Goal: Task Accomplishment & Management: Complete application form

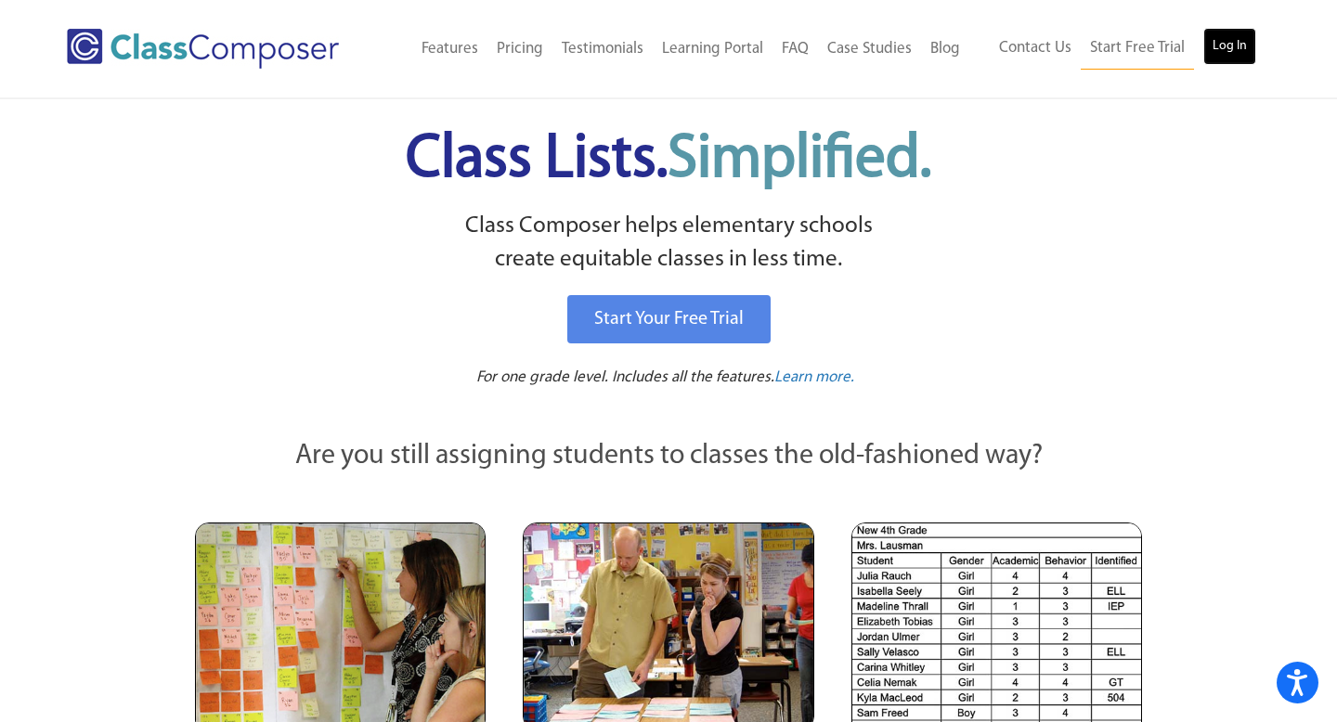
click at [1233, 49] on link "Log In" at bounding box center [1229, 46] width 53 height 37
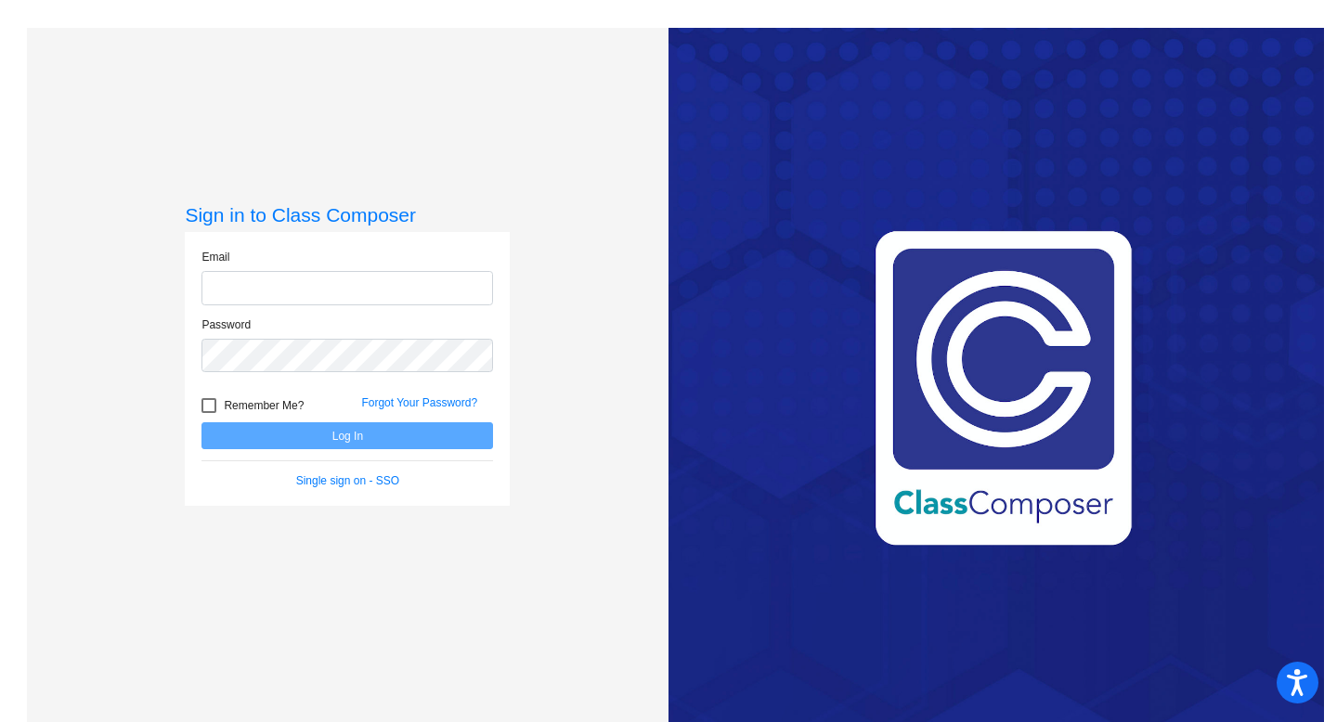
type input "[PERSON_NAME][EMAIL_ADDRESS][PERSON_NAME][DOMAIN_NAME]"
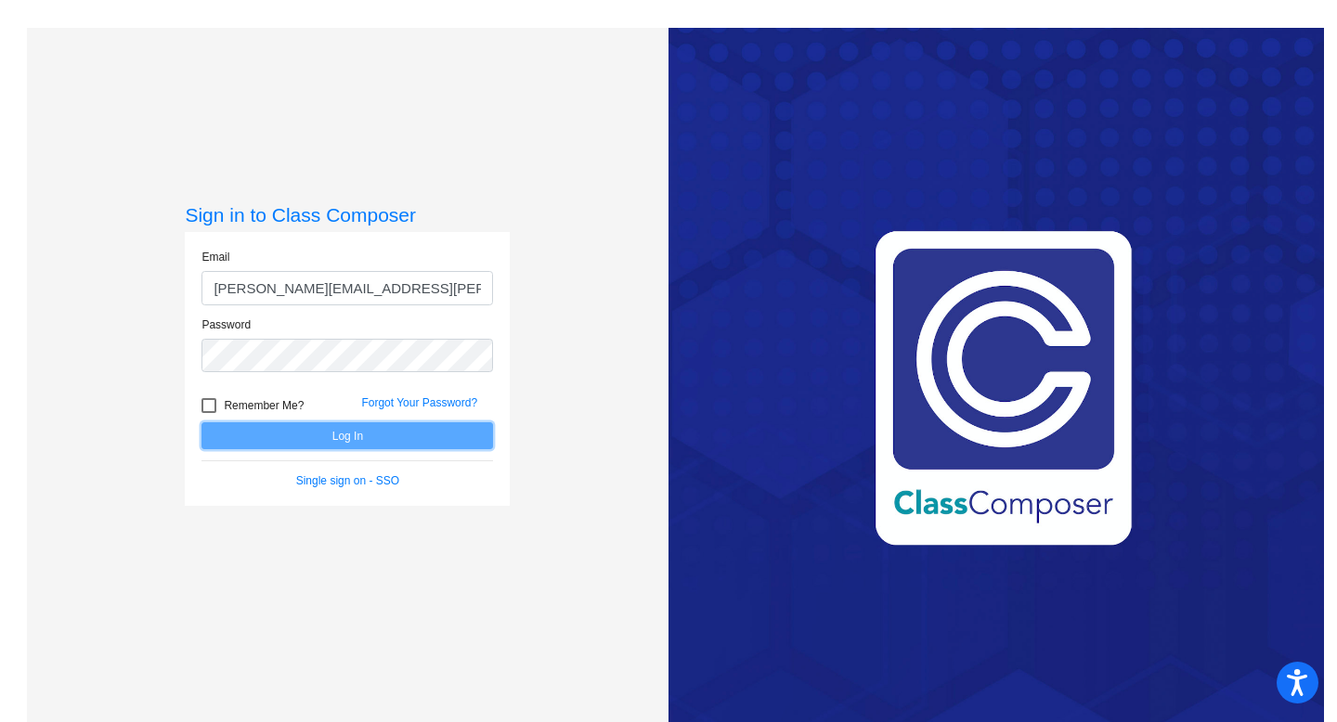
click at [359, 438] on button "Log In" at bounding box center [346, 435] width 291 height 27
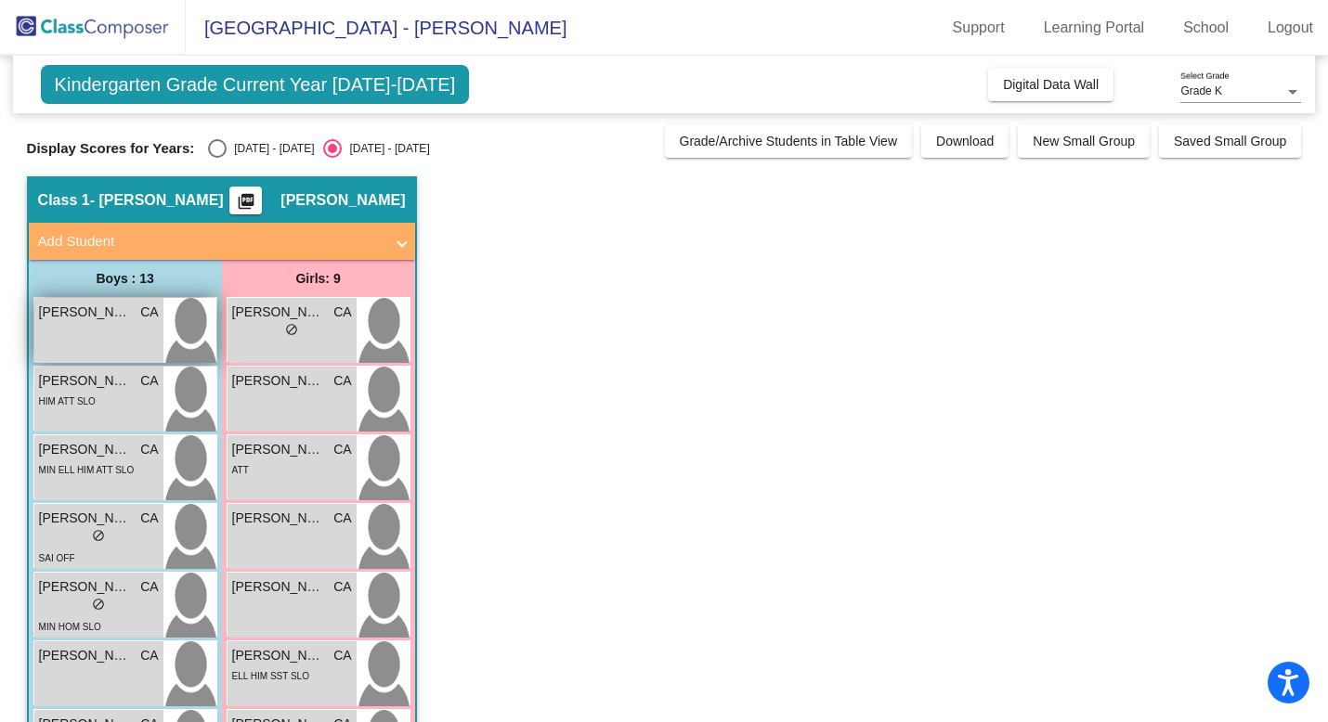
click at [122, 333] on div "[PERSON_NAME] CA lock do_not_disturb_alt" at bounding box center [98, 330] width 129 height 65
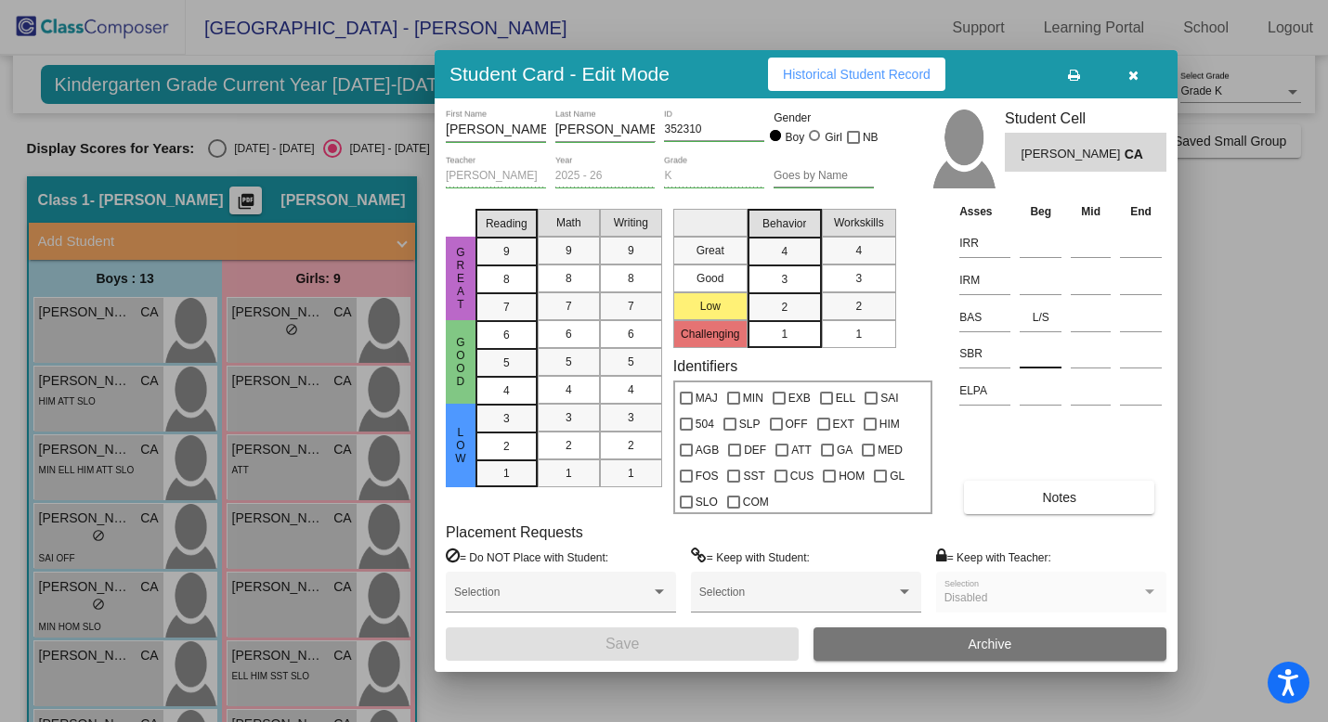
click at [1029, 356] on input at bounding box center [1040, 354] width 42 height 28
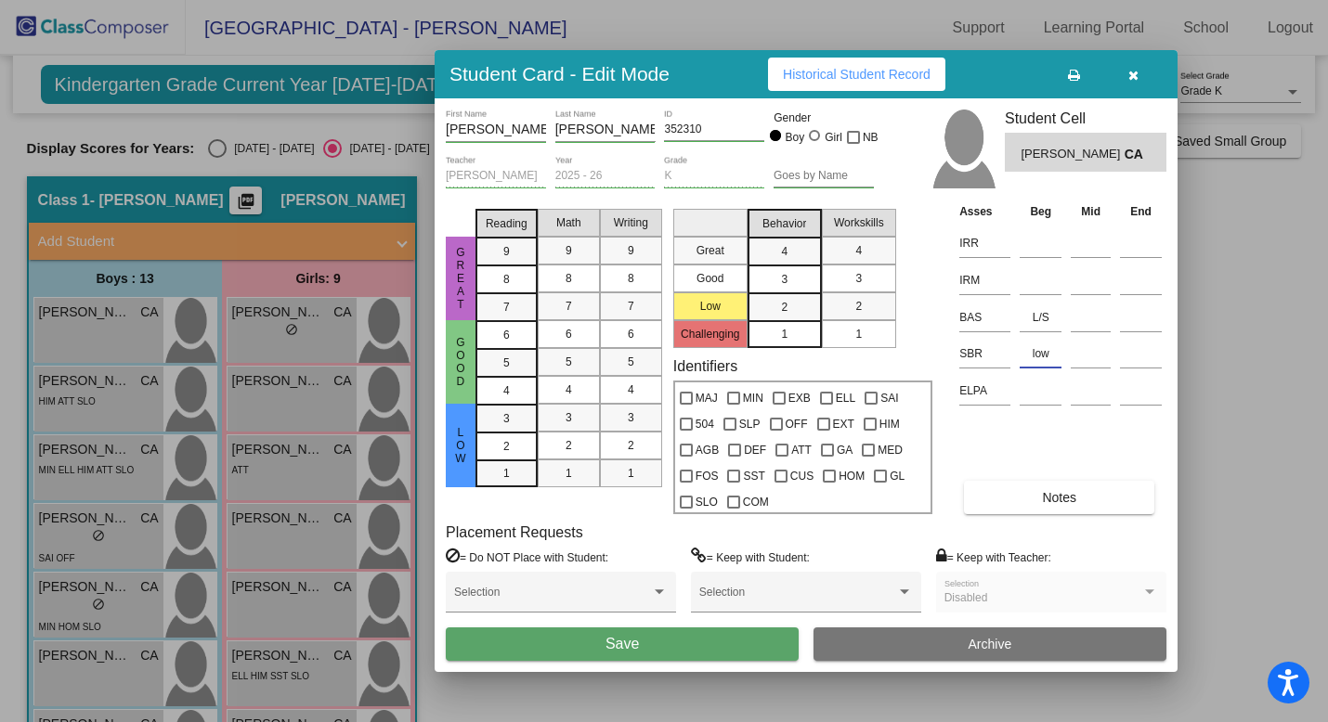
type input "low"
click at [725, 644] on button "Save" at bounding box center [622, 644] width 353 height 33
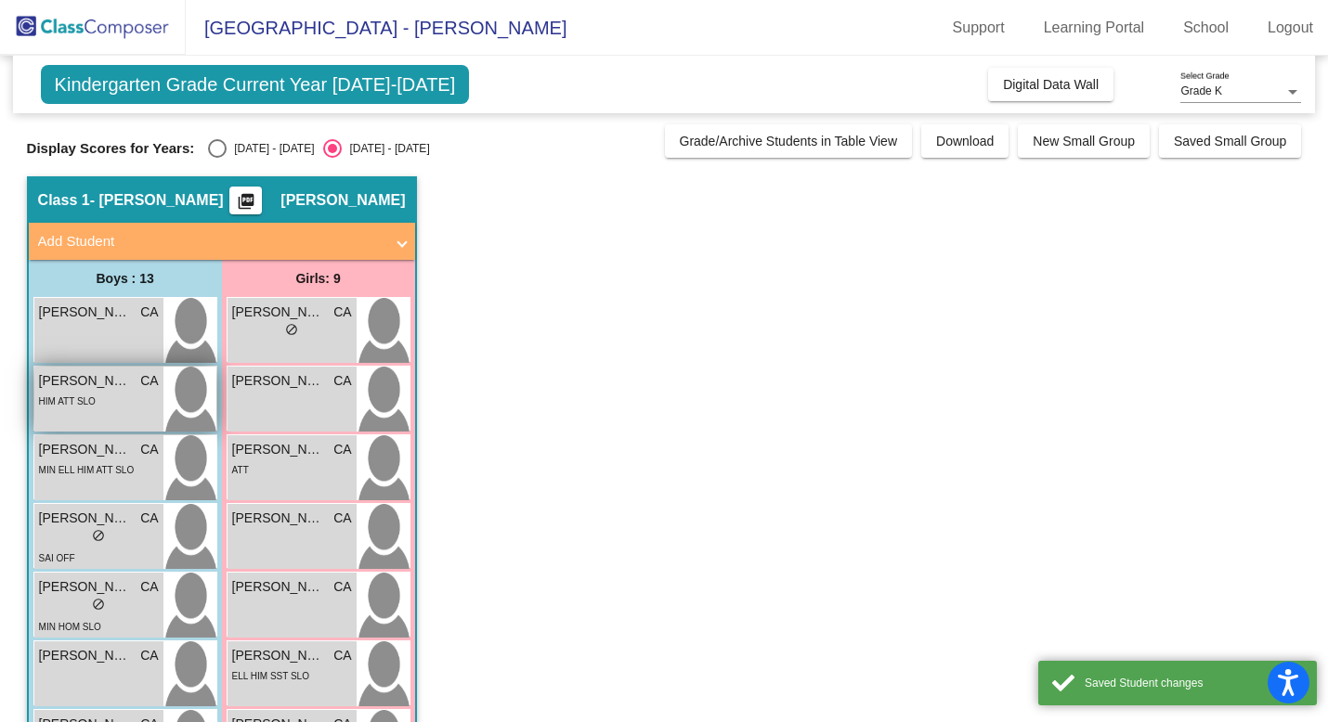
click at [114, 404] on div "HIM ATT SLO" at bounding box center [99, 400] width 120 height 19
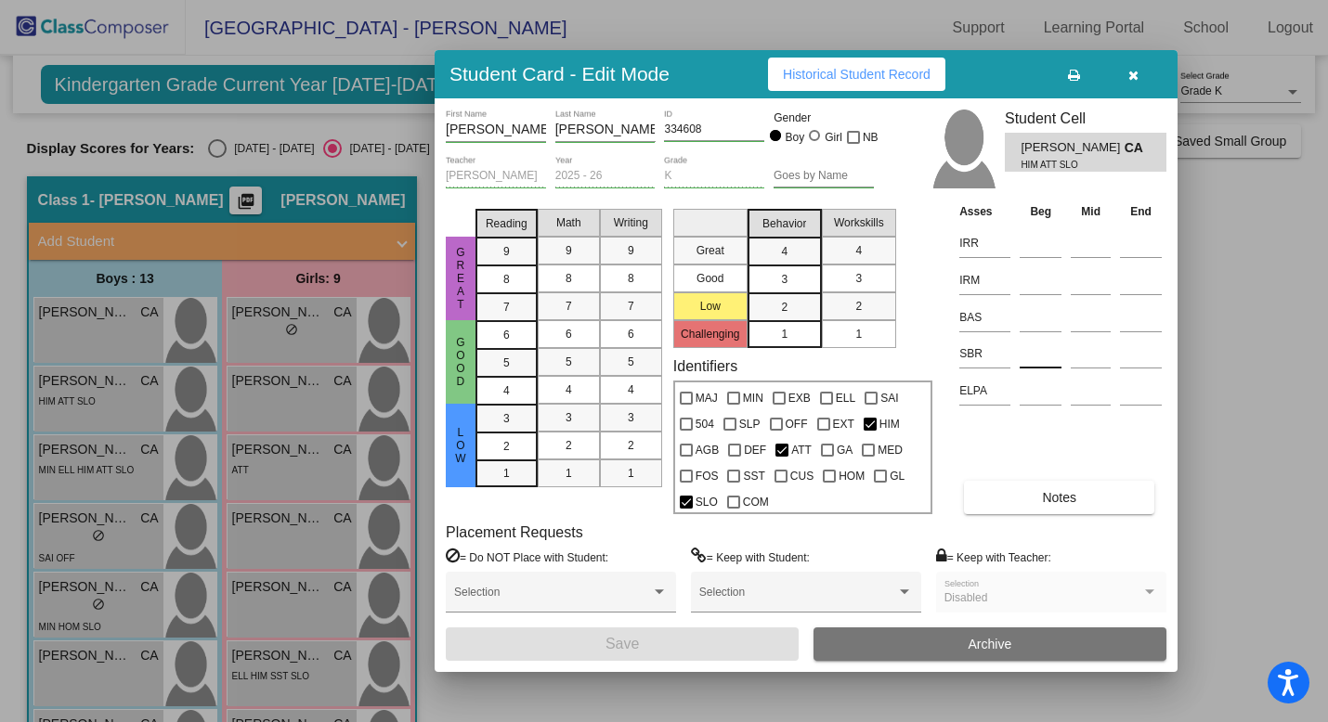
click at [1026, 354] on input at bounding box center [1040, 354] width 42 height 28
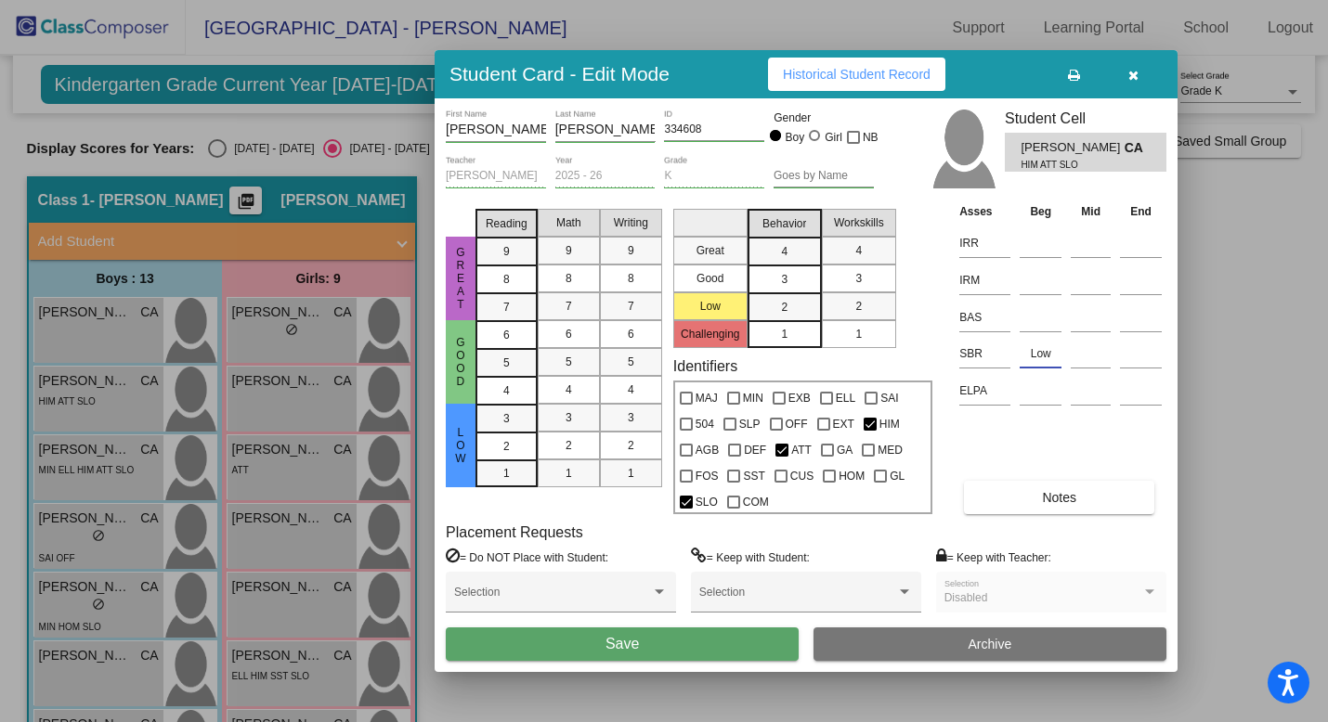
type input "Low"
click at [679, 644] on button "Save" at bounding box center [622, 644] width 353 height 33
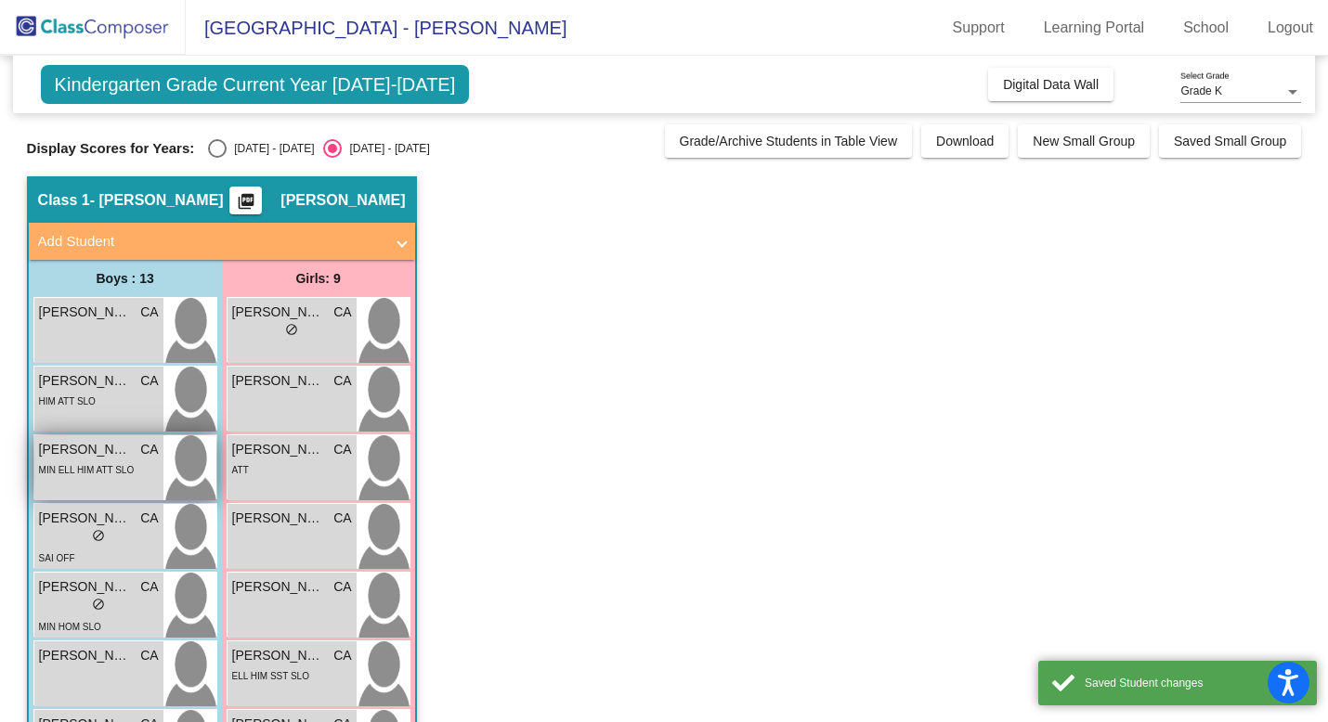
click at [106, 460] on div "MIN ELL HIM ATT SLO" at bounding box center [87, 469] width 96 height 19
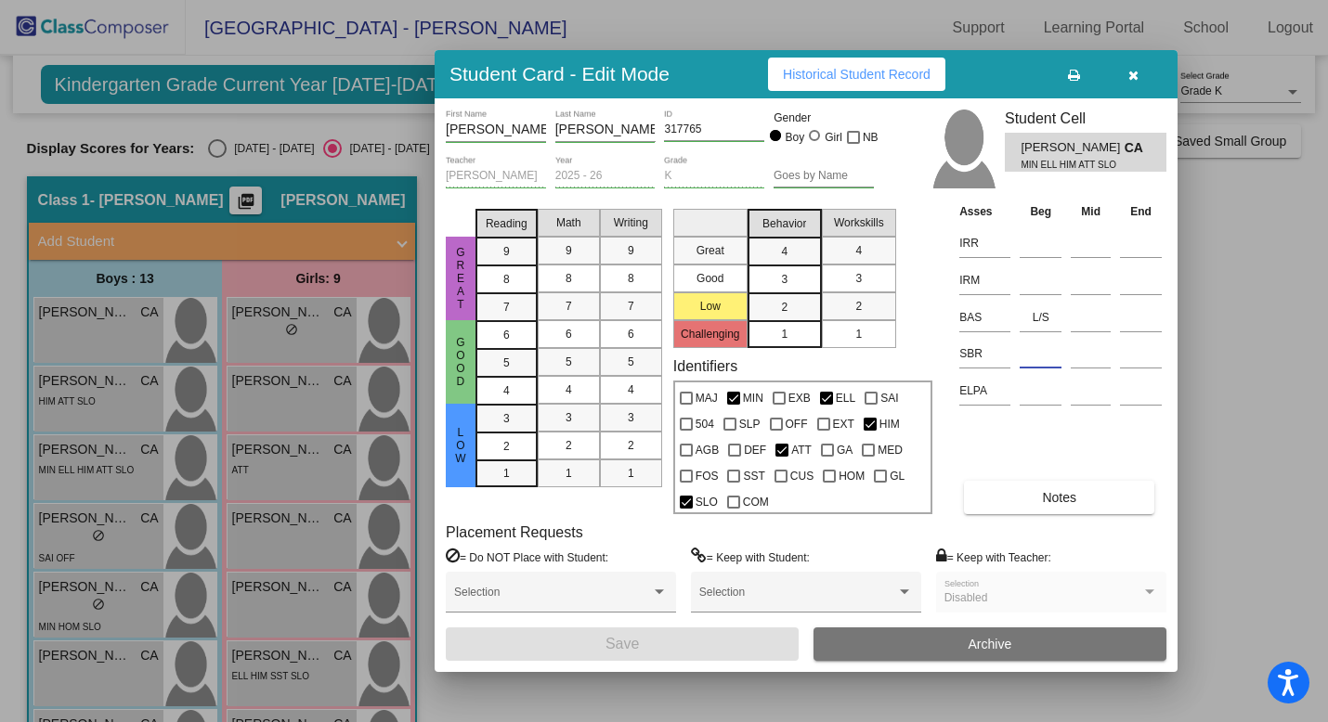
click at [1041, 357] on input at bounding box center [1040, 354] width 42 height 28
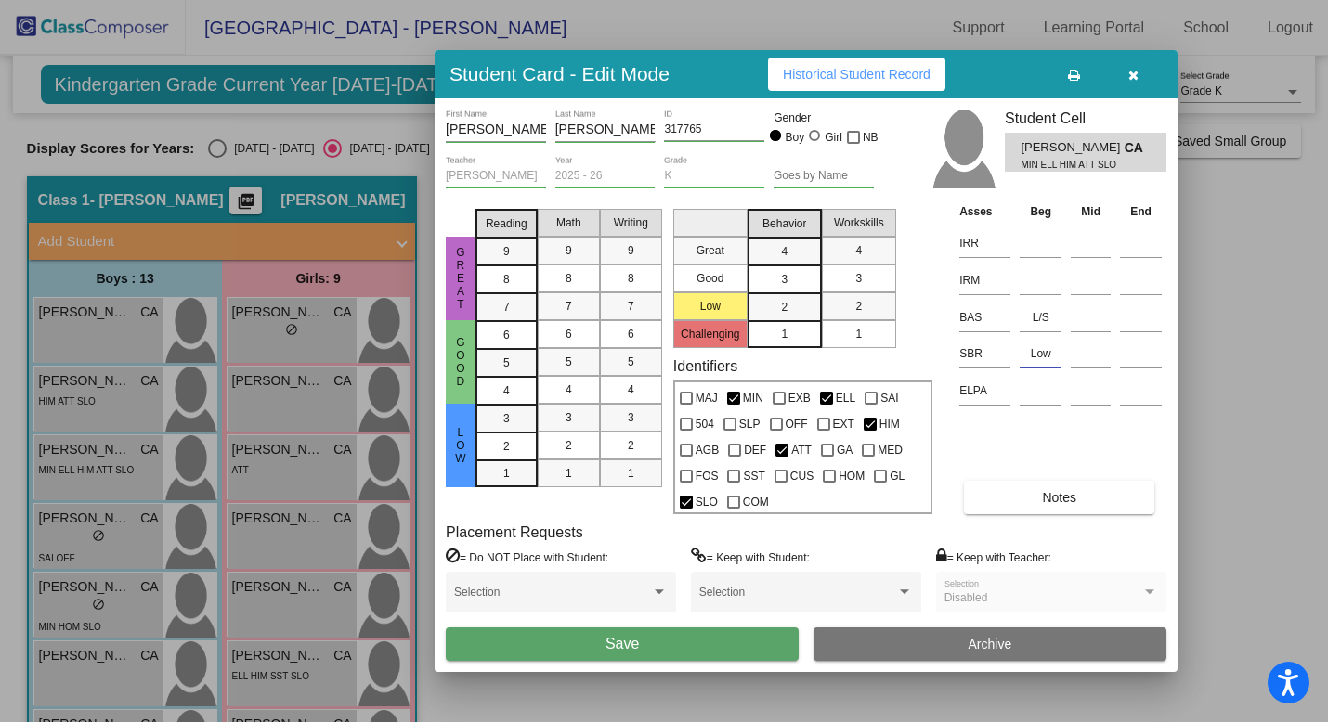
type input "Low"
click at [733, 640] on button "Save" at bounding box center [622, 644] width 353 height 33
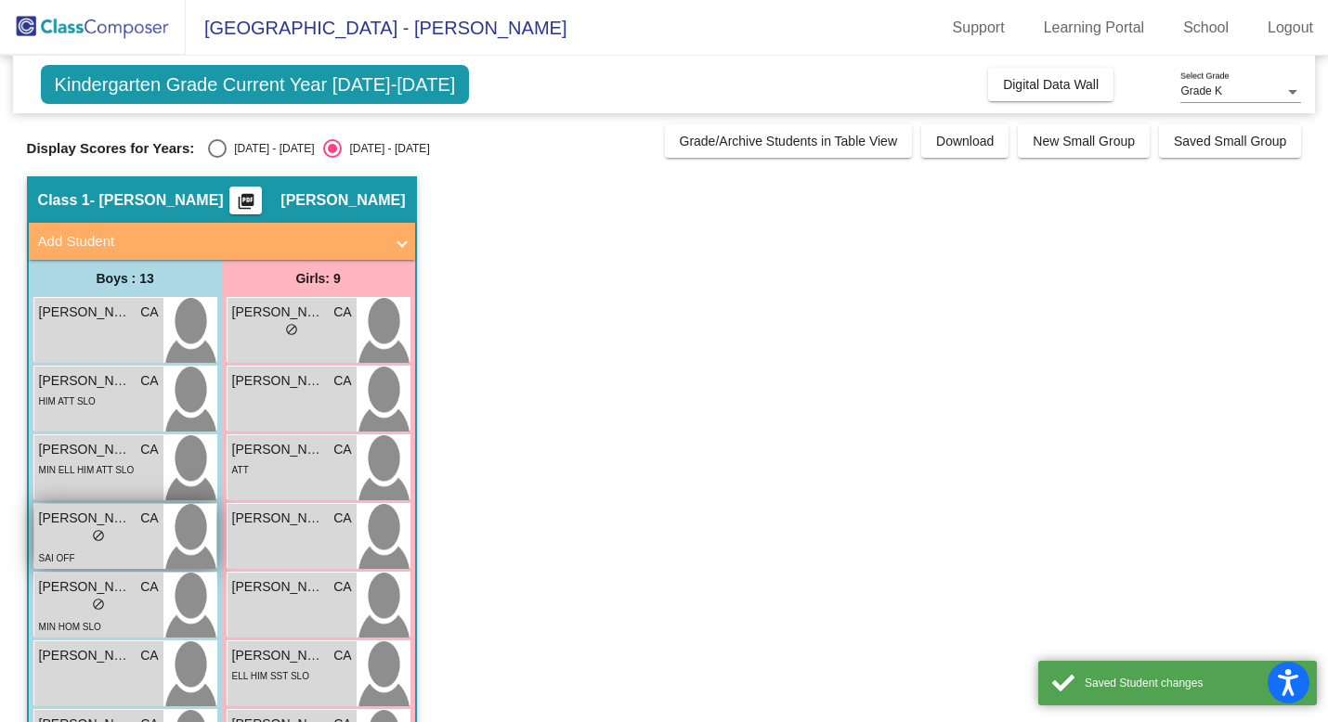
click at [102, 543] on div "lock do_not_disturb_alt" at bounding box center [98, 537] width 13 height 19
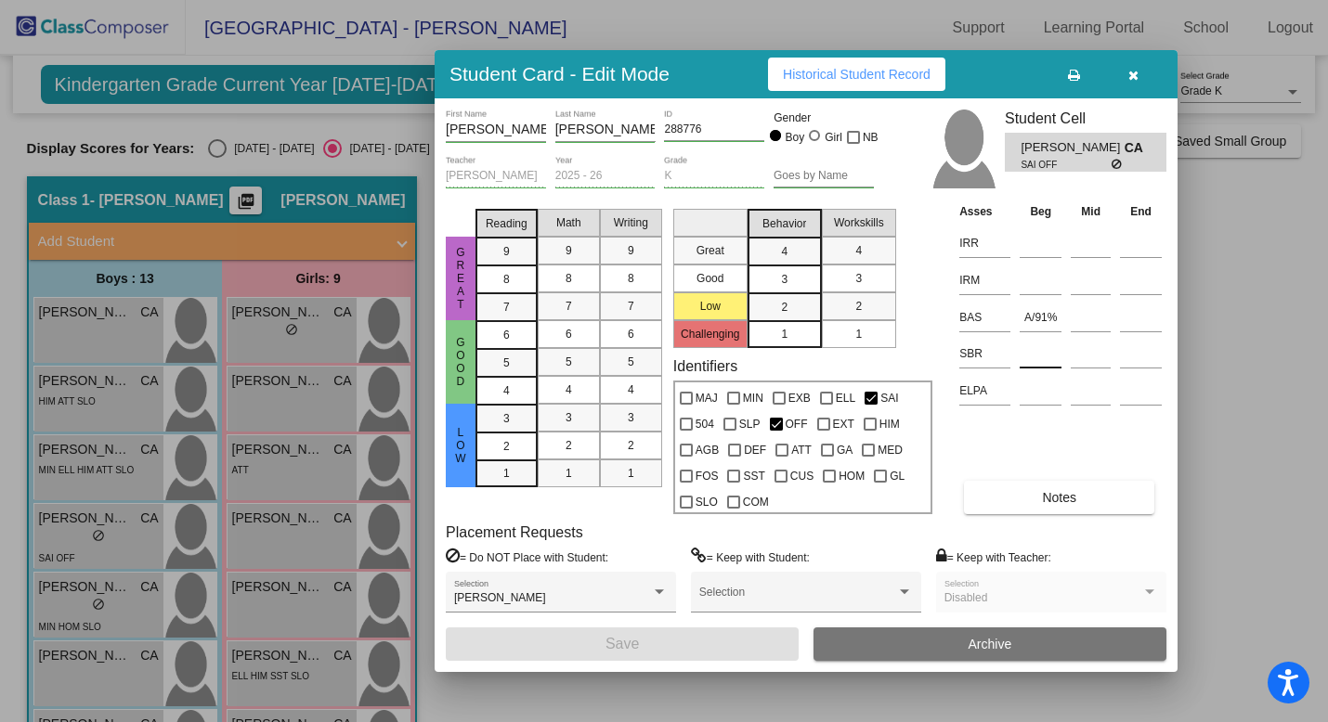
click at [1029, 356] on input at bounding box center [1040, 354] width 42 height 28
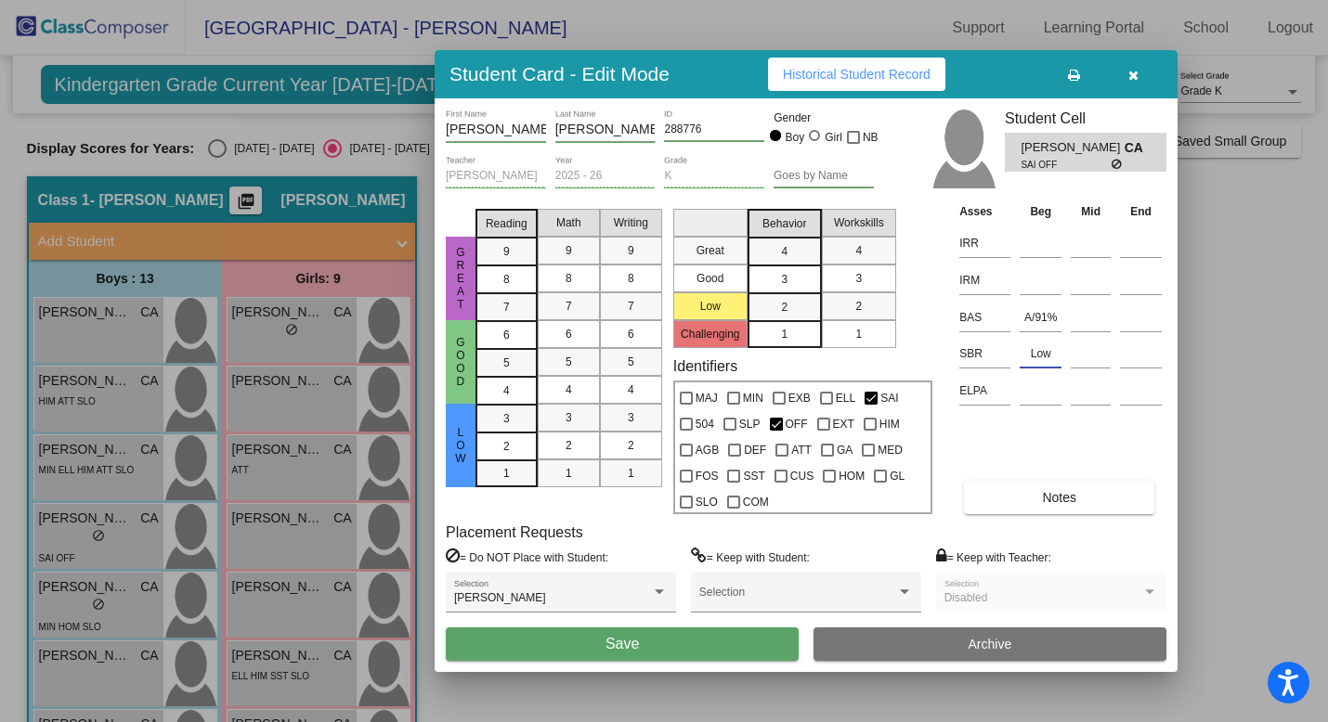
type input "Low"
click at [692, 648] on button "Save" at bounding box center [622, 644] width 353 height 33
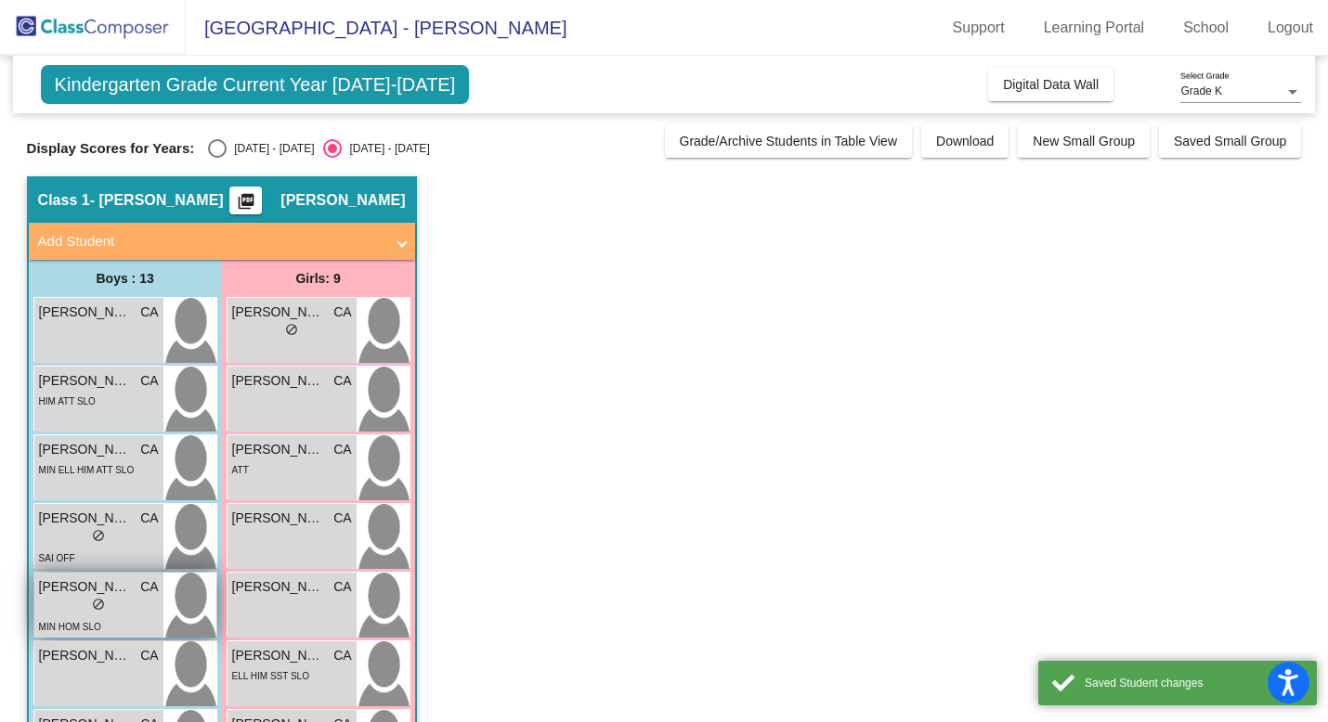
click at [118, 615] on div "lock do_not_disturb_alt" at bounding box center [99, 606] width 120 height 19
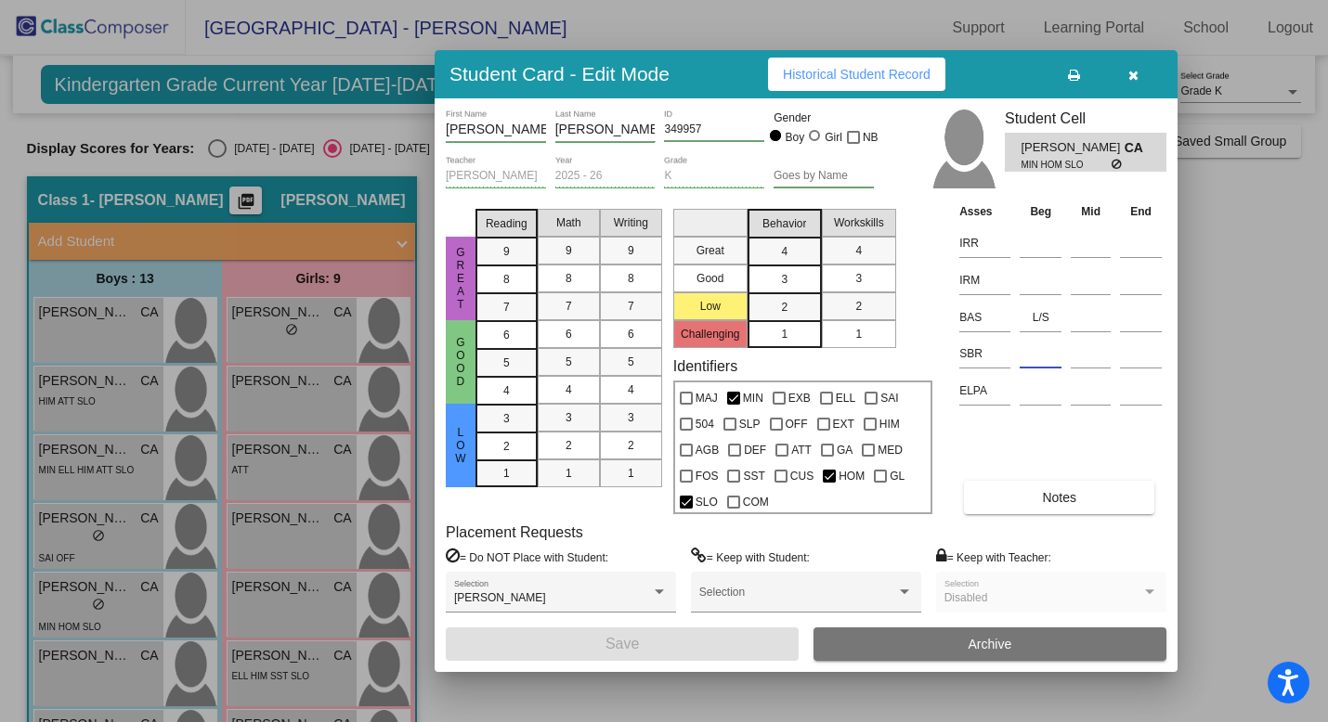
click at [1032, 353] on input at bounding box center [1040, 354] width 42 height 28
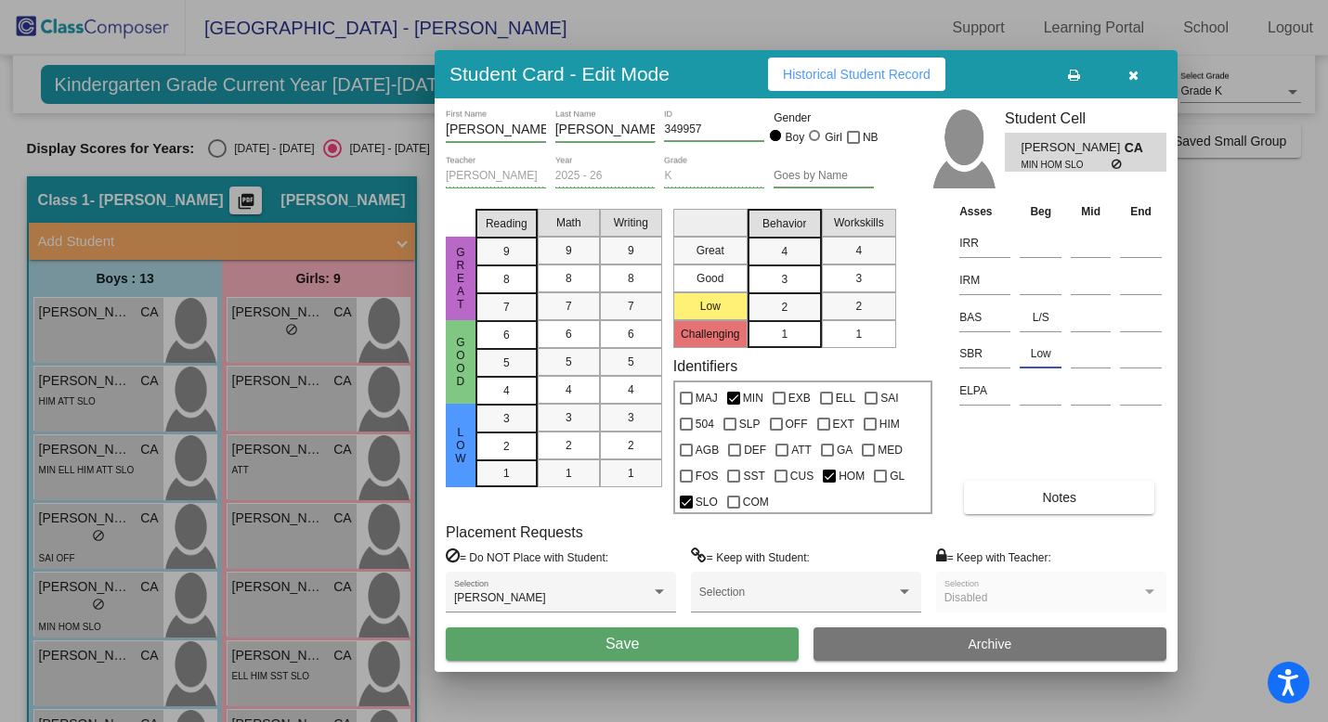
type input "Low"
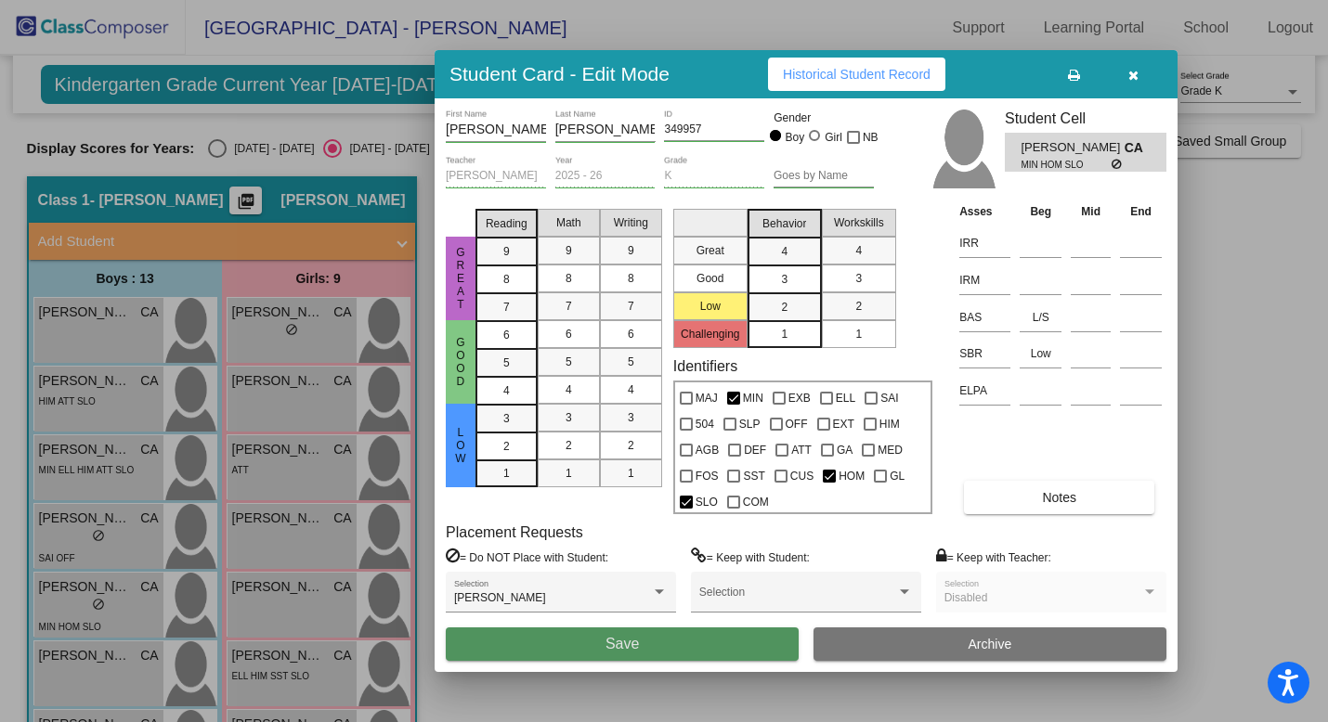
click at [718, 647] on button "Save" at bounding box center [622, 644] width 353 height 33
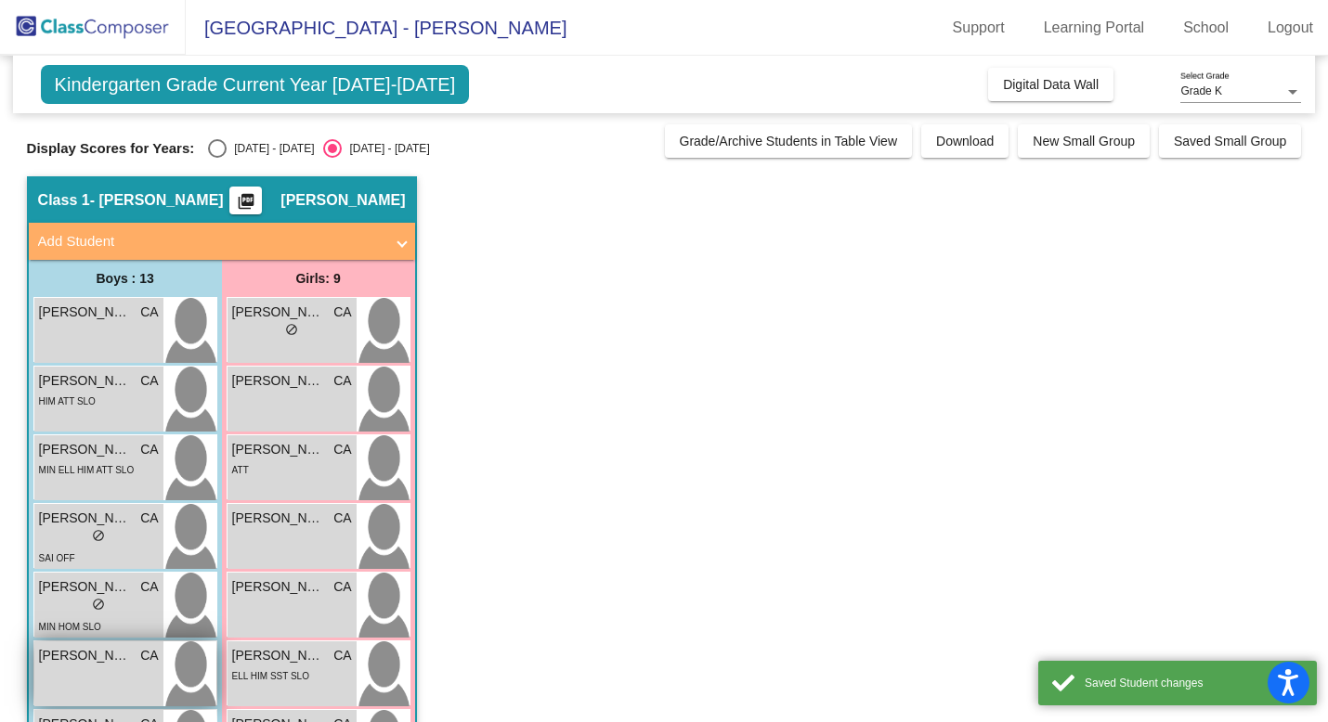
click at [119, 664] on span "[PERSON_NAME]" at bounding box center [85, 655] width 93 height 19
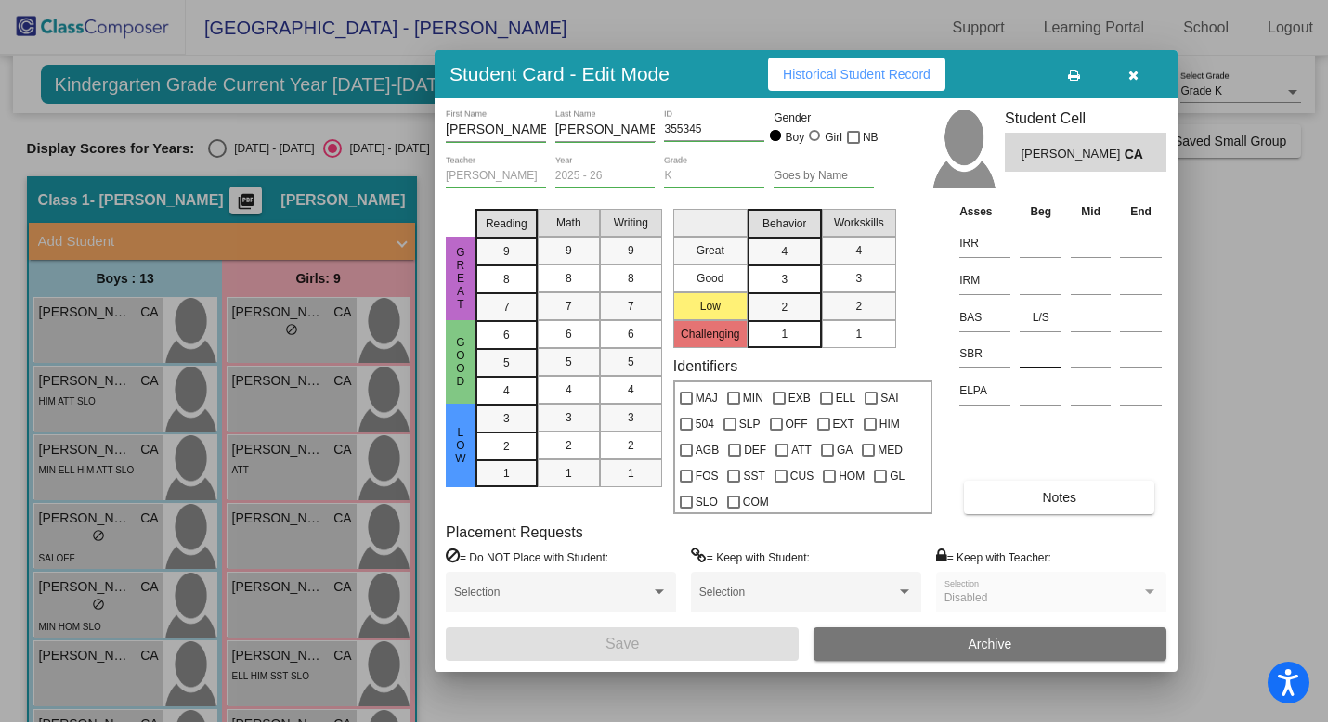
click at [1042, 356] on input at bounding box center [1040, 354] width 42 height 28
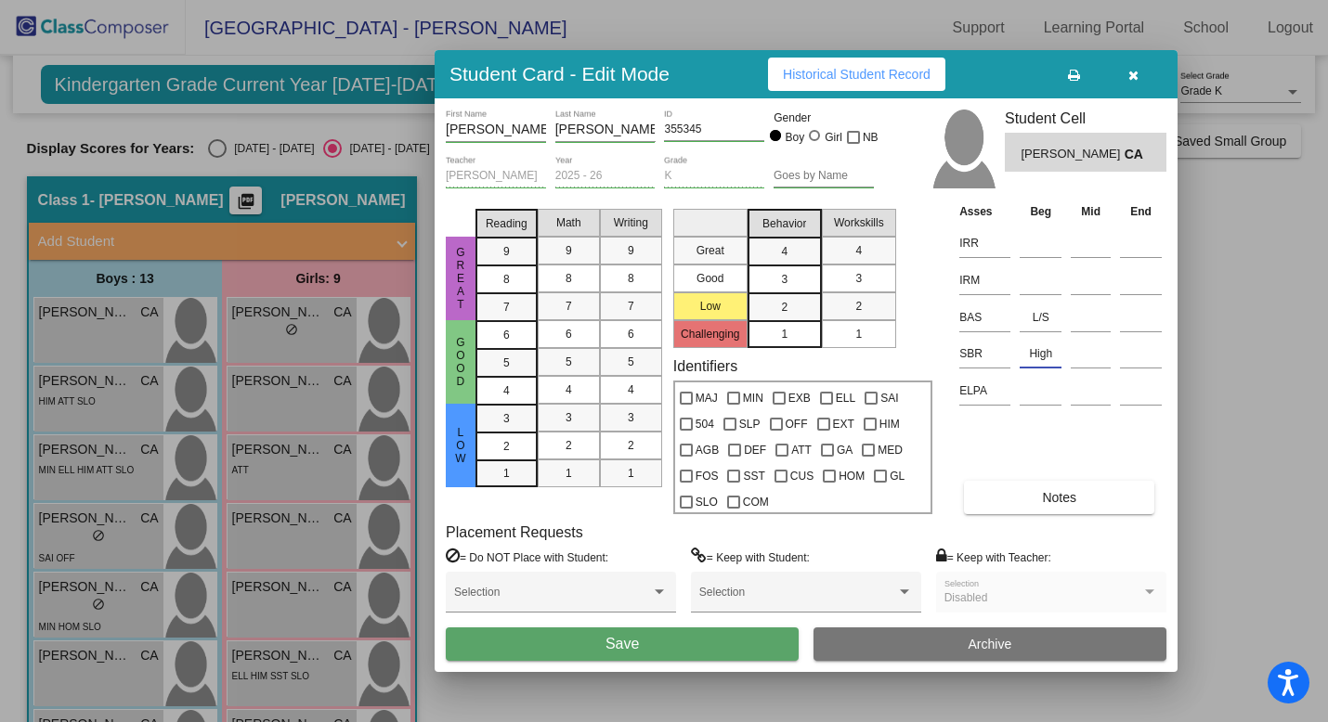
type input "High"
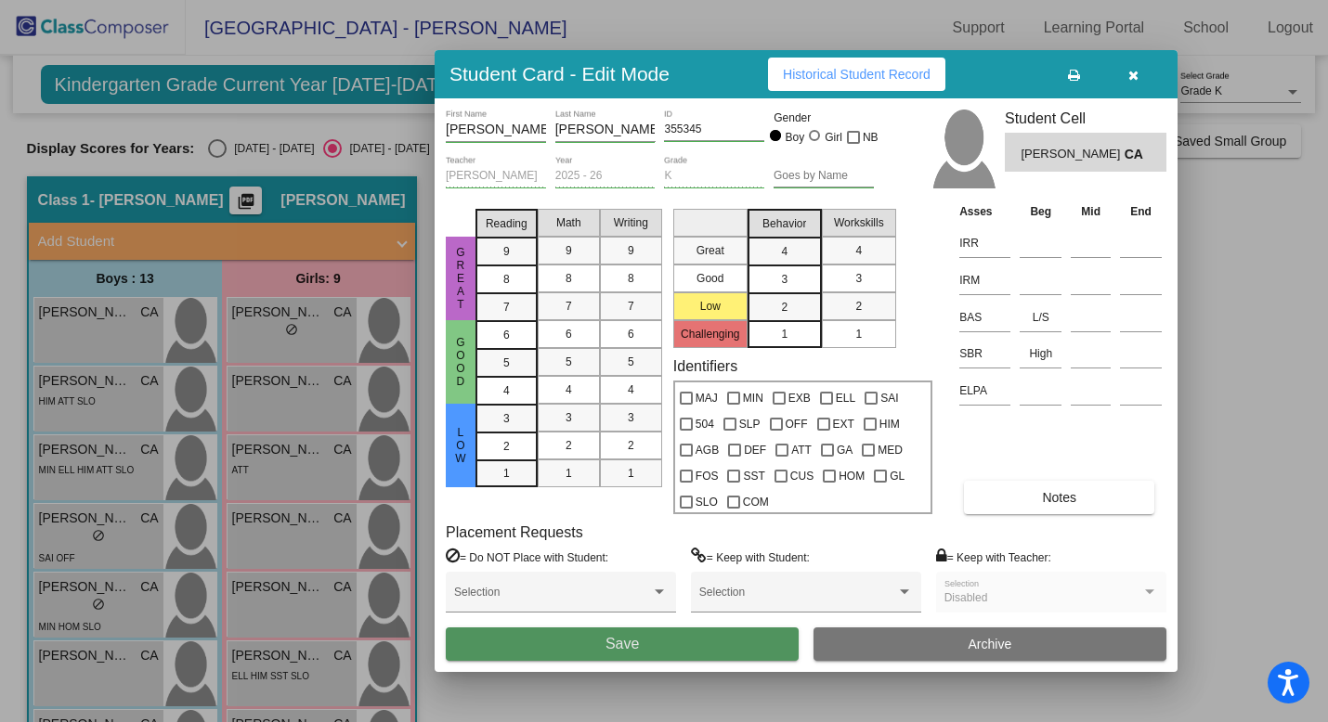
click at [665, 640] on button "Save" at bounding box center [622, 644] width 353 height 33
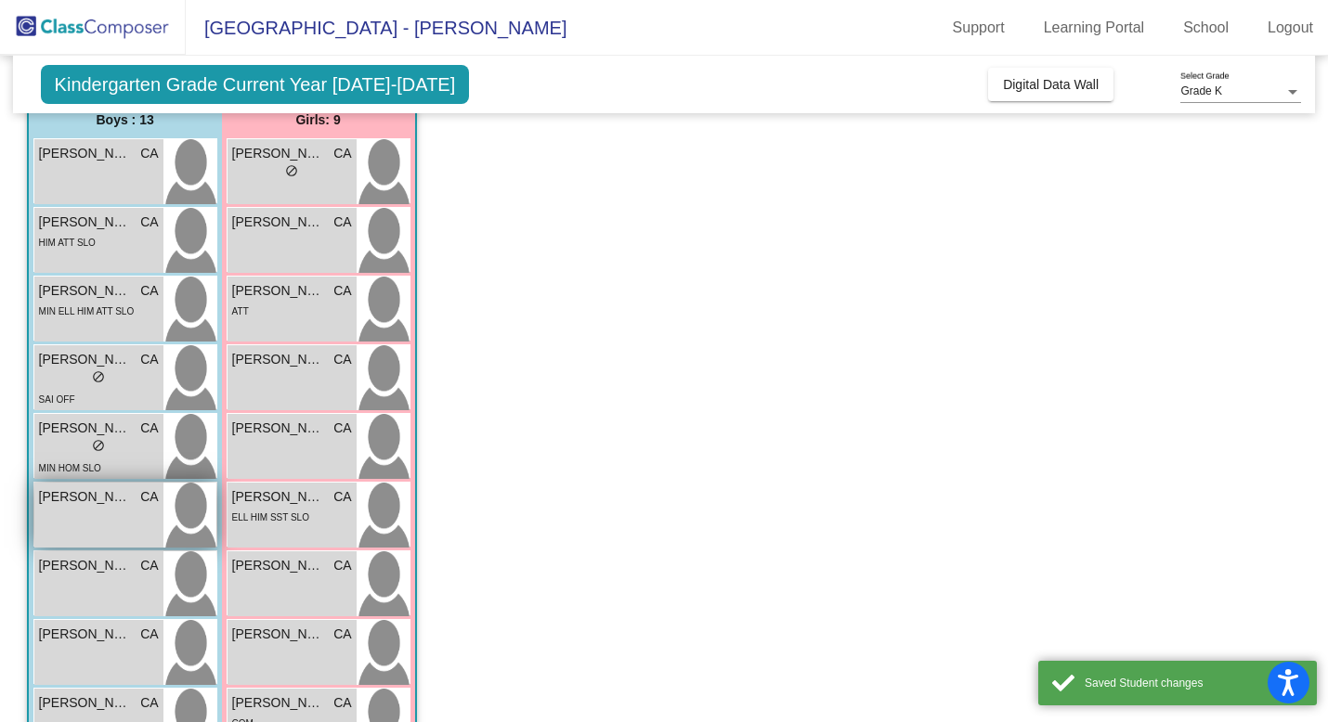
scroll to position [168, 0]
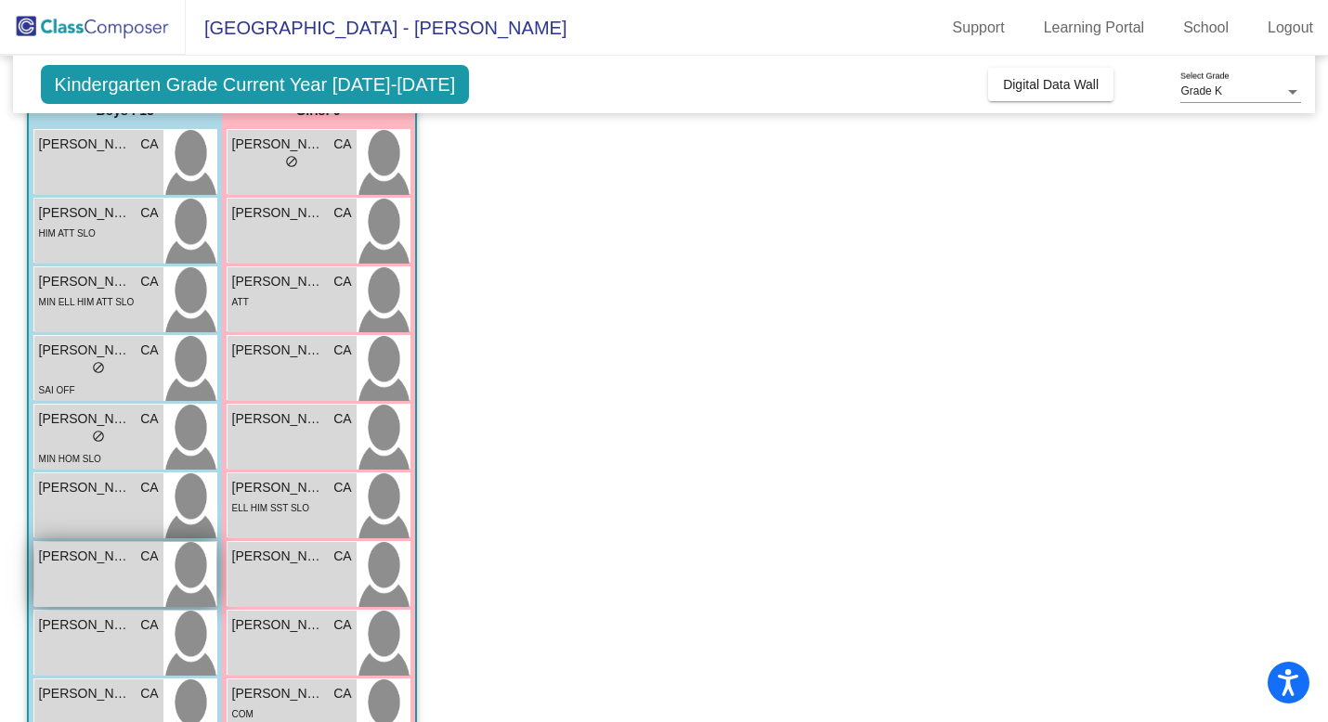
click at [124, 582] on div "[PERSON_NAME] CA lock do_not_disturb_alt" at bounding box center [98, 574] width 129 height 65
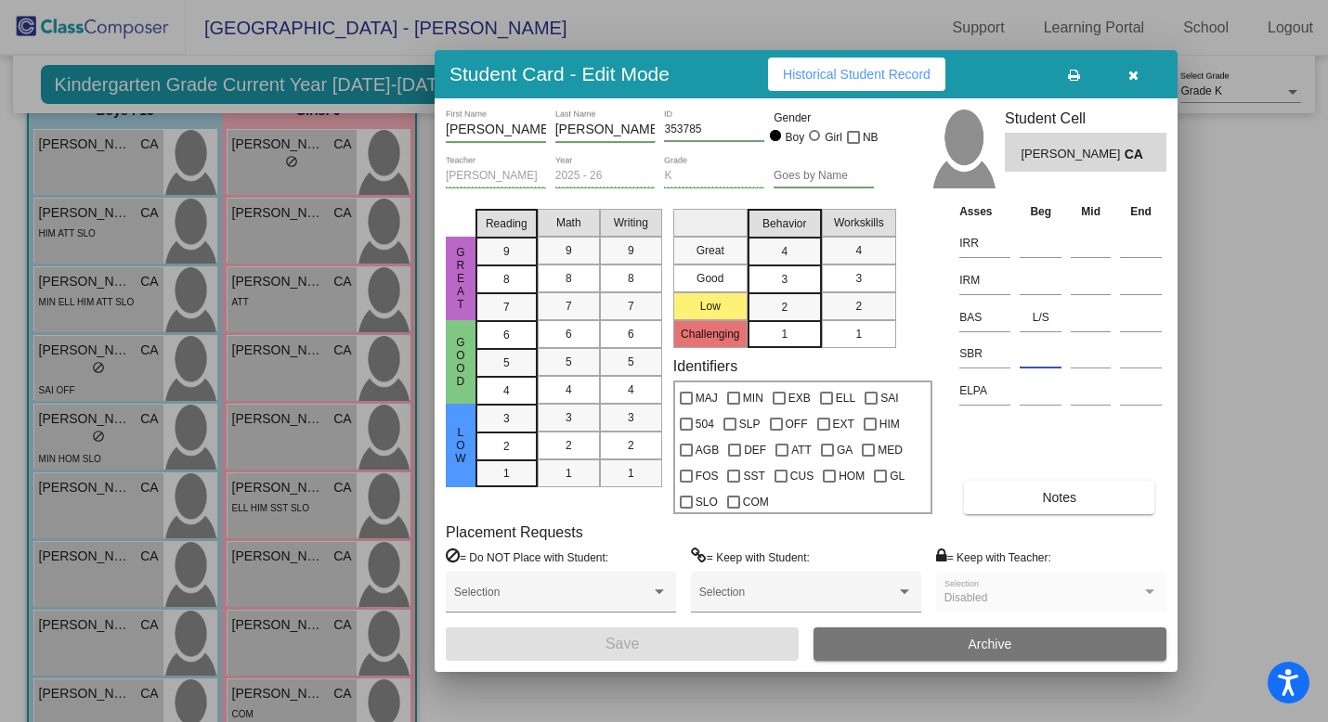
click at [1026, 363] on input at bounding box center [1040, 354] width 42 height 28
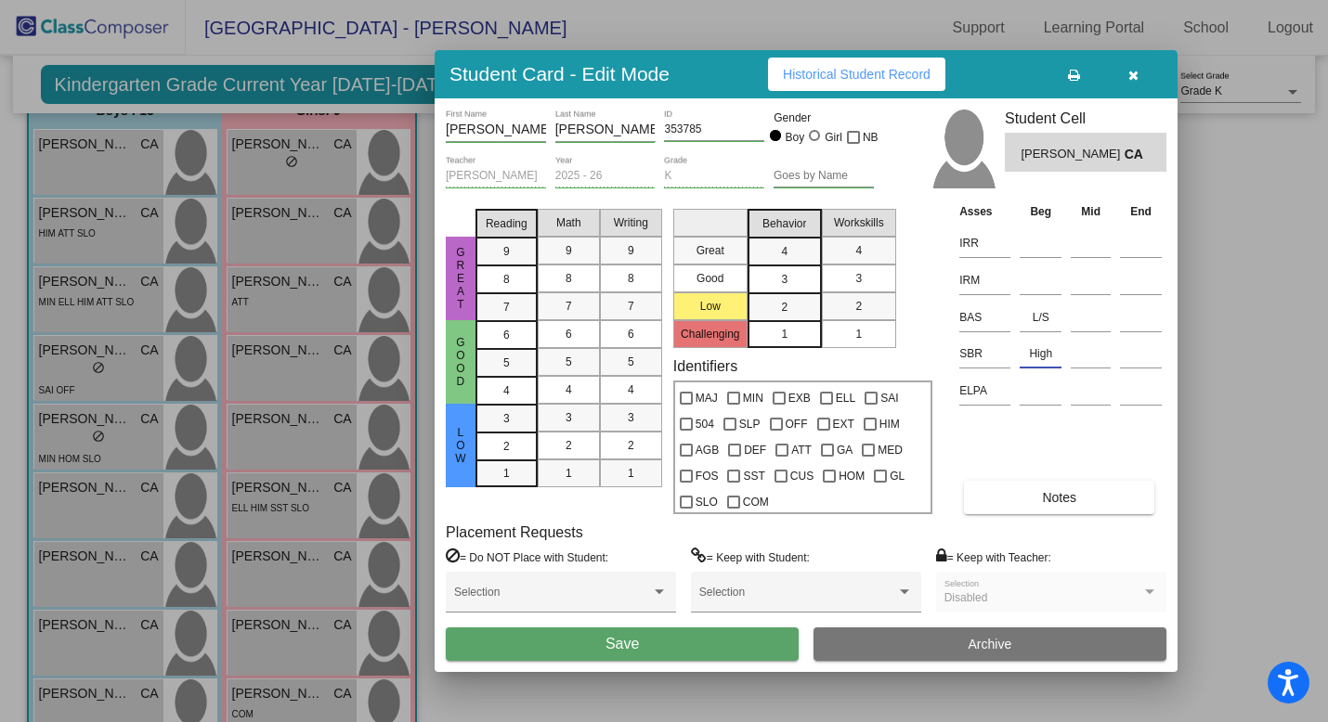
type input "High"
click at [673, 642] on button "Save" at bounding box center [622, 644] width 353 height 33
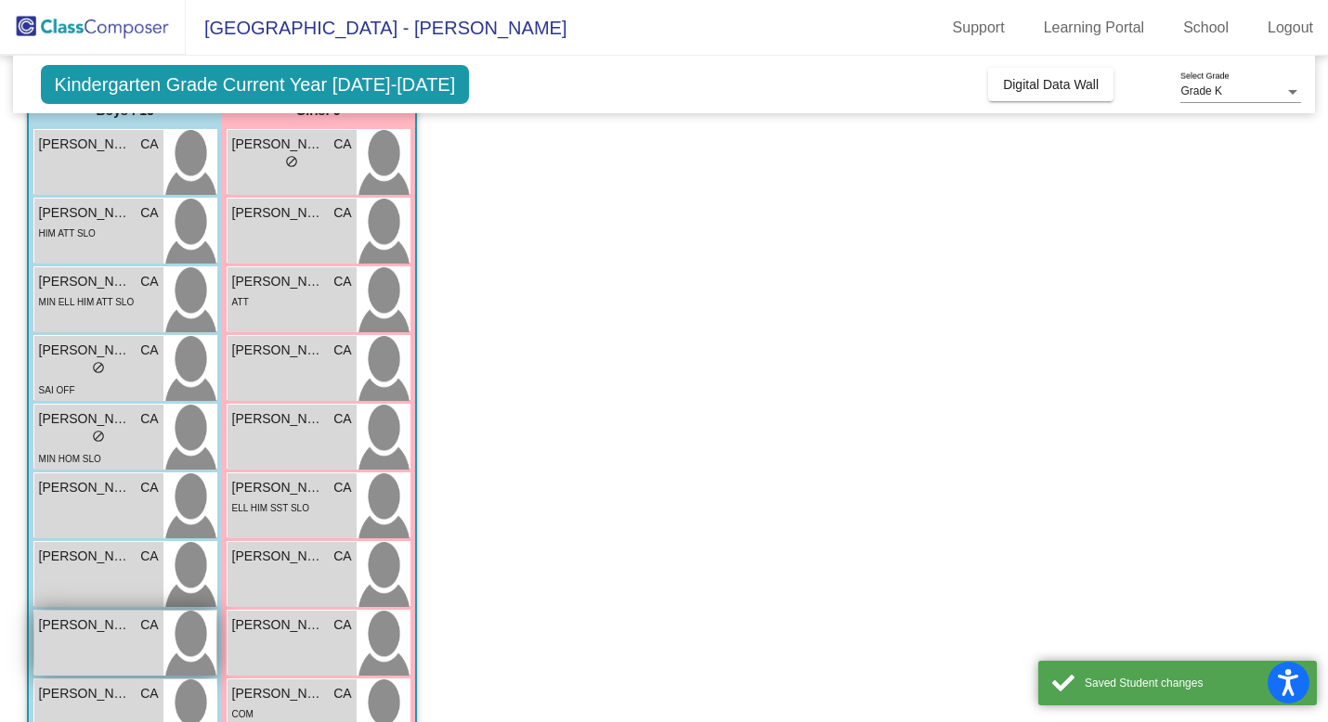
click at [121, 646] on div "[PERSON_NAME] CA lock do_not_disturb_alt" at bounding box center [98, 643] width 129 height 65
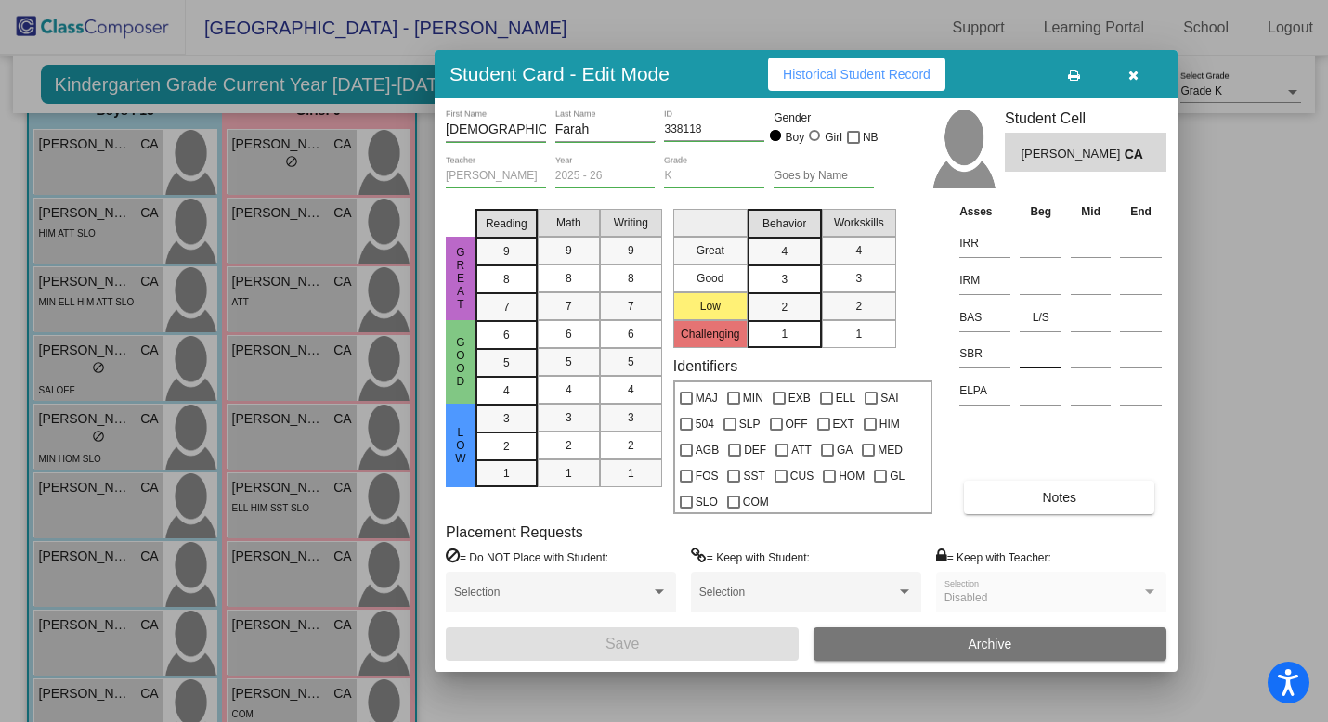
click at [1027, 365] on input at bounding box center [1040, 354] width 42 height 28
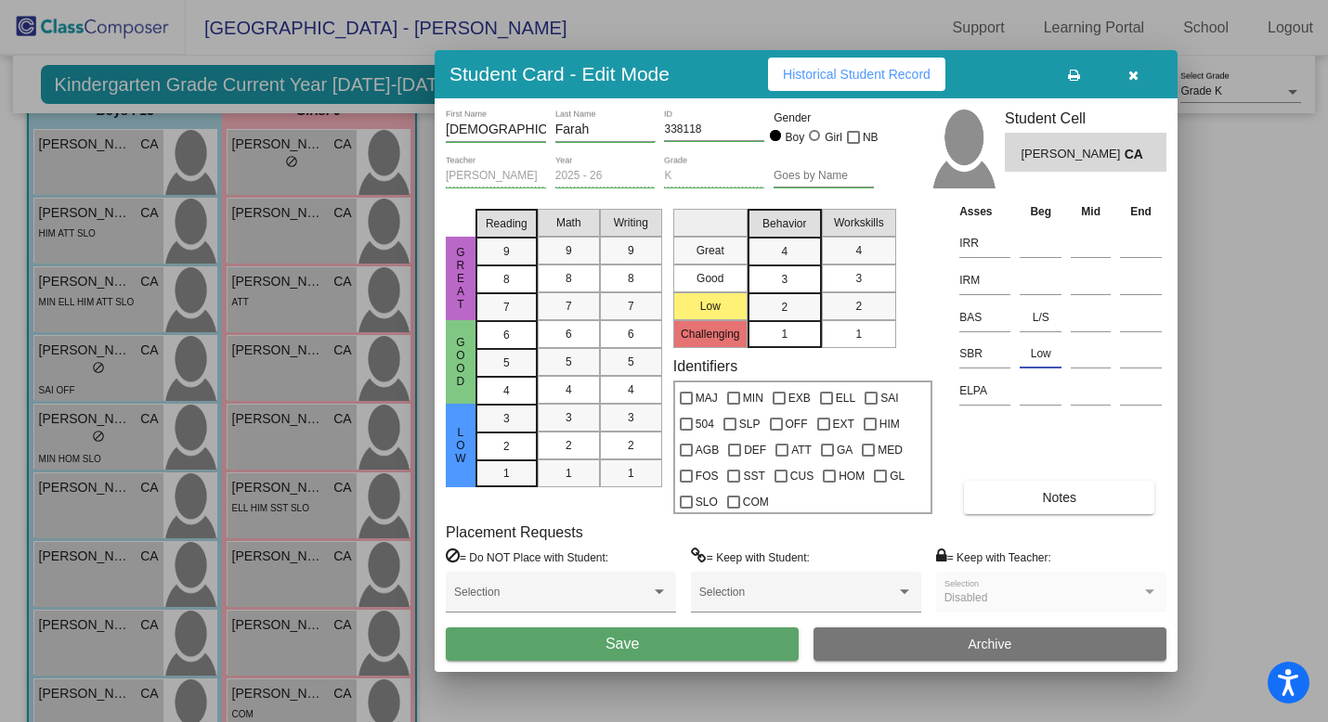
type input "Low"
click at [740, 641] on button "Save" at bounding box center [622, 644] width 353 height 33
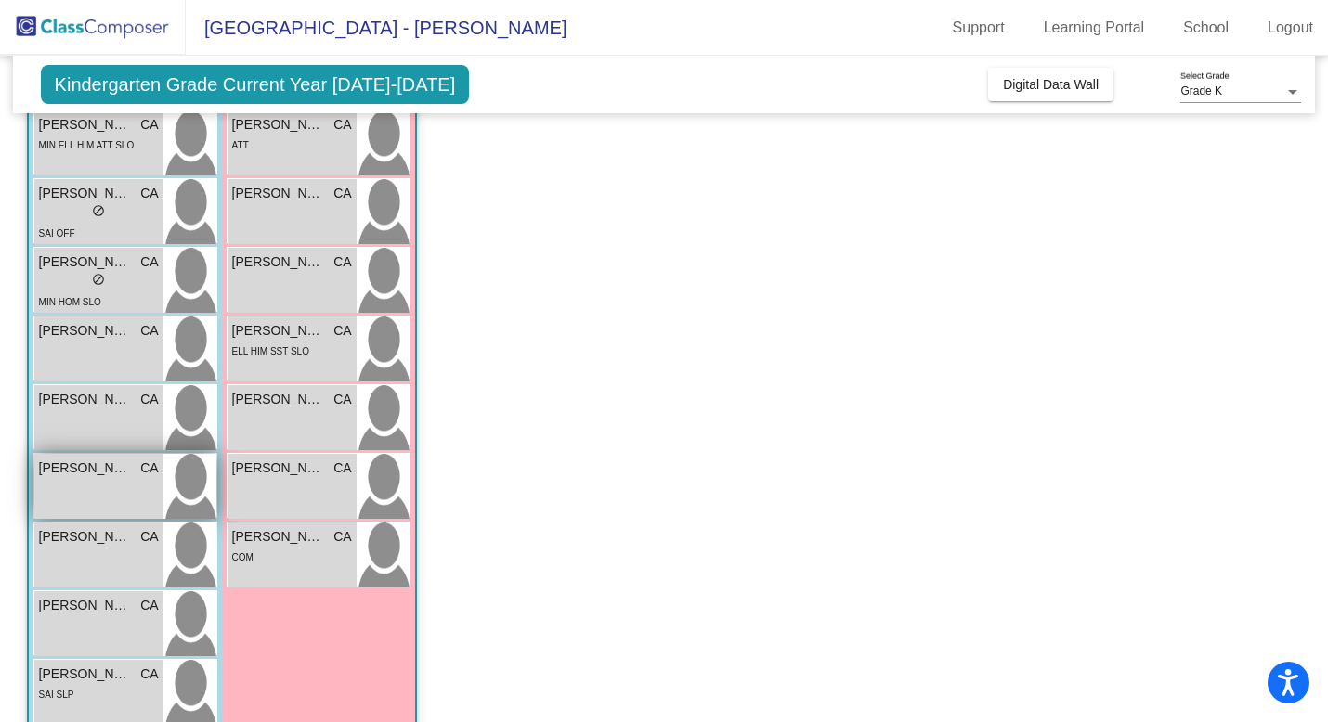
scroll to position [328, 0]
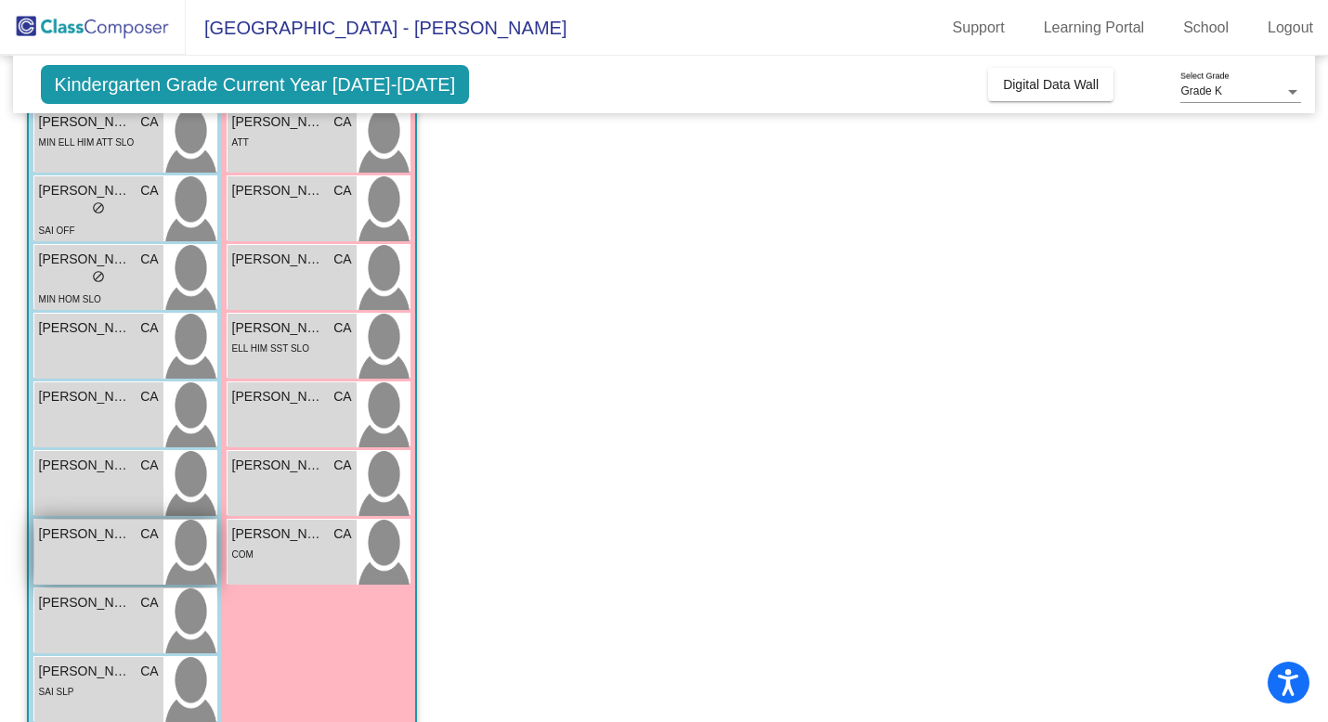
click at [90, 563] on div "[PERSON_NAME] CA lock do_not_disturb_alt" at bounding box center [98, 552] width 129 height 65
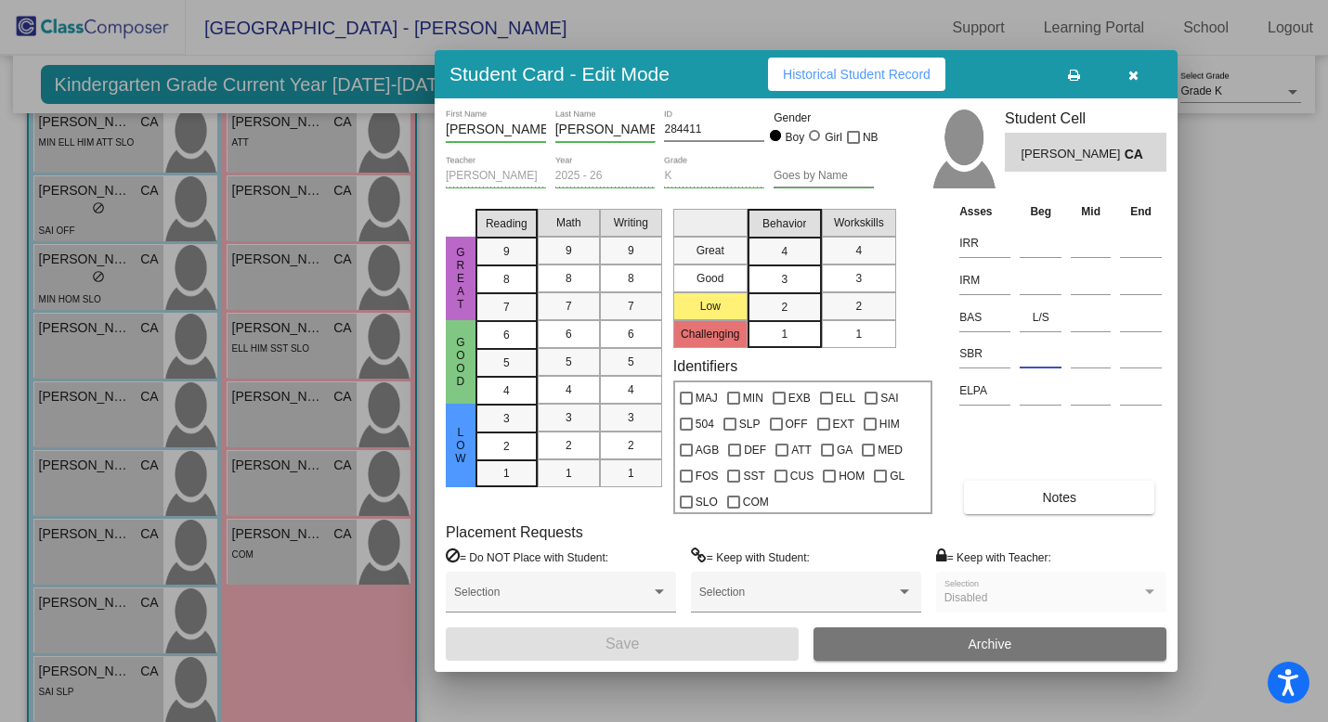
click at [1045, 359] on input at bounding box center [1040, 354] width 42 height 28
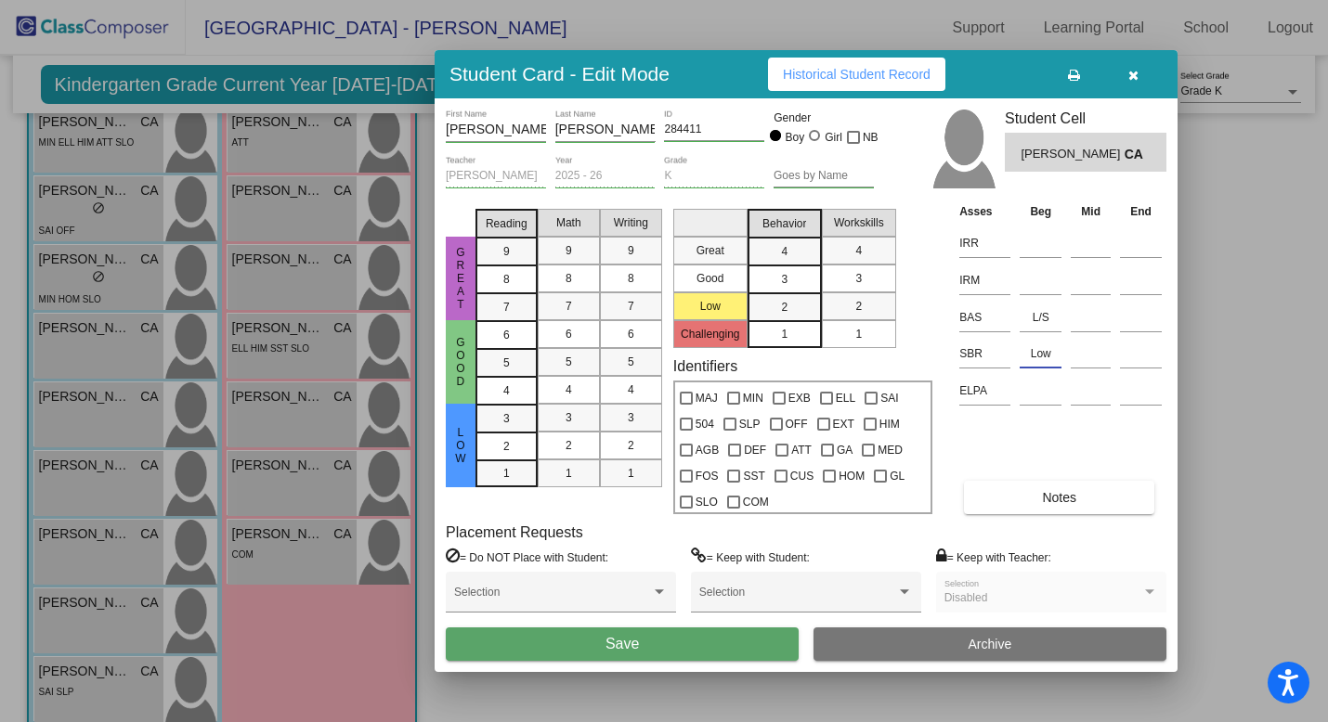
type input "Low"
click at [720, 648] on button "Save" at bounding box center [622, 644] width 353 height 33
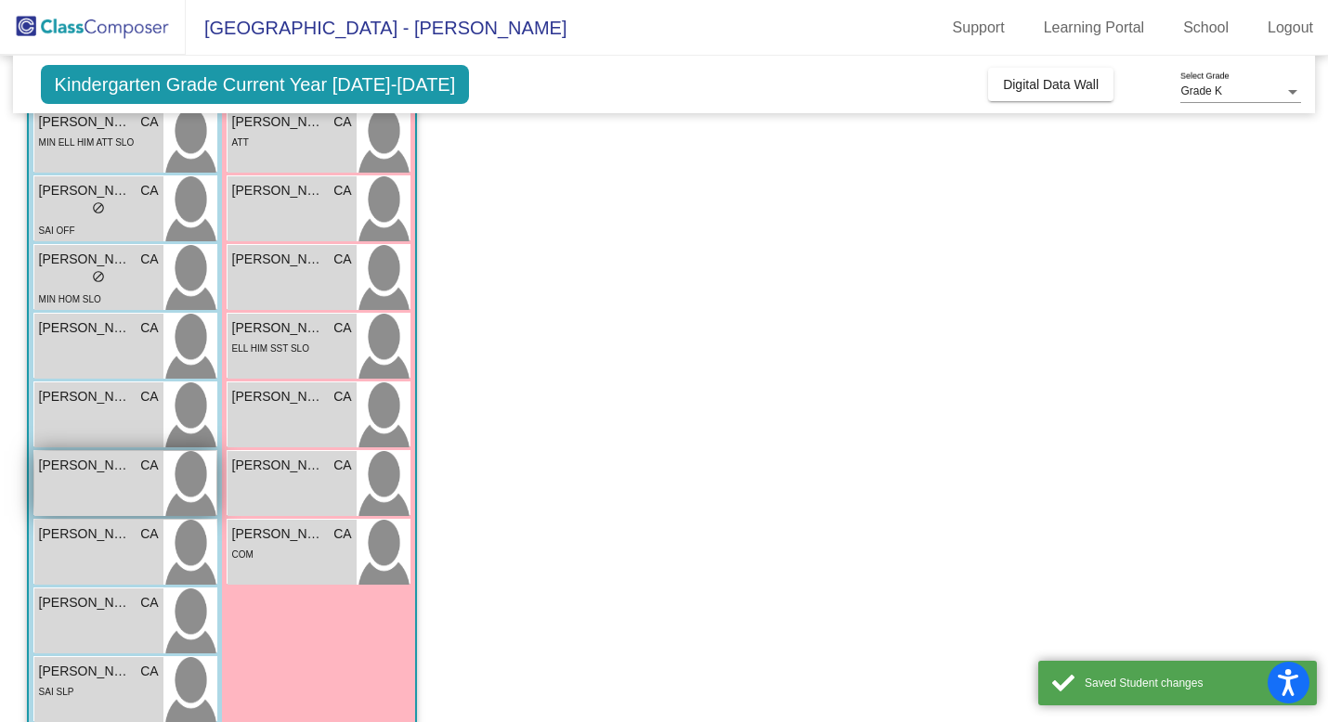
click at [133, 501] on div "[PERSON_NAME] CA lock do_not_disturb_alt" at bounding box center [98, 483] width 129 height 65
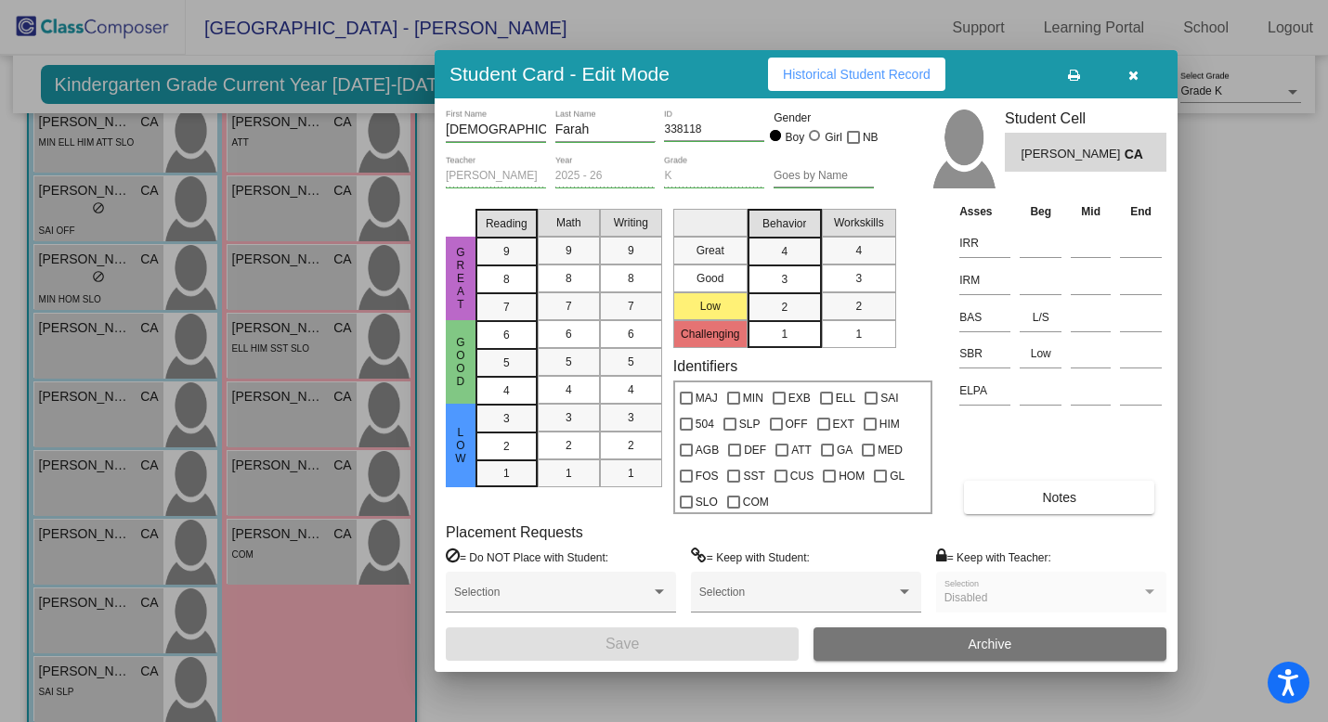
click at [1140, 66] on button "button" at bounding box center [1132, 74] width 59 height 33
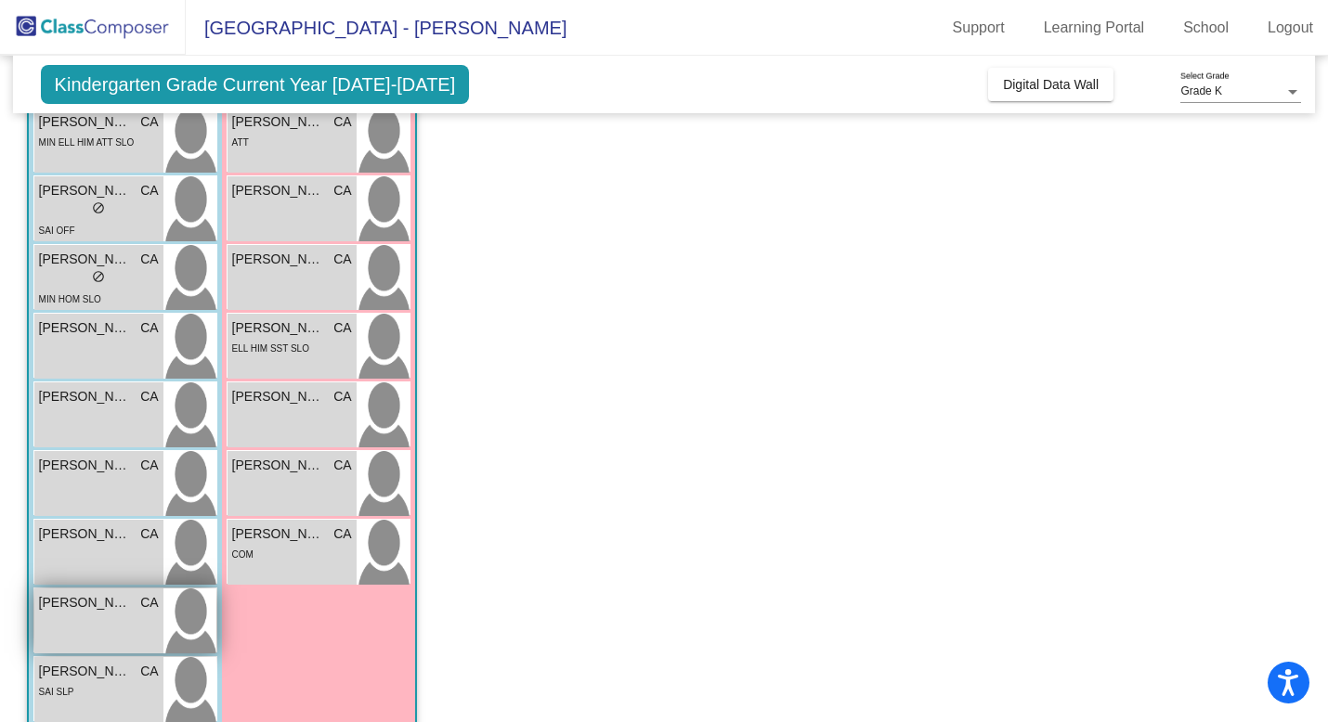
click at [104, 621] on div "[PERSON_NAME] CA lock do_not_disturb_alt" at bounding box center [98, 621] width 129 height 65
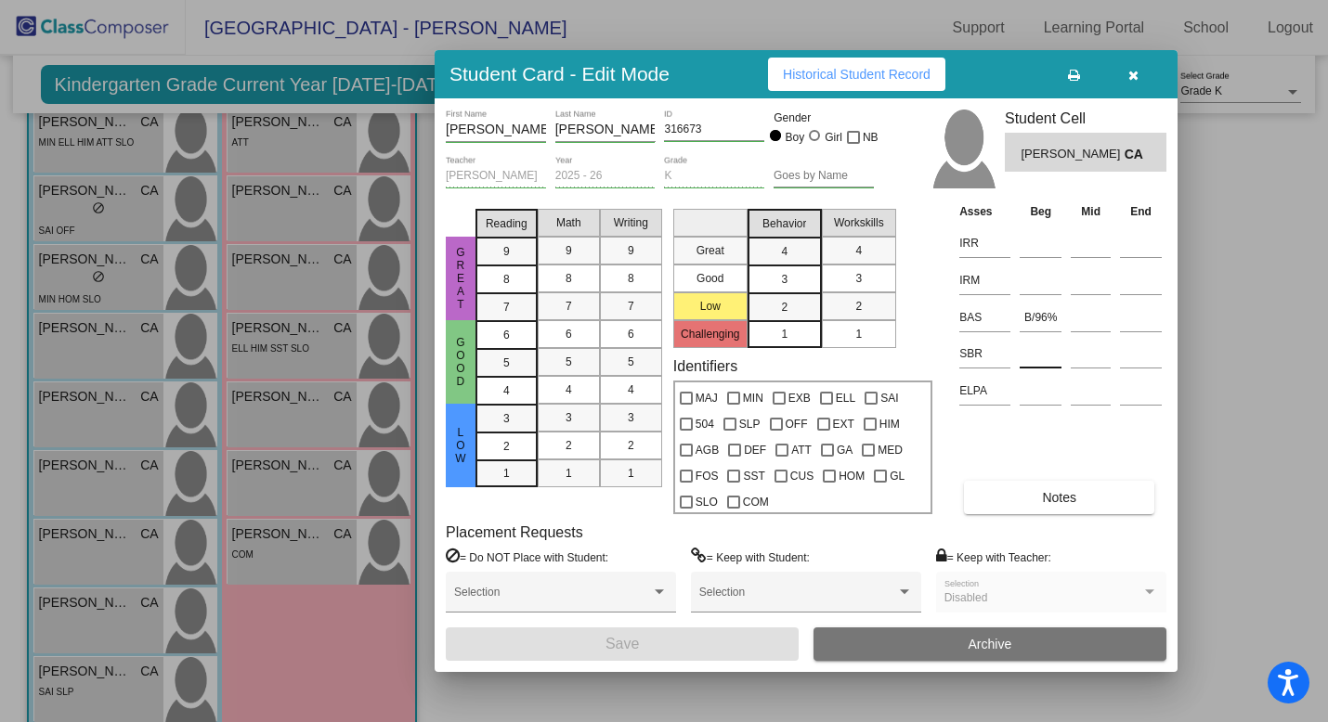
click at [1042, 356] on input at bounding box center [1040, 354] width 42 height 28
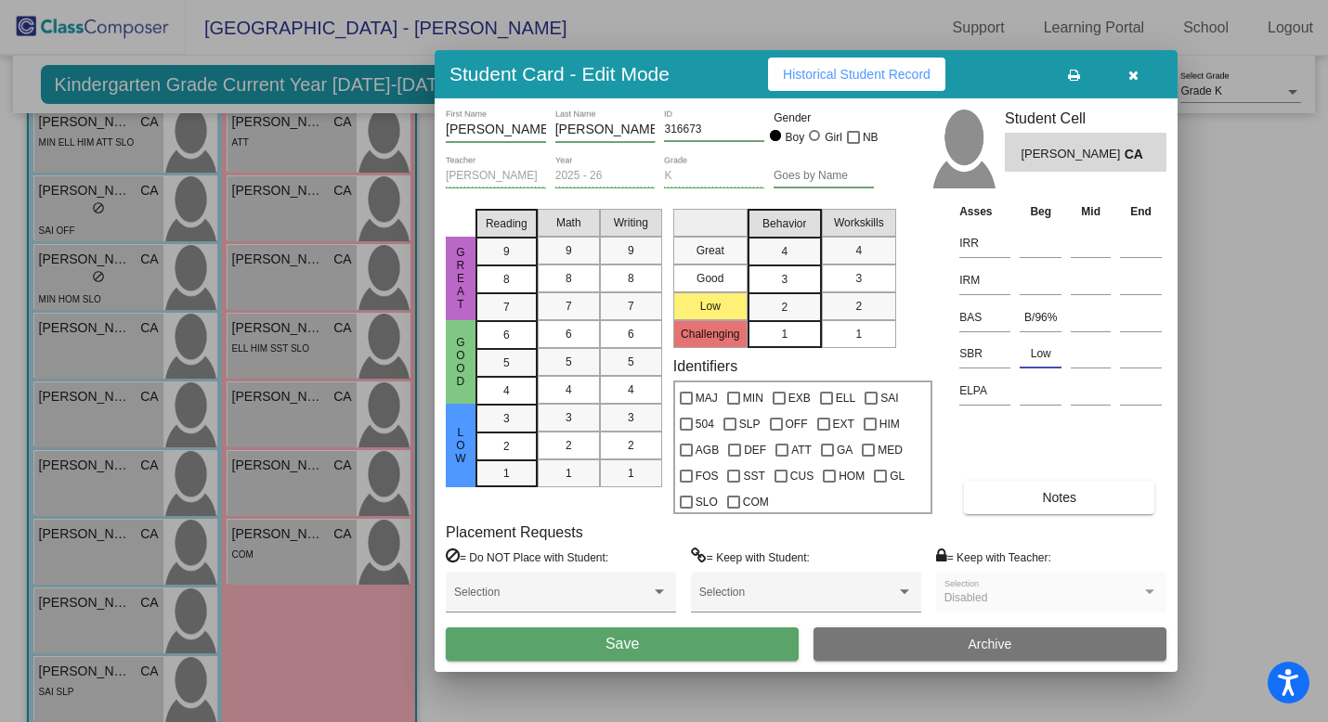
type input "Low"
click at [642, 652] on button "Save" at bounding box center [622, 644] width 353 height 33
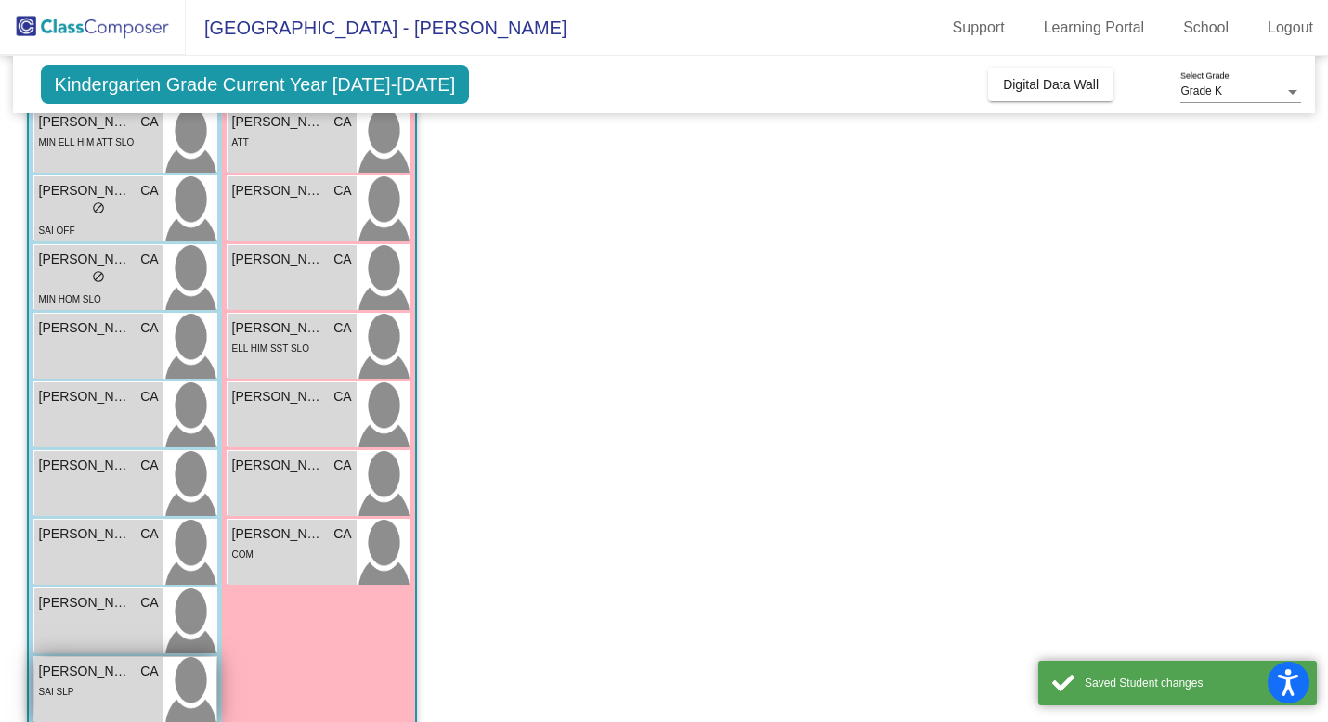
click at [104, 692] on div "SAI SLP" at bounding box center [99, 690] width 120 height 19
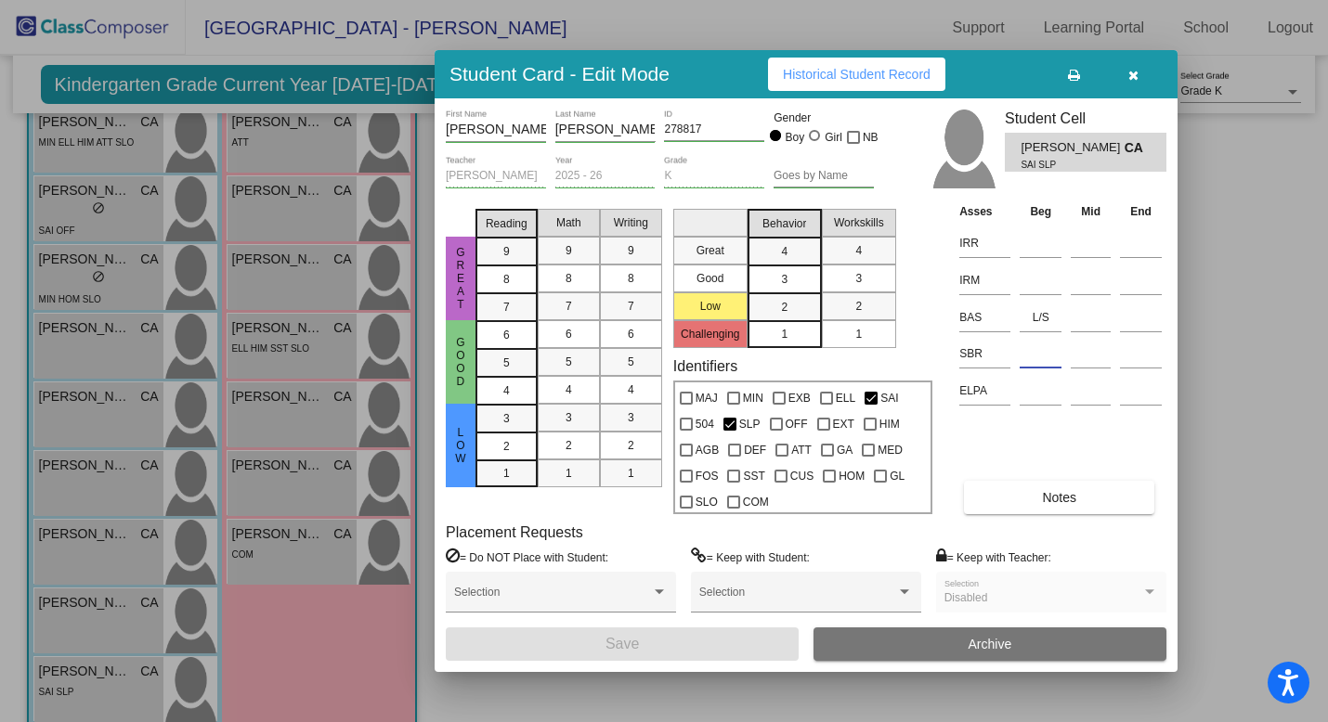
click at [1030, 360] on input at bounding box center [1040, 354] width 42 height 28
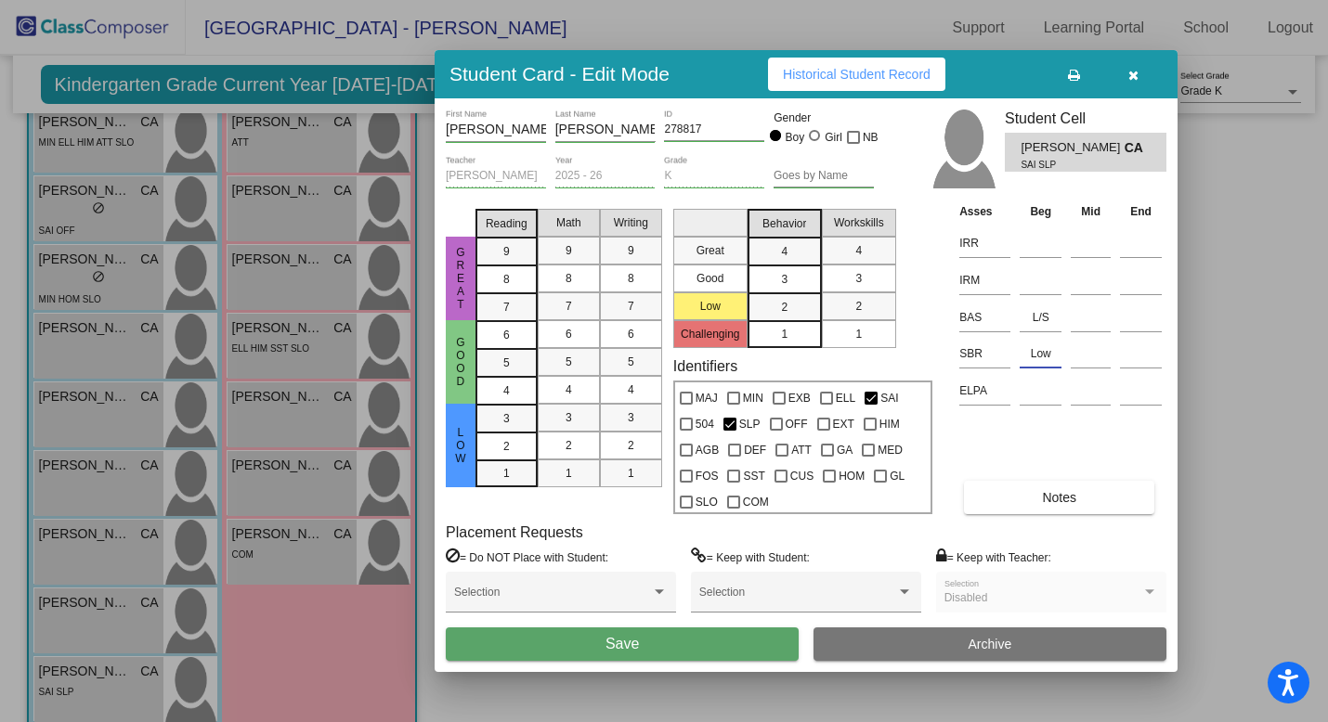
type input "Low"
click at [704, 640] on button "Save" at bounding box center [622, 644] width 353 height 33
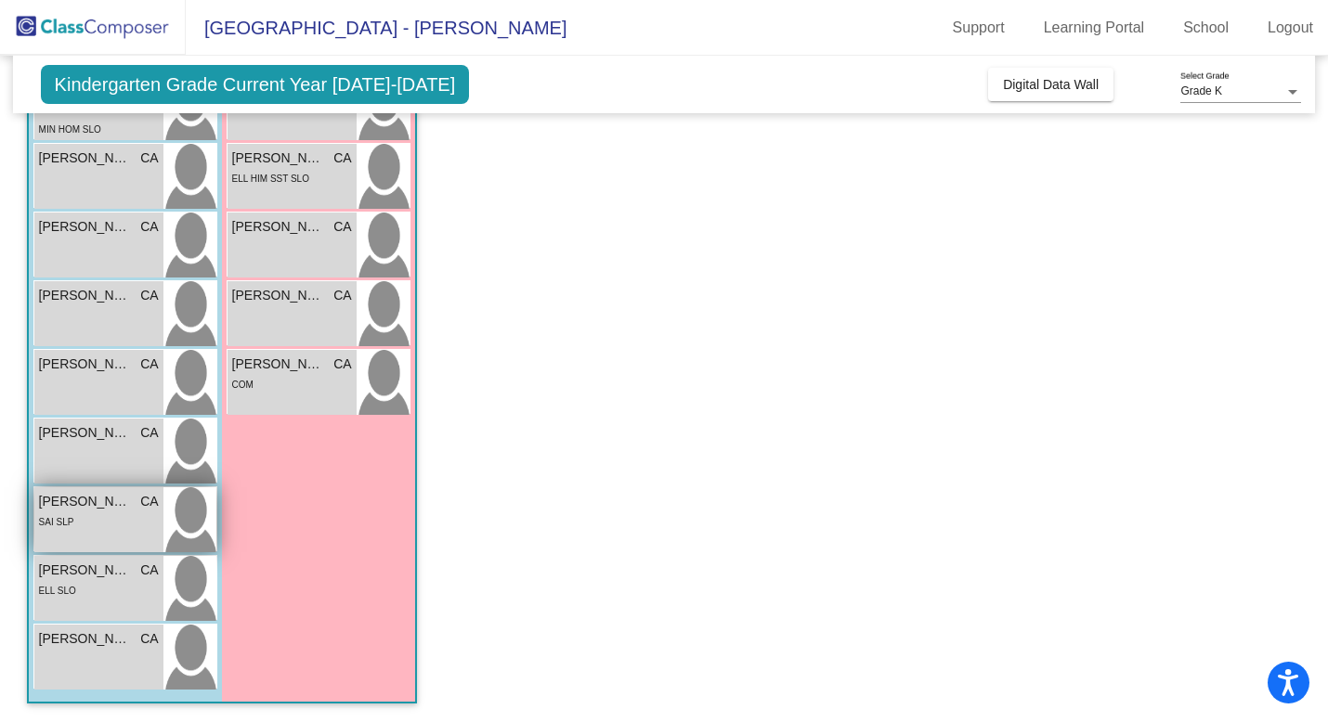
scroll to position [0, 0]
click at [108, 583] on div "ELL SLO" at bounding box center [99, 589] width 120 height 19
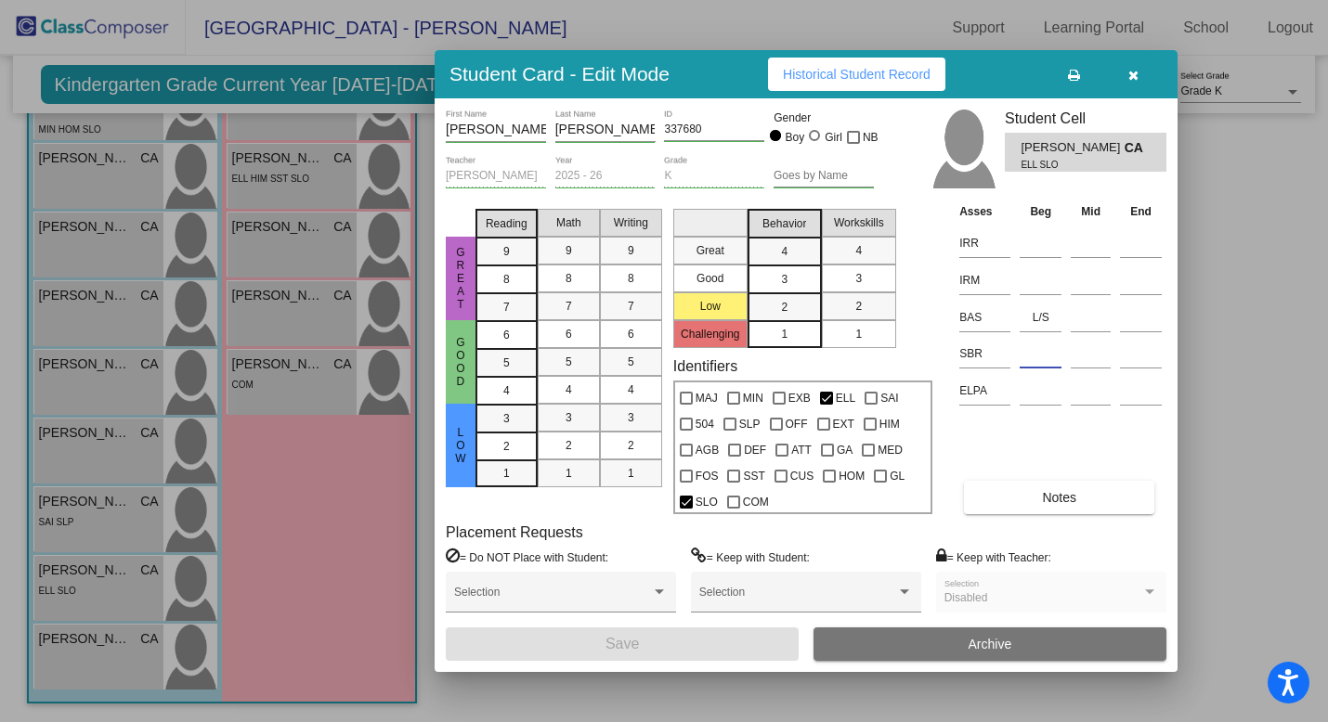
click at [1043, 355] on input at bounding box center [1040, 354] width 42 height 28
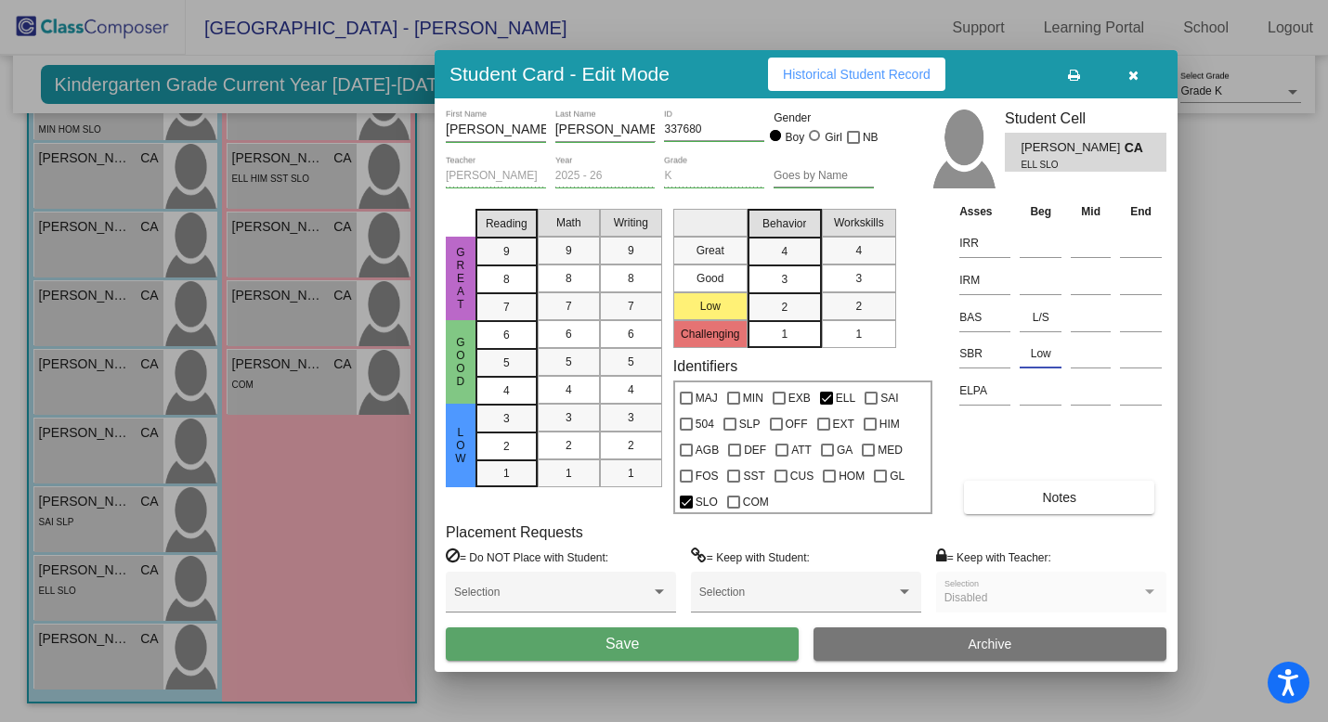
type input "Low"
click at [704, 639] on button "Save" at bounding box center [622, 644] width 353 height 33
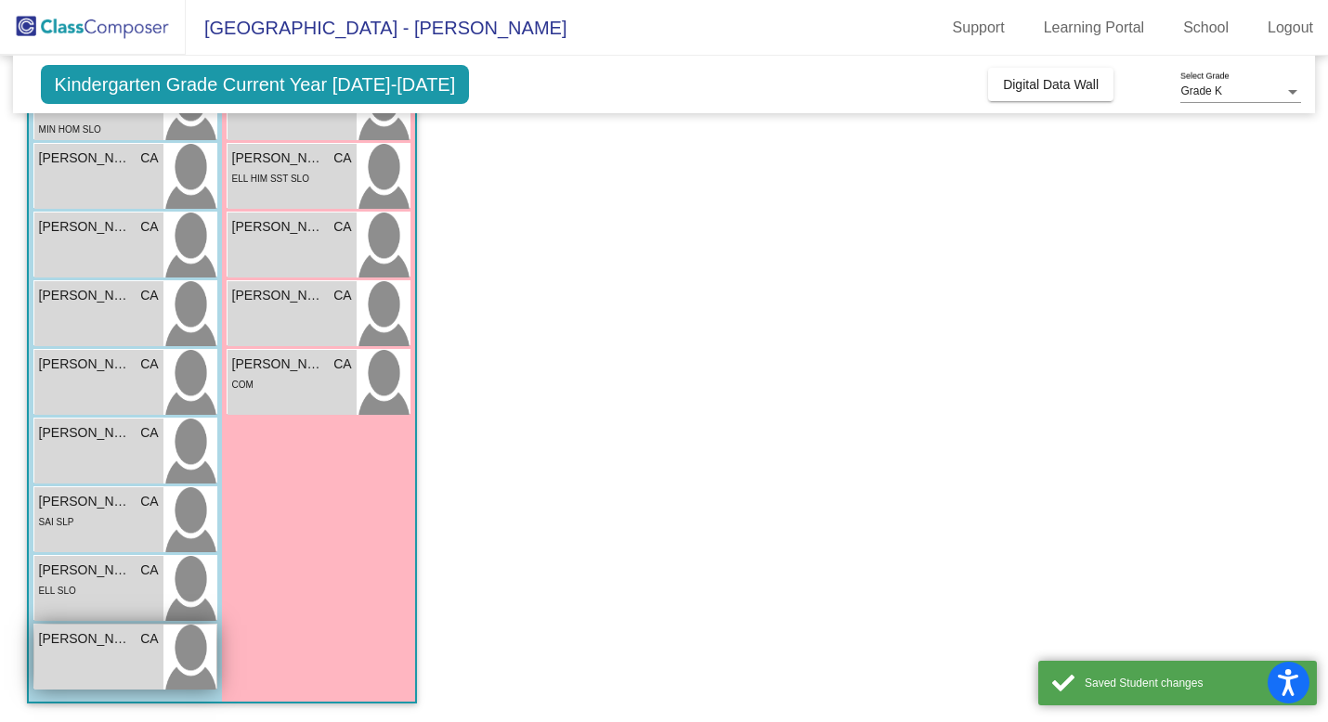
click at [113, 674] on div "[PERSON_NAME] CA lock do_not_disturb_alt" at bounding box center [98, 657] width 129 height 65
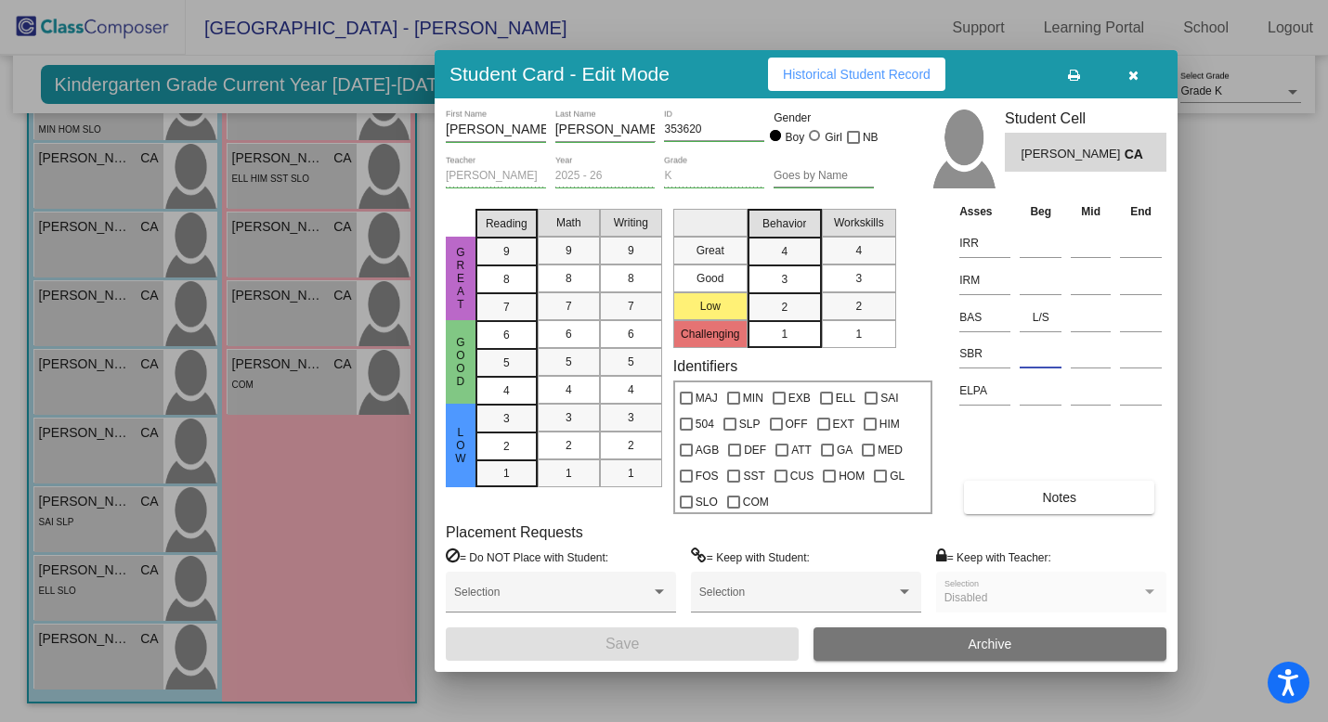
click at [1030, 361] on input at bounding box center [1040, 354] width 42 height 28
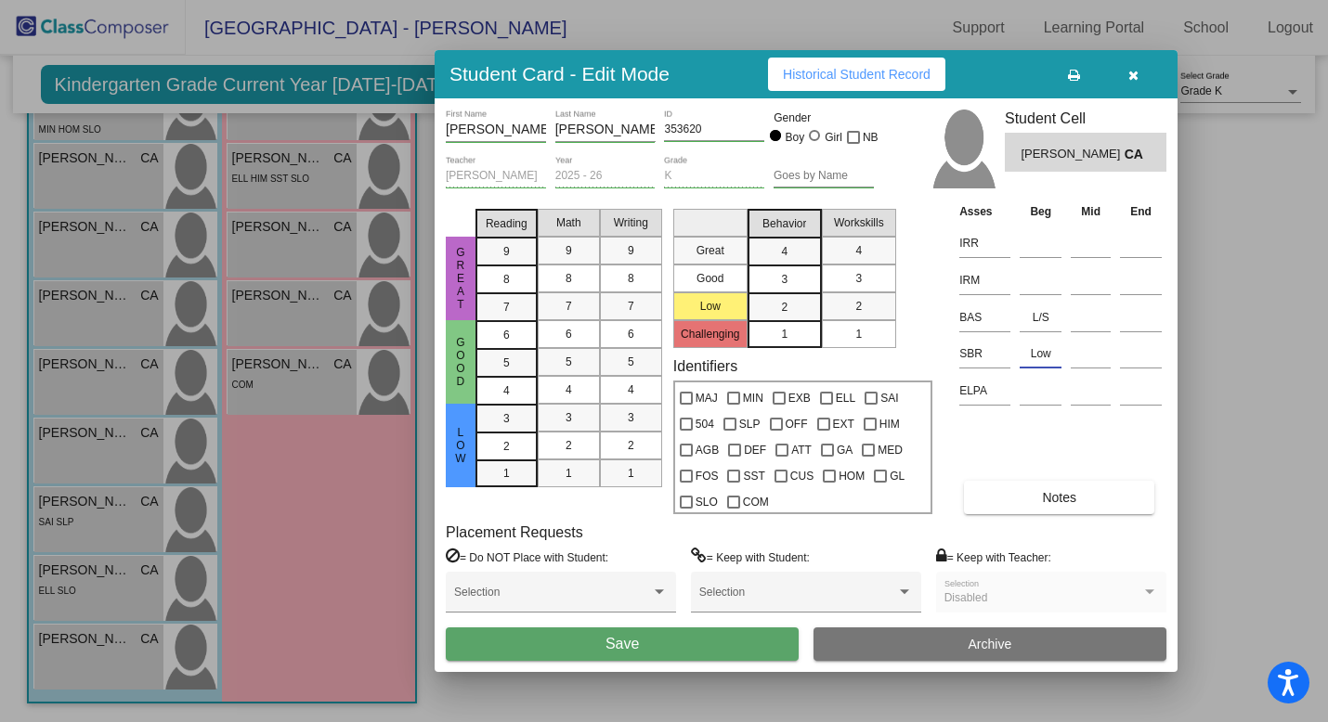
type input "Low"
click at [610, 648] on span "Save" at bounding box center [621, 644] width 33 height 16
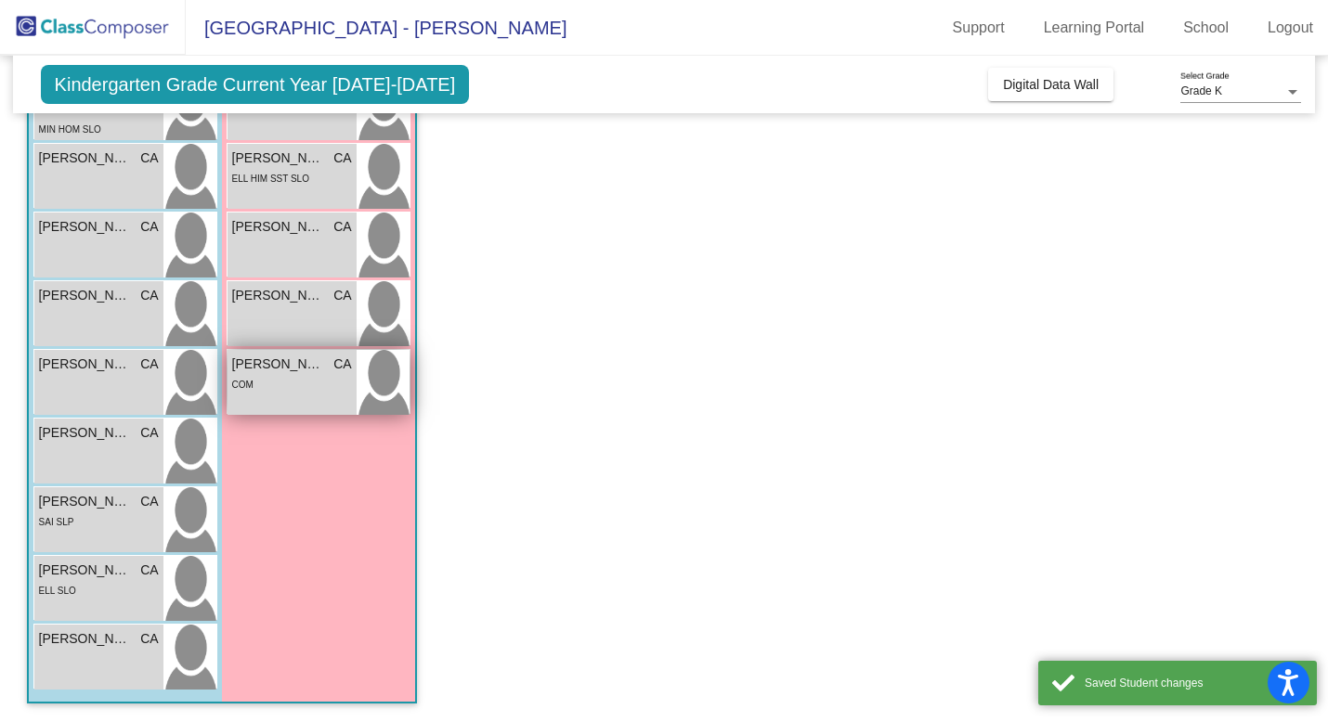
click at [319, 398] on div "Serenity [PERSON_NAME] CA lock do_not_disturb_alt COM" at bounding box center [291, 382] width 129 height 65
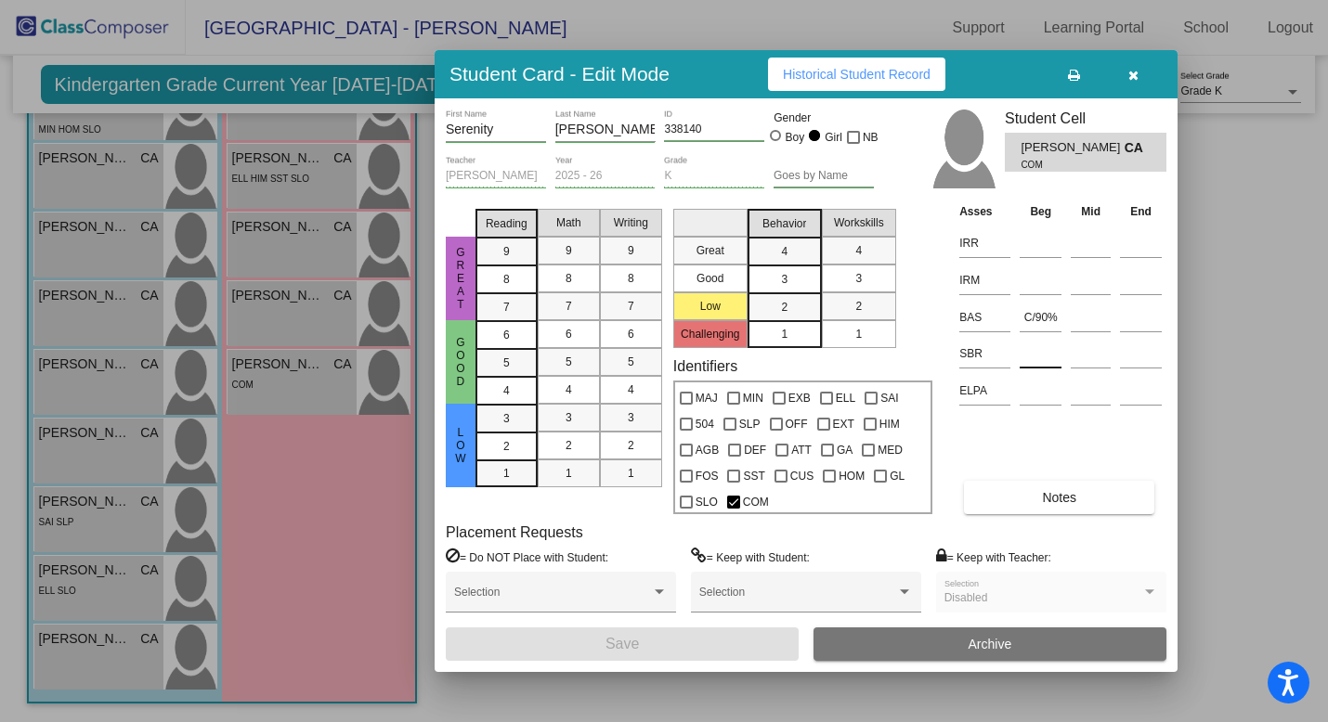
click at [1041, 354] on input at bounding box center [1040, 354] width 42 height 28
click at [1039, 357] on input at bounding box center [1040, 354] width 42 height 28
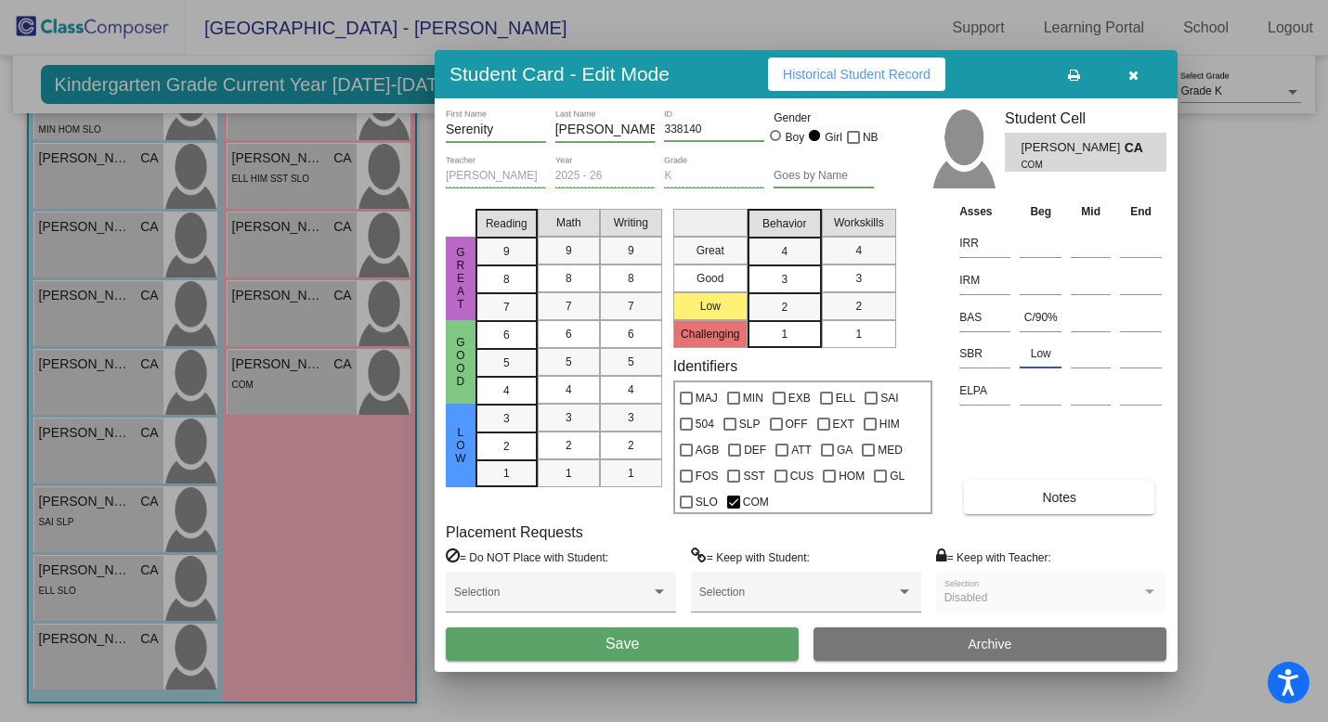
type input "Low"
click at [699, 641] on button "Save" at bounding box center [622, 644] width 353 height 33
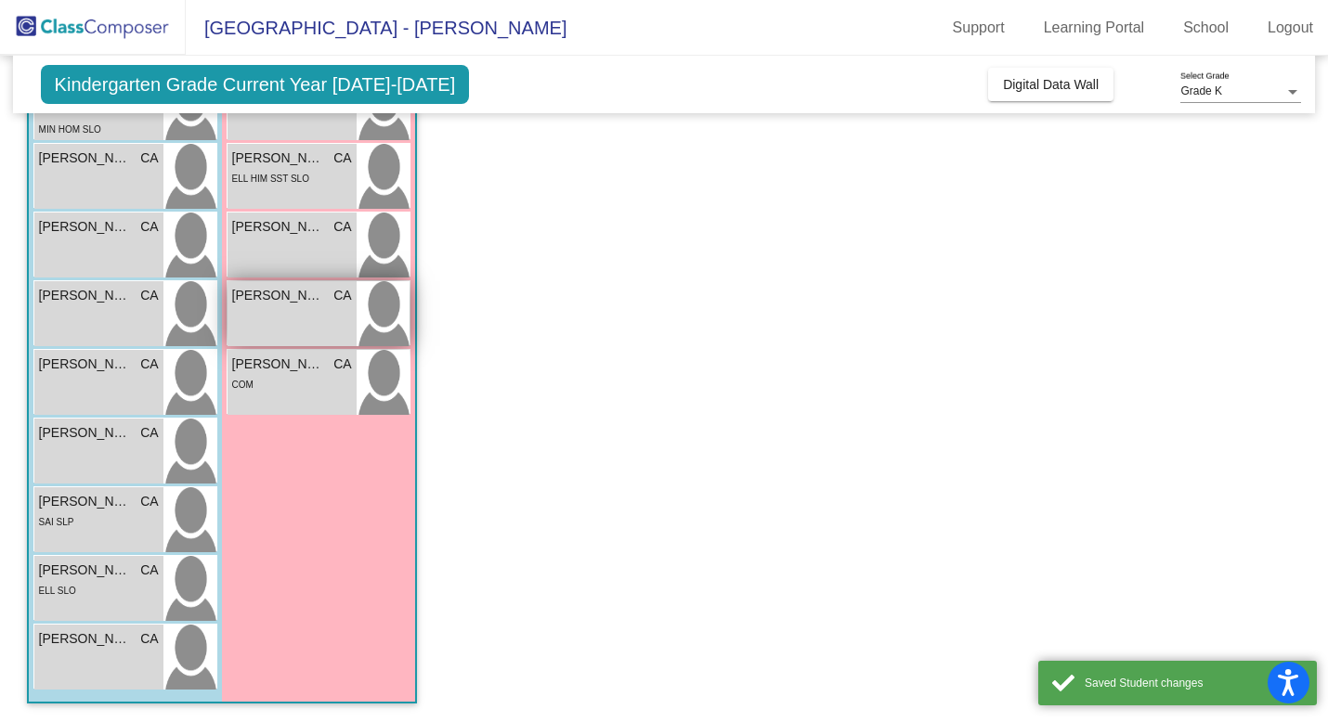
click at [279, 329] on div "[PERSON_NAME] CA lock do_not_disturb_alt" at bounding box center [291, 313] width 129 height 65
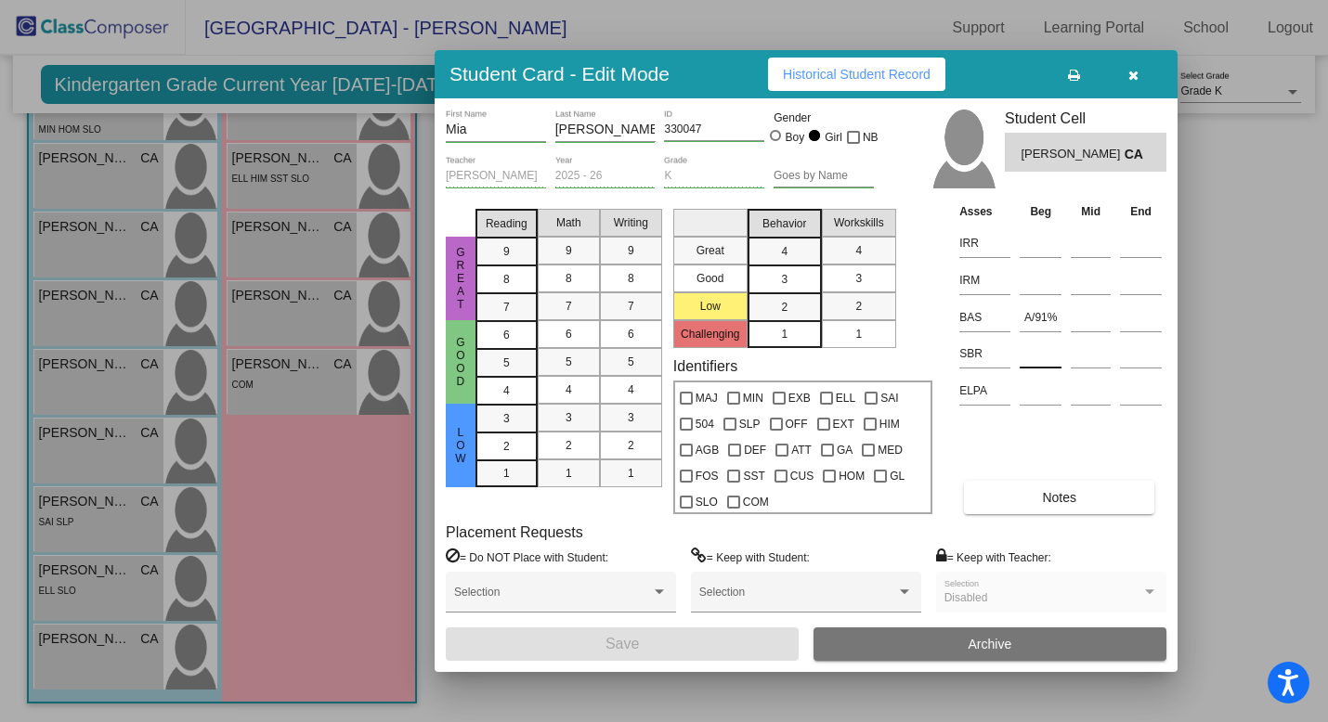
click at [1025, 362] on input at bounding box center [1040, 354] width 42 height 28
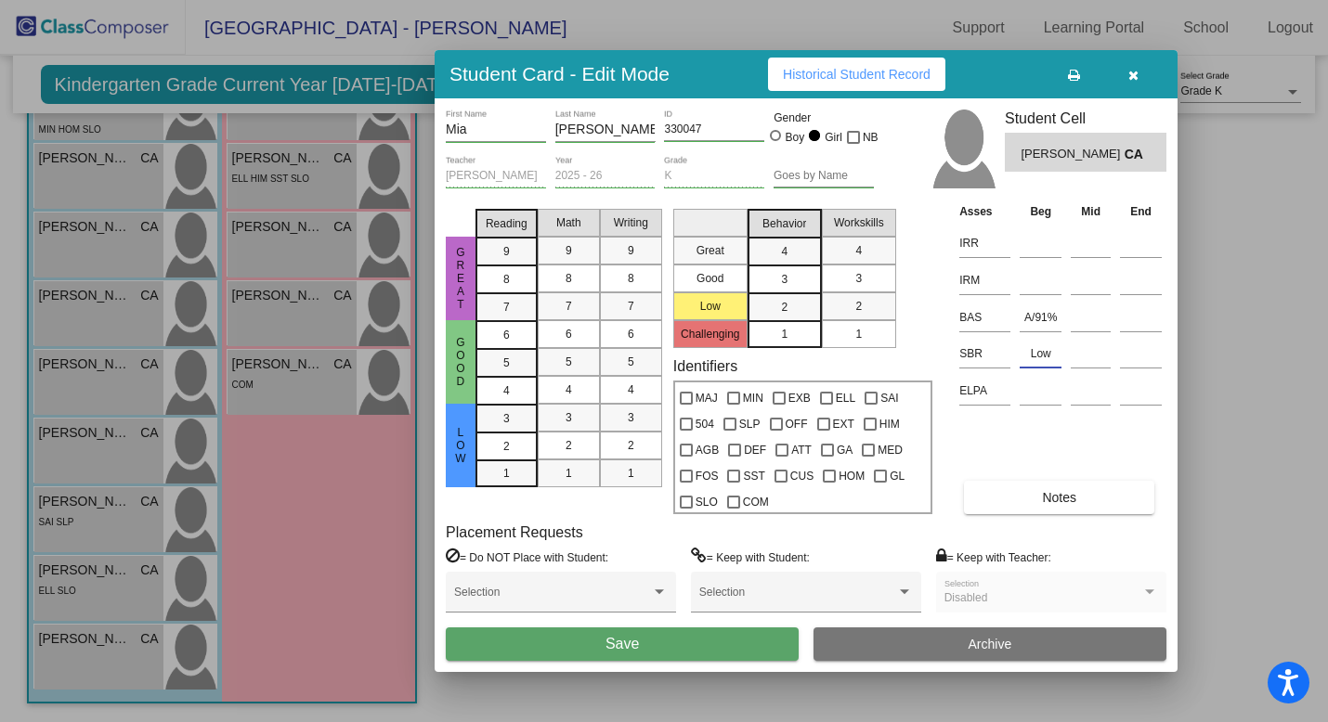
type input "Low"
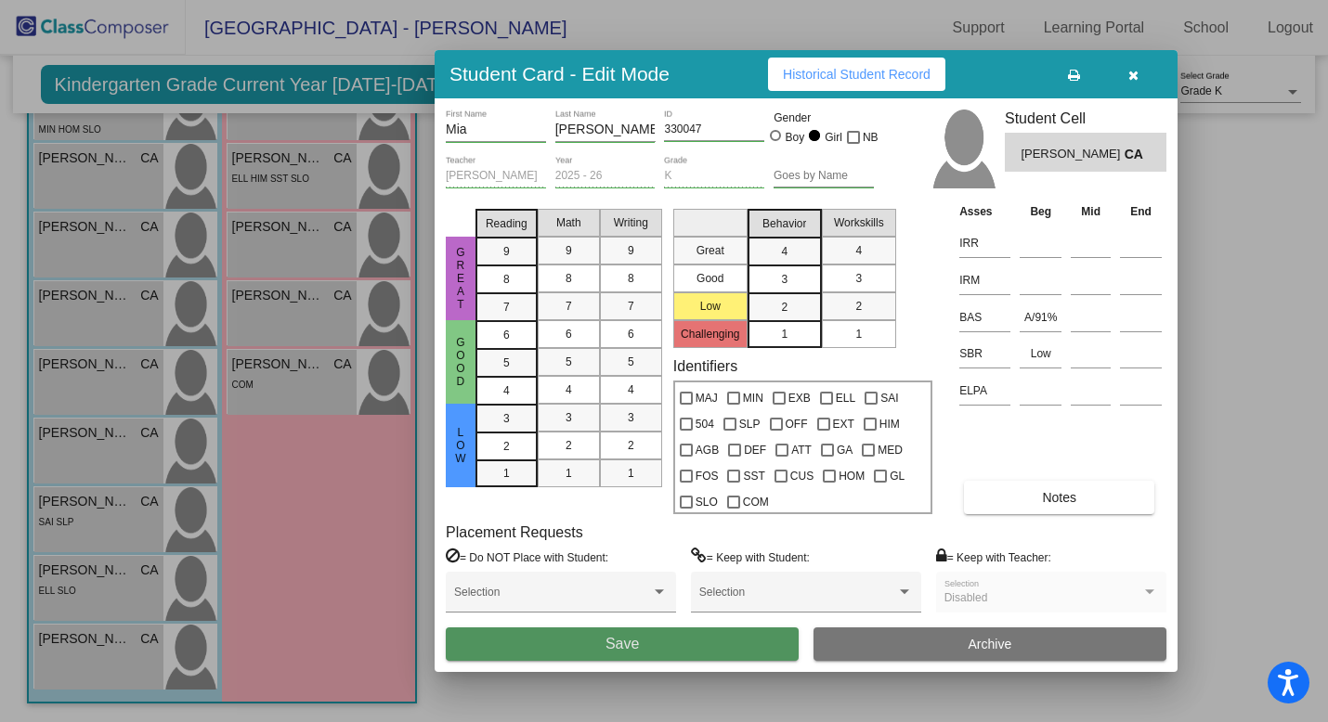
click at [715, 642] on button "Save" at bounding box center [622, 644] width 353 height 33
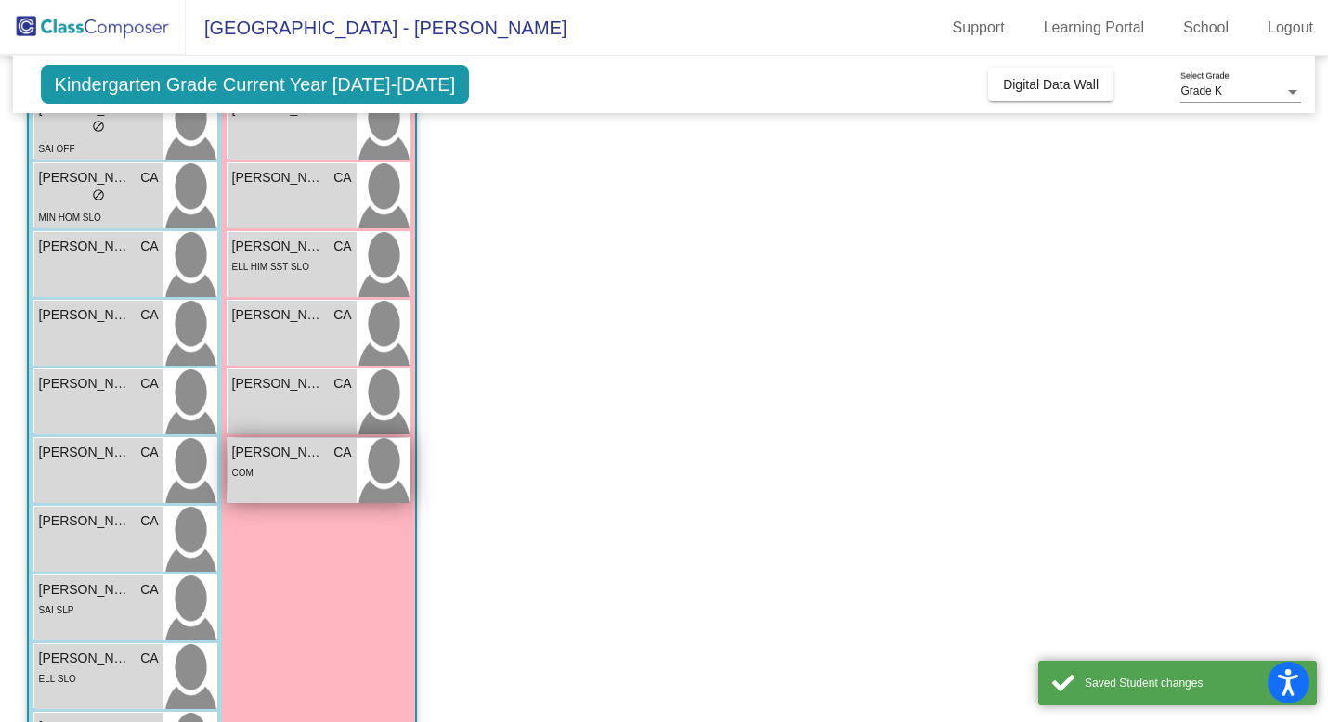
scroll to position [365, 0]
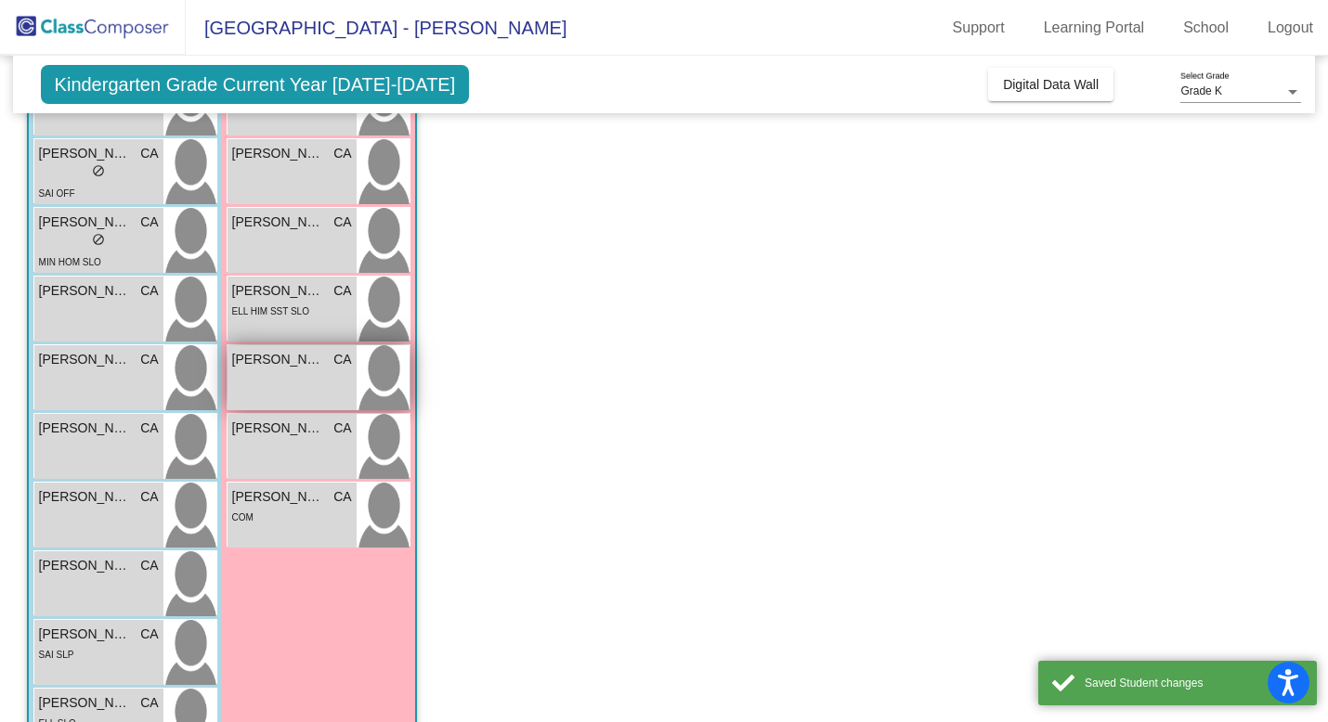
click at [304, 385] on div "[PERSON_NAME] CA lock do_not_disturb_alt" at bounding box center [291, 377] width 129 height 65
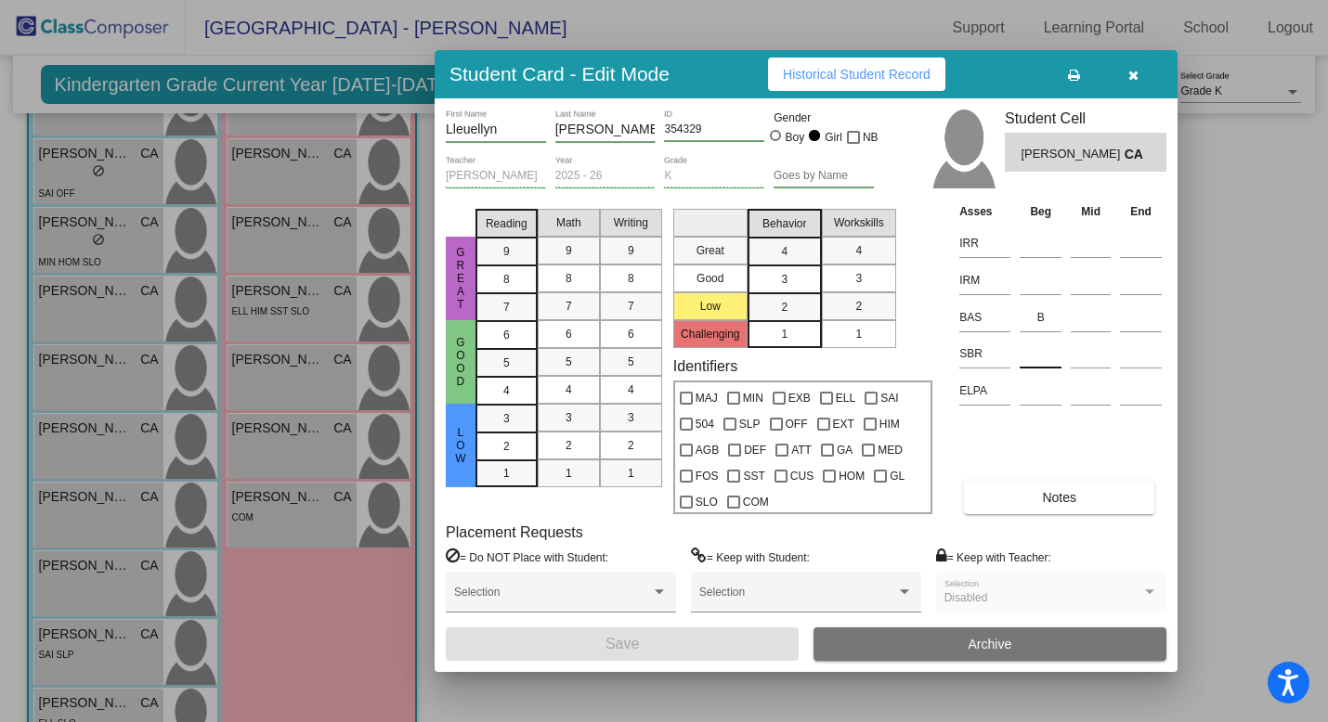
click at [1026, 357] on input at bounding box center [1040, 354] width 42 height 28
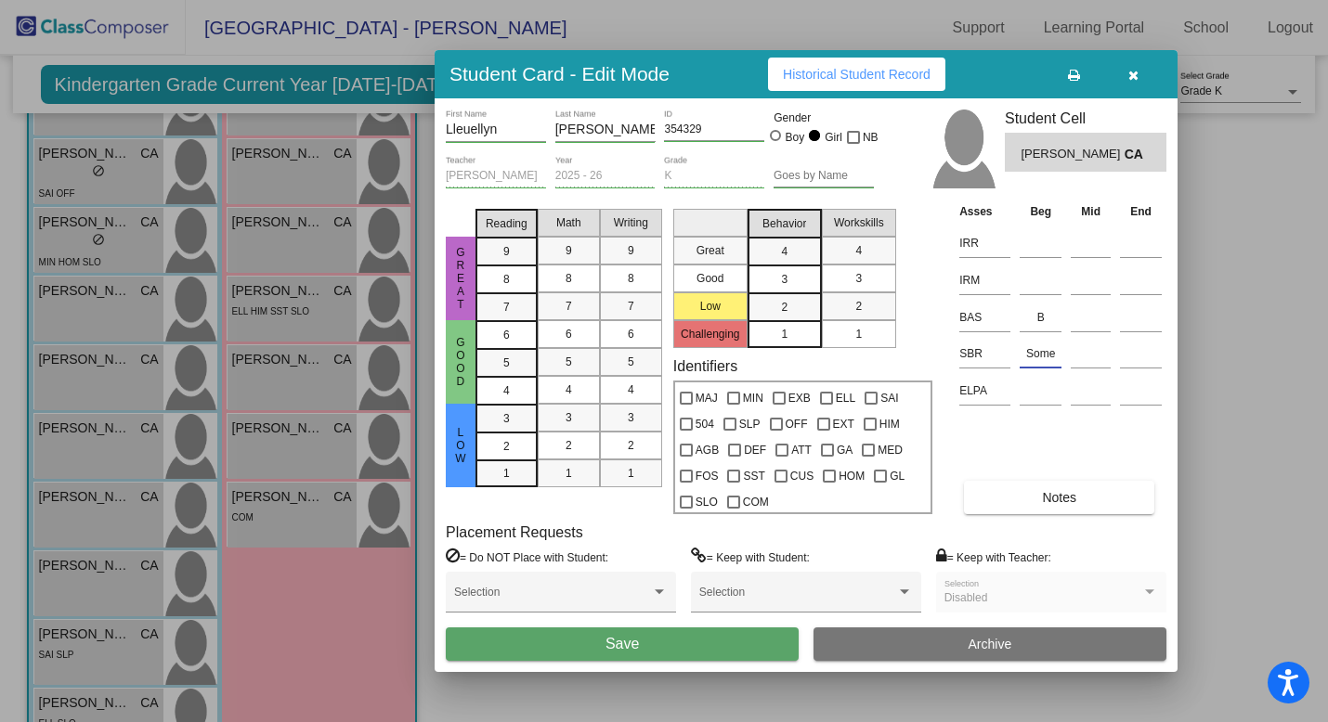
type input "Some"
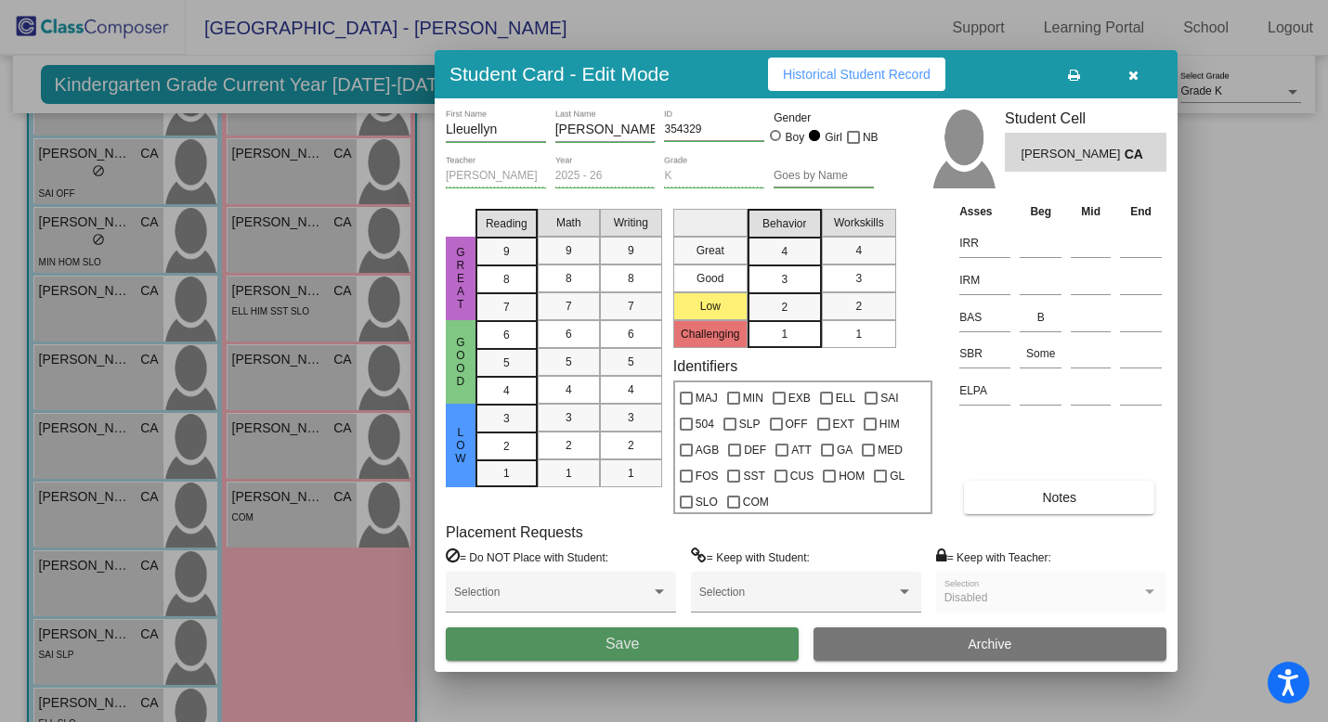
click at [704, 645] on button "Save" at bounding box center [622, 644] width 353 height 33
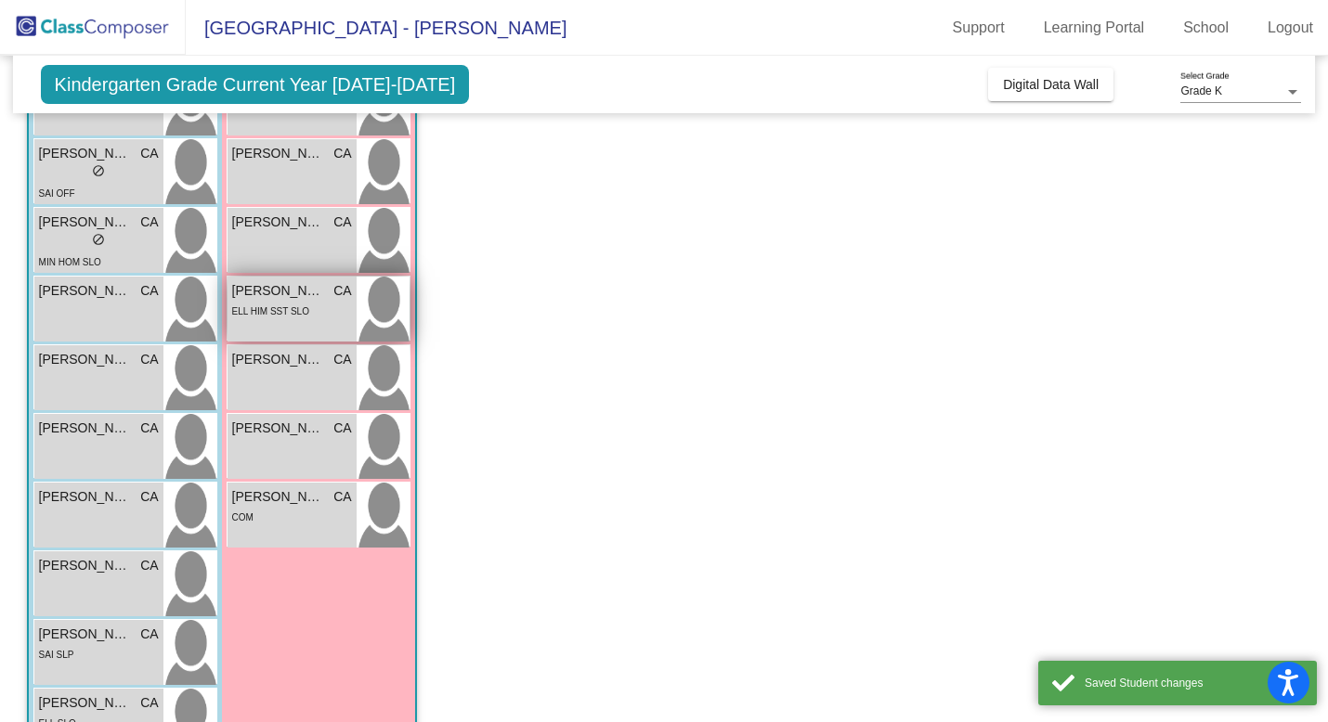
click at [288, 322] on div "[PERSON_NAME] CA lock do_not_disturb_alt ELL HIM SST SLO" at bounding box center [291, 309] width 129 height 65
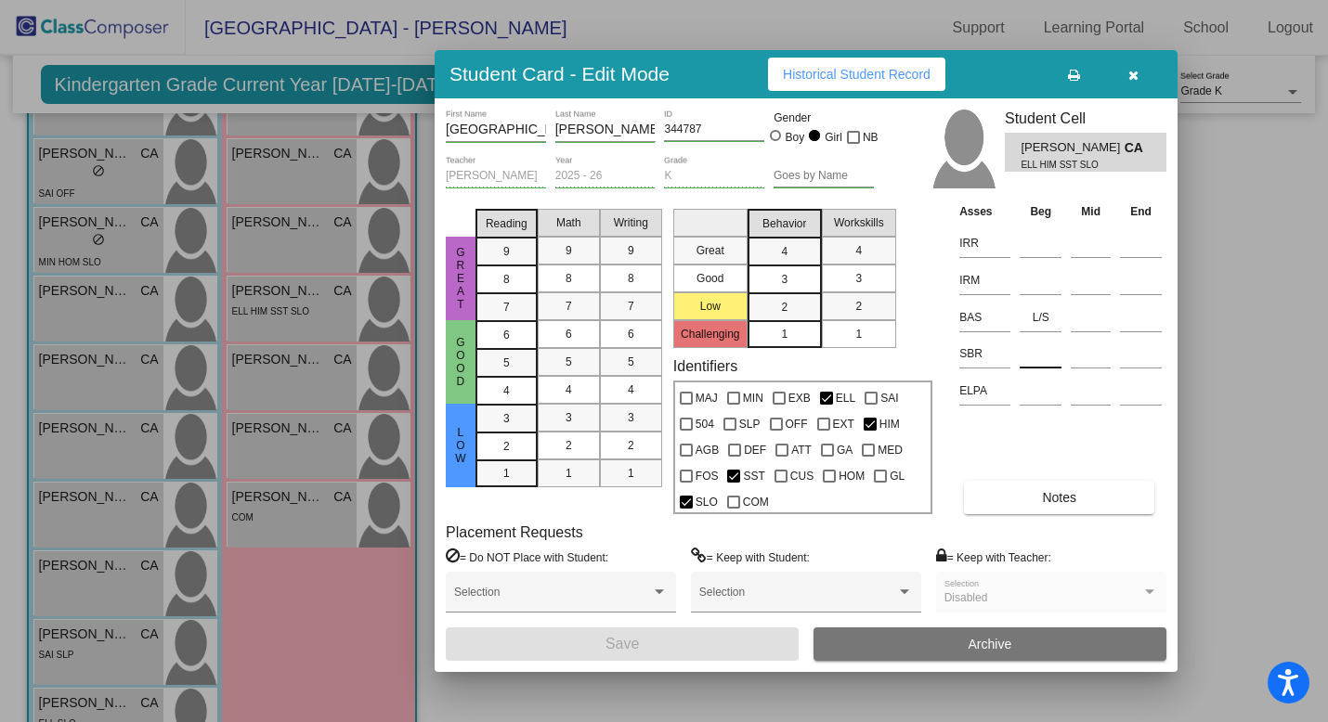
click at [1039, 353] on input at bounding box center [1040, 354] width 42 height 28
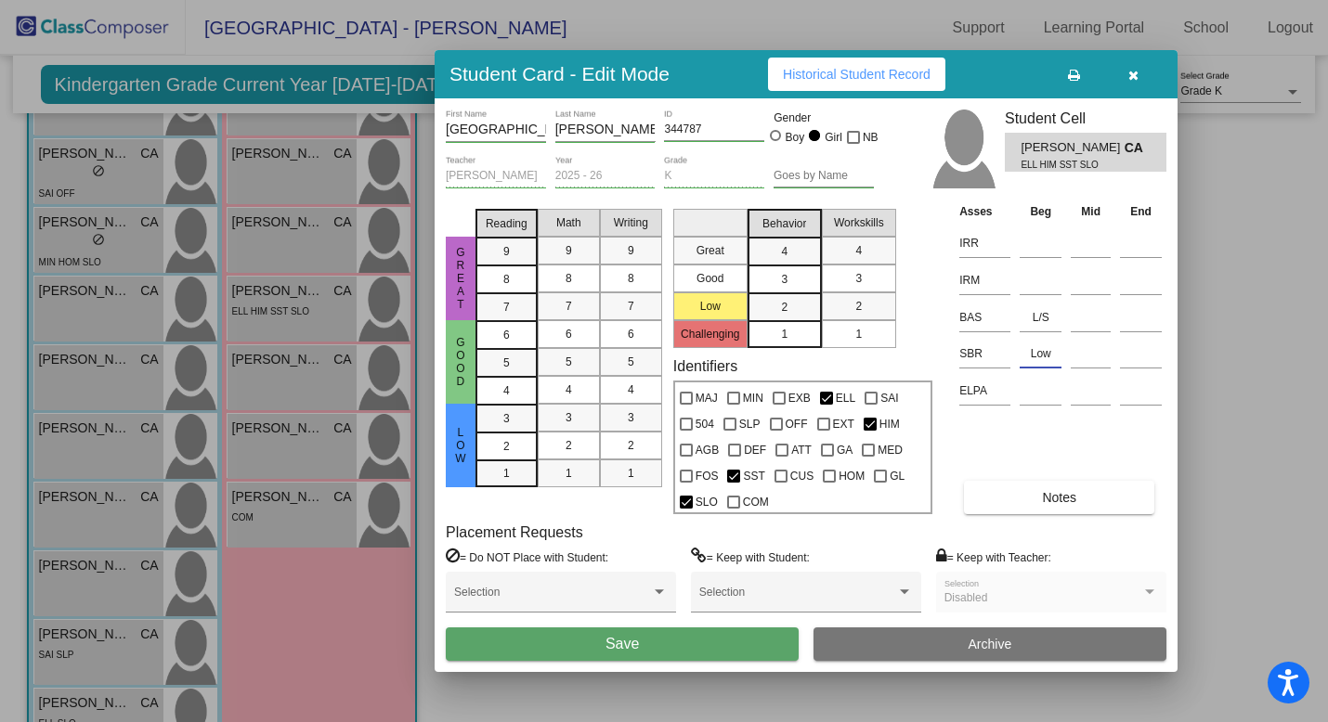
type input "Low"
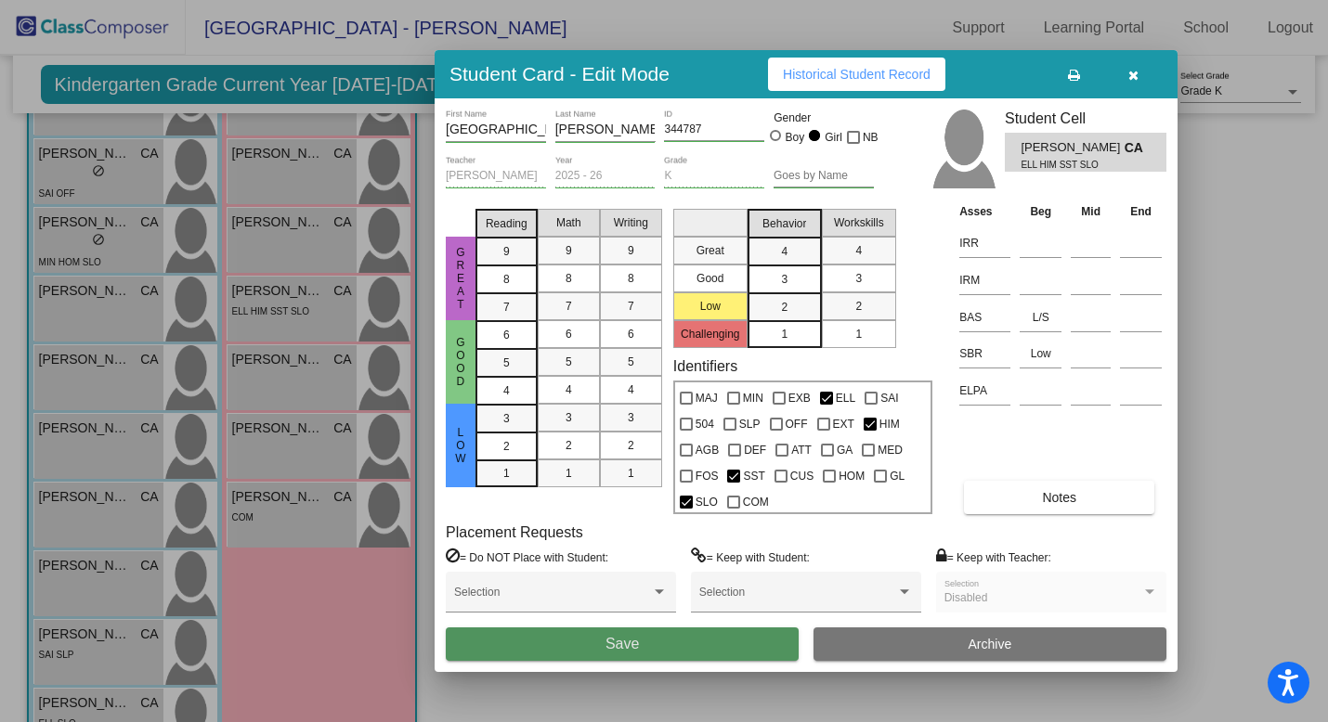
click at [731, 643] on button "Save" at bounding box center [622, 644] width 353 height 33
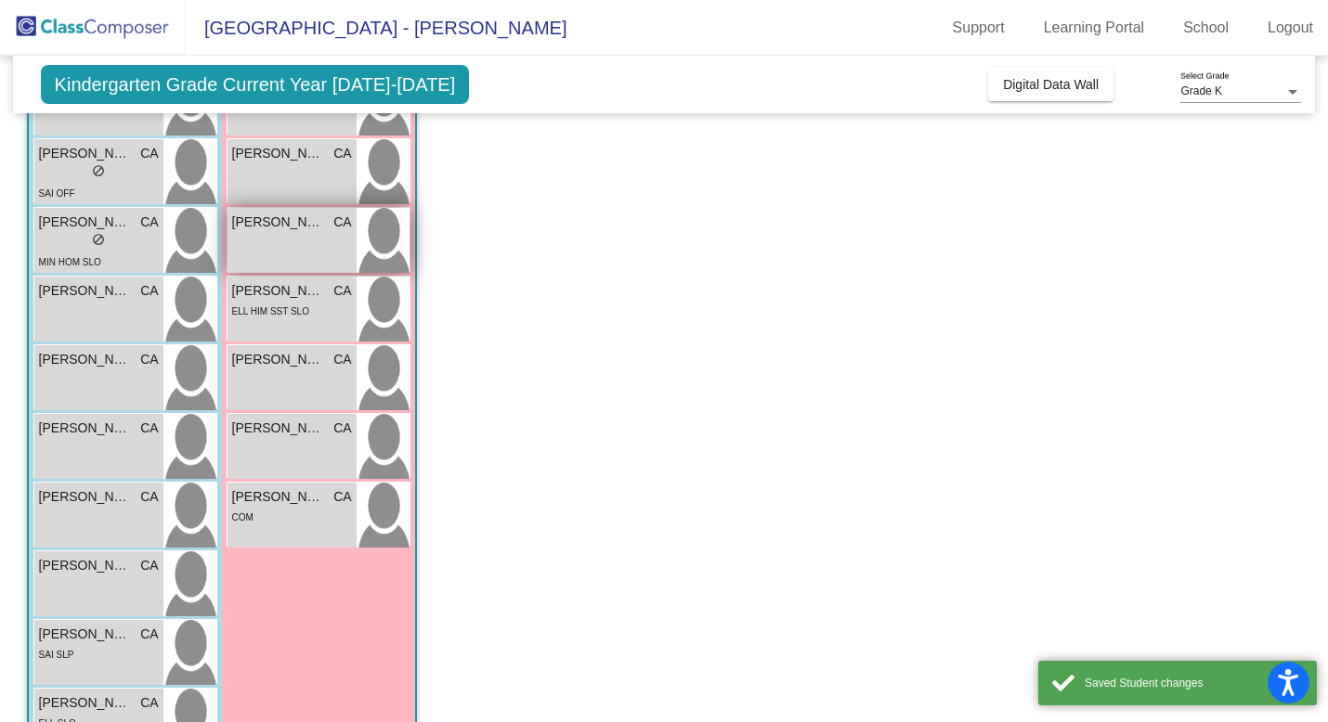
click at [285, 253] on div "[PERSON_NAME] CA lock do_not_disturb_alt" at bounding box center [291, 240] width 129 height 65
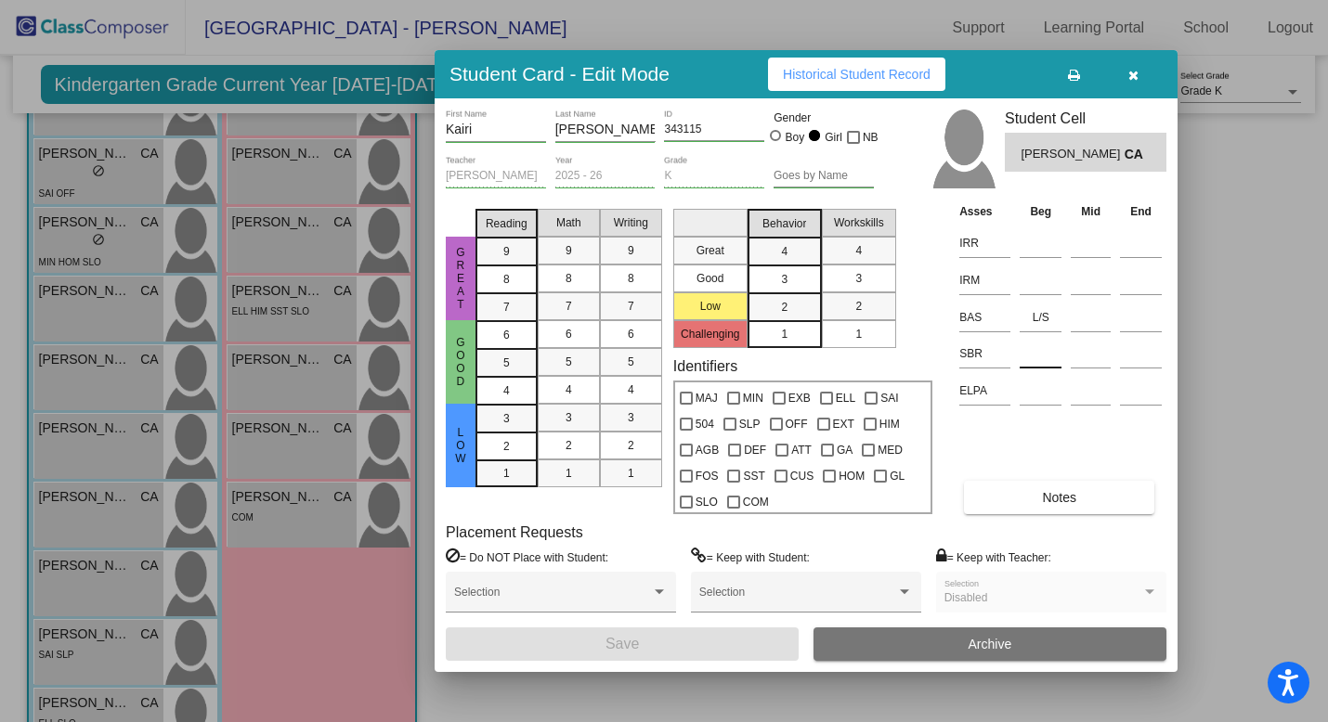
click at [1035, 361] on input at bounding box center [1040, 354] width 42 height 28
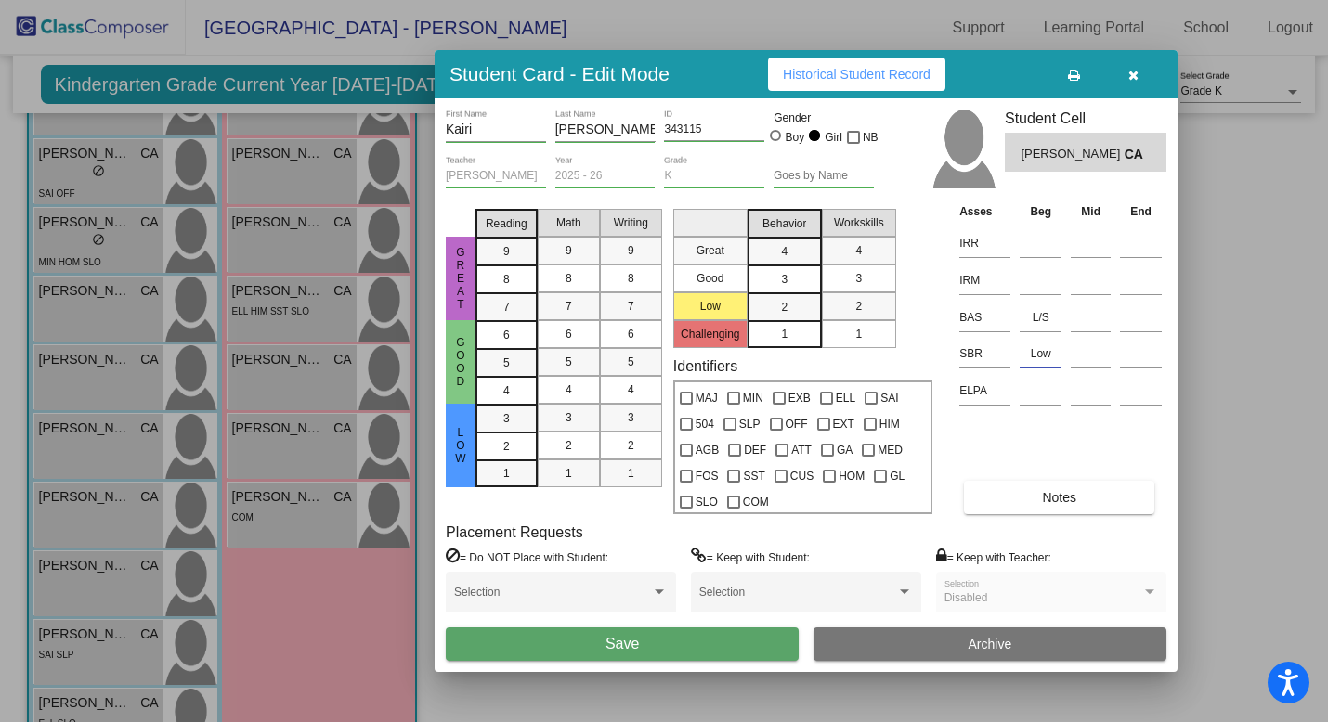
type input "Low"
click at [693, 649] on button "Save" at bounding box center [622, 644] width 353 height 33
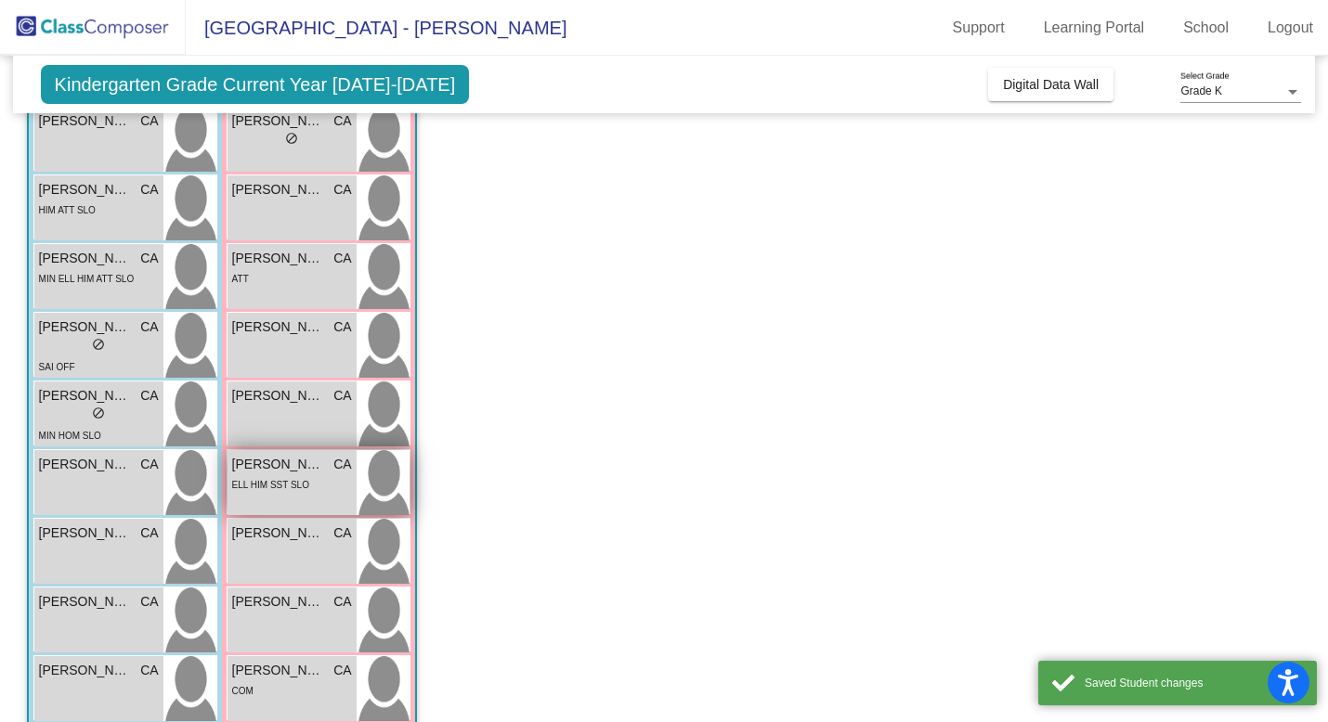
scroll to position [181, 0]
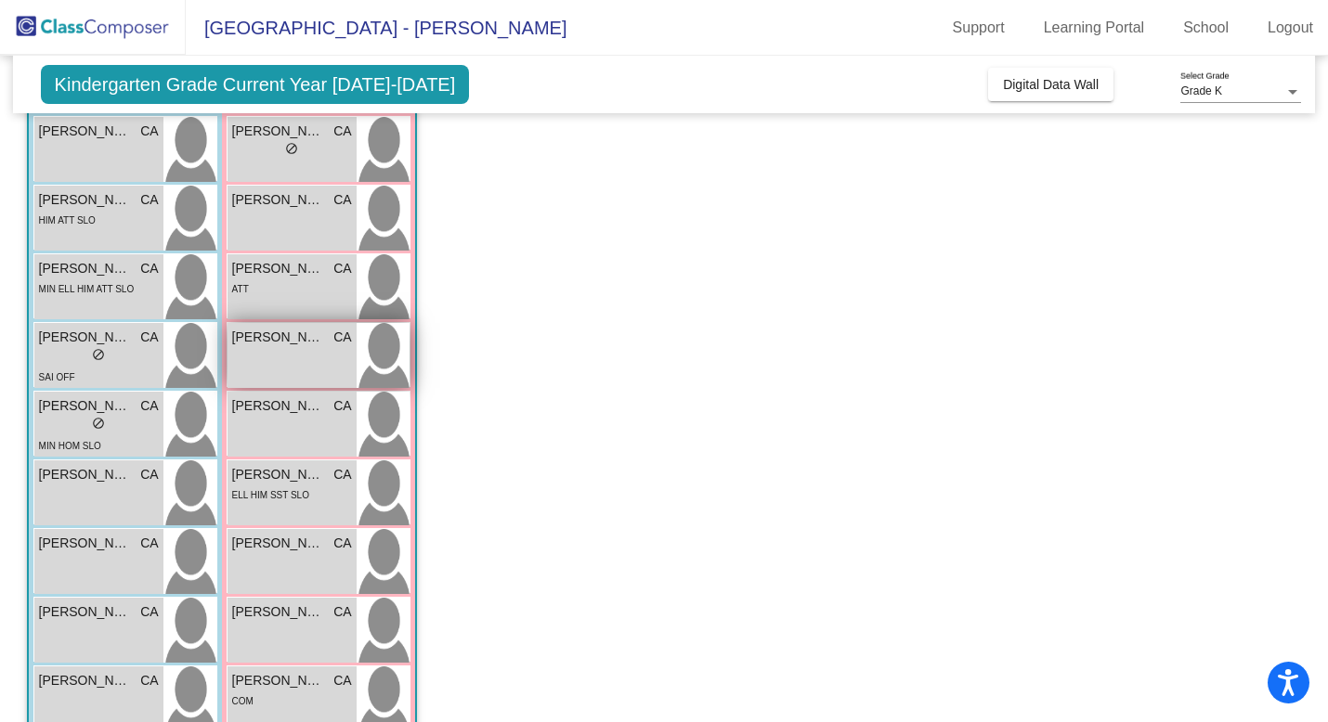
click at [291, 363] on div "Evianna [PERSON_NAME] CA lock do_not_disturb_alt" at bounding box center [291, 355] width 129 height 65
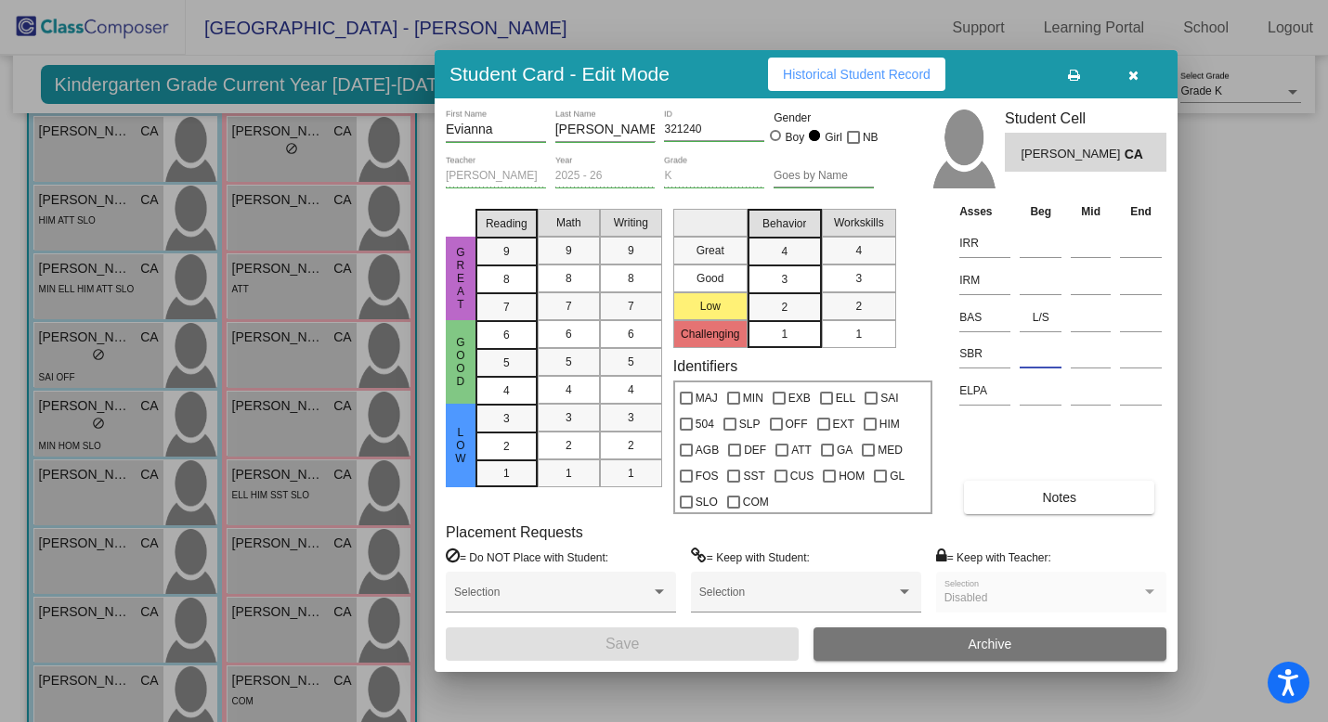
click at [1037, 360] on input at bounding box center [1040, 354] width 42 height 28
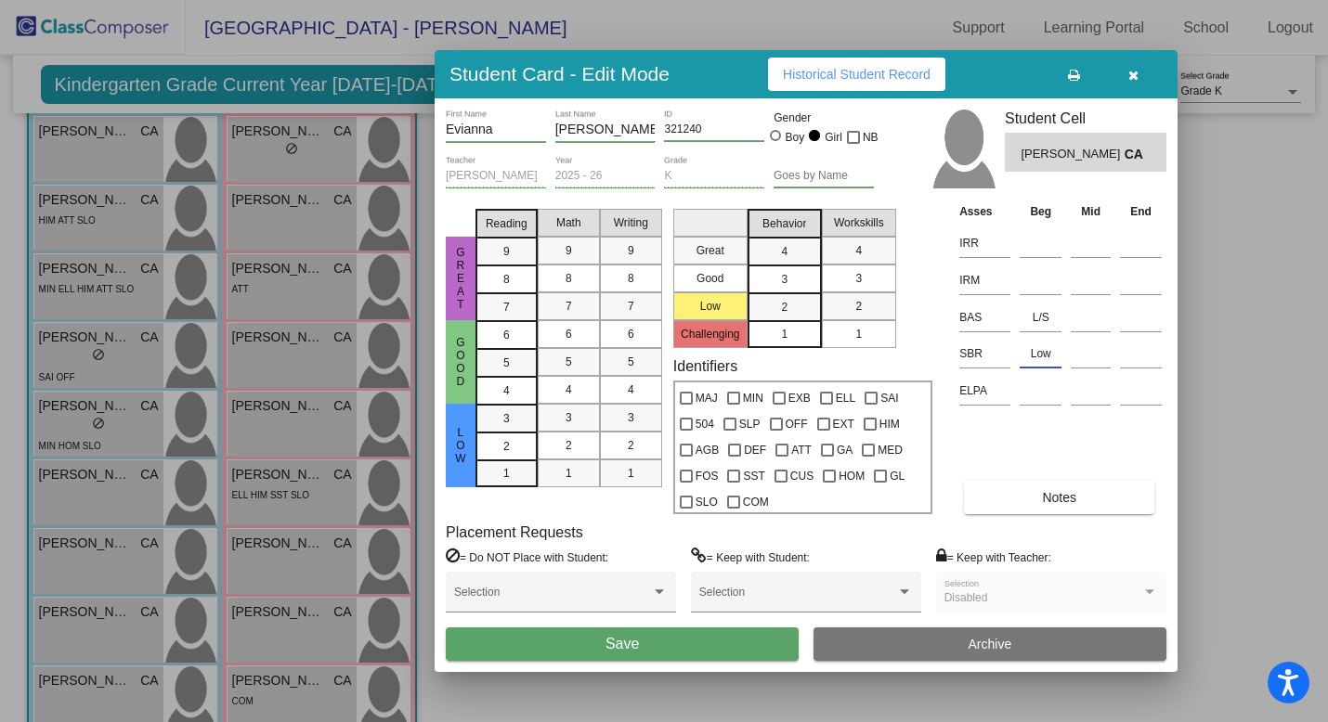
type input "Low"
click at [693, 642] on button "Save" at bounding box center [622, 644] width 353 height 33
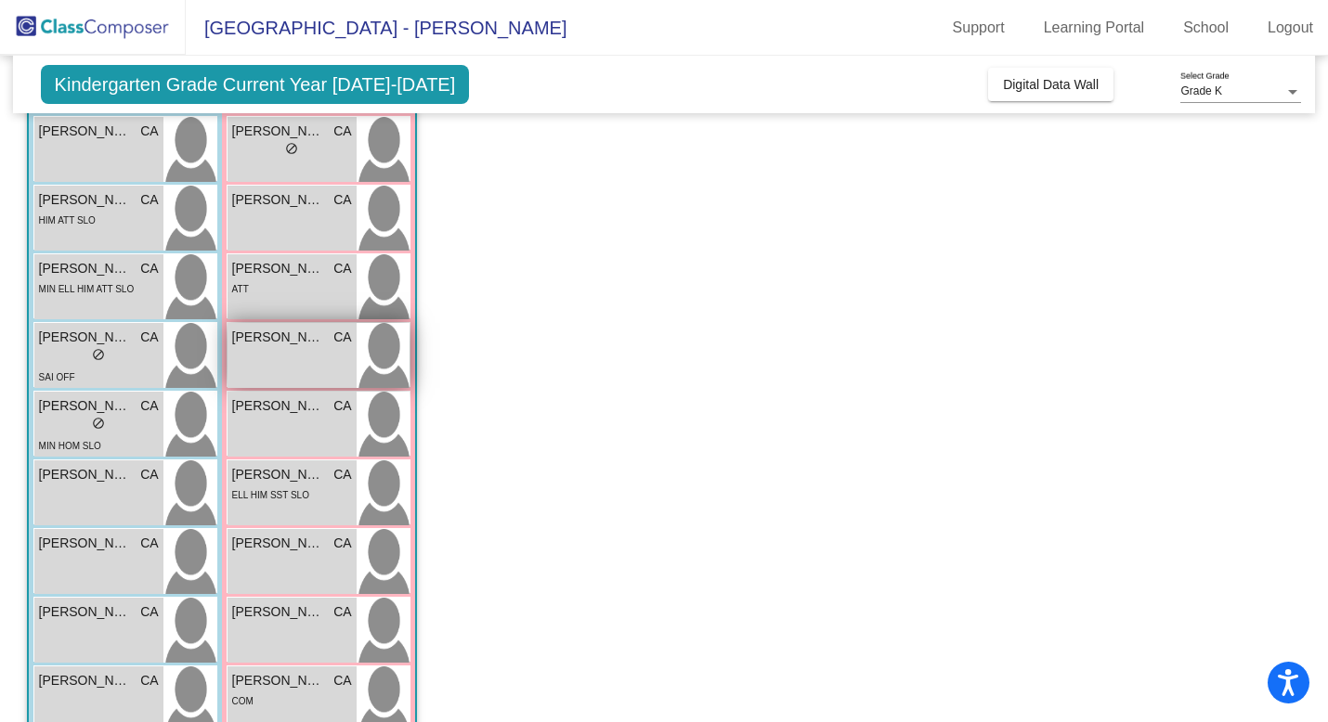
click at [295, 365] on div "Evianna [PERSON_NAME] CA lock do_not_disturb_alt" at bounding box center [291, 355] width 129 height 65
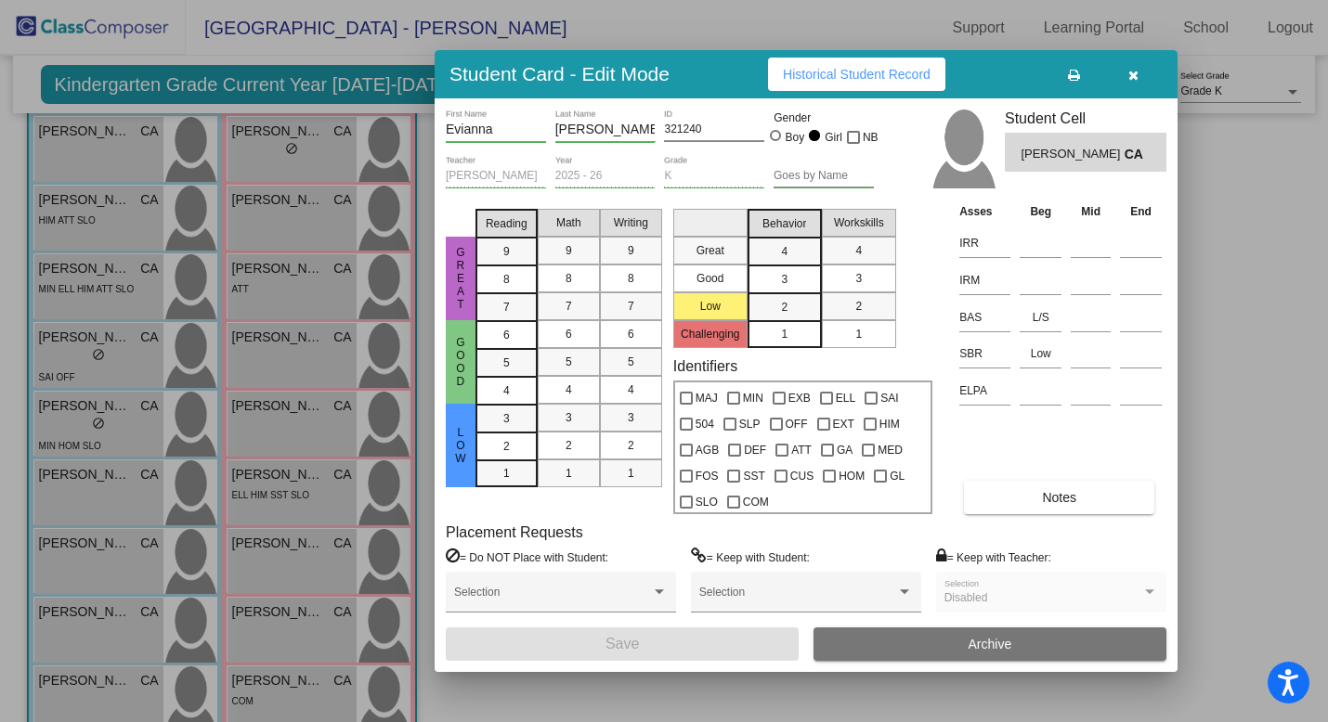
click at [286, 296] on div at bounding box center [664, 361] width 1328 height 722
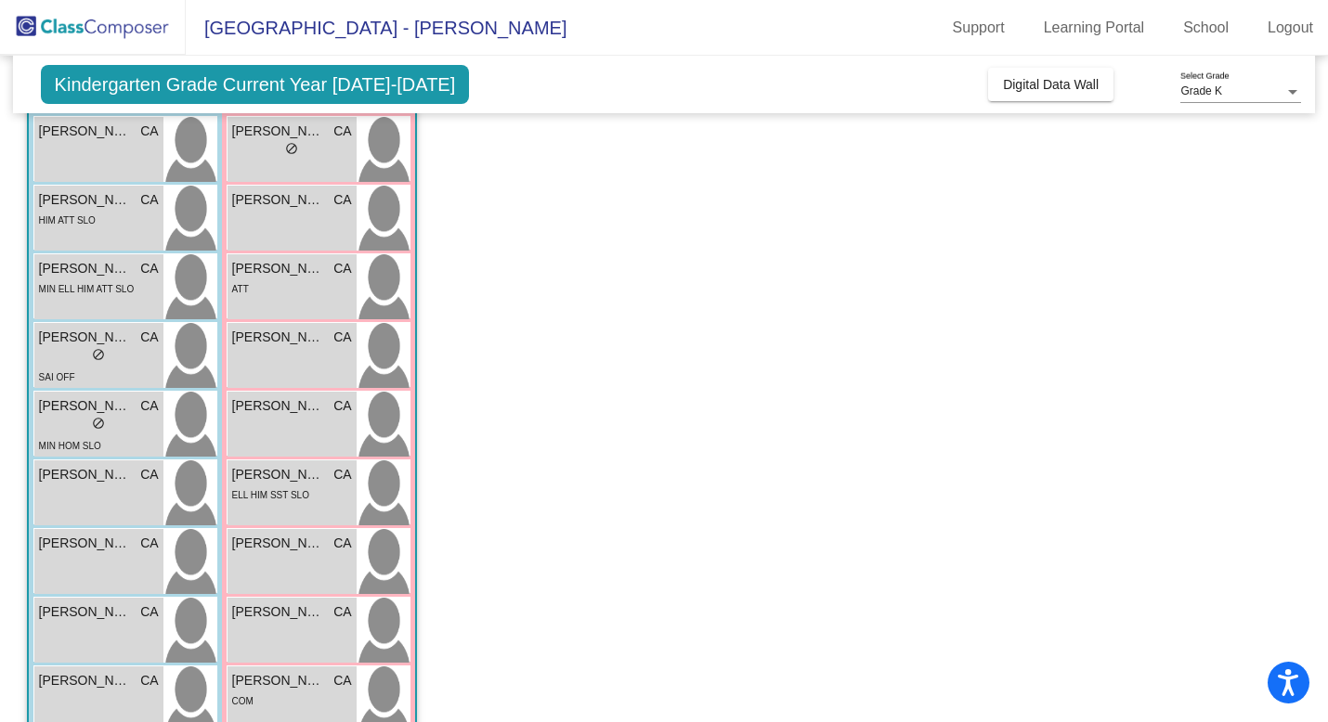
click at [286, 296] on div "ATT" at bounding box center [292, 288] width 120 height 19
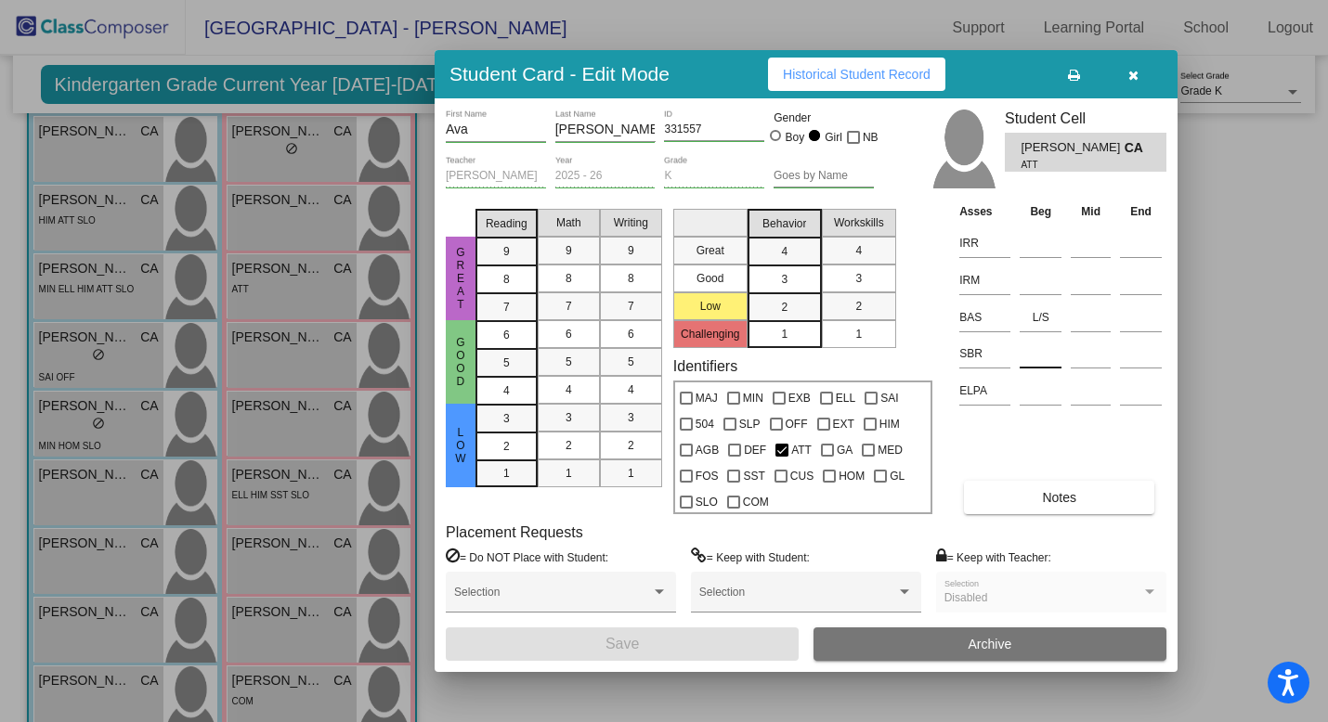
click at [1034, 348] on input at bounding box center [1040, 354] width 42 height 28
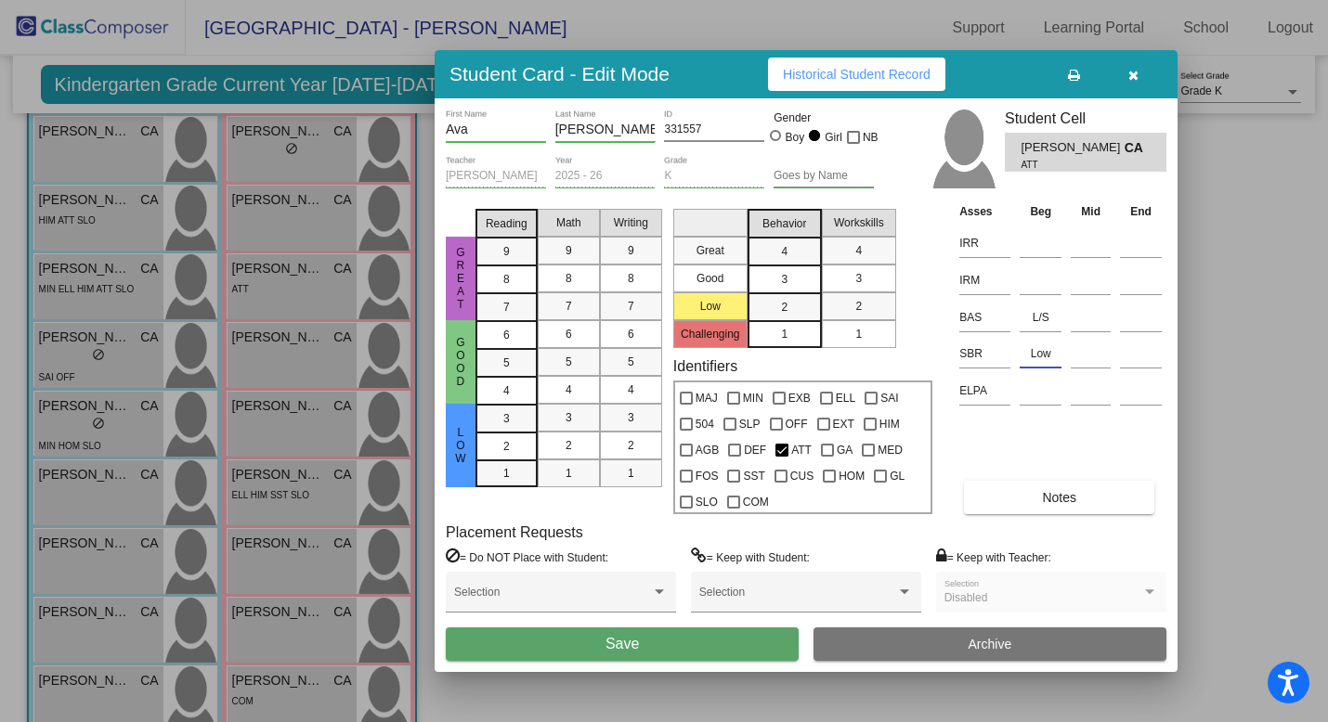
type input "Low"
click at [724, 643] on button "Save" at bounding box center [622, 644] width 353 height 33
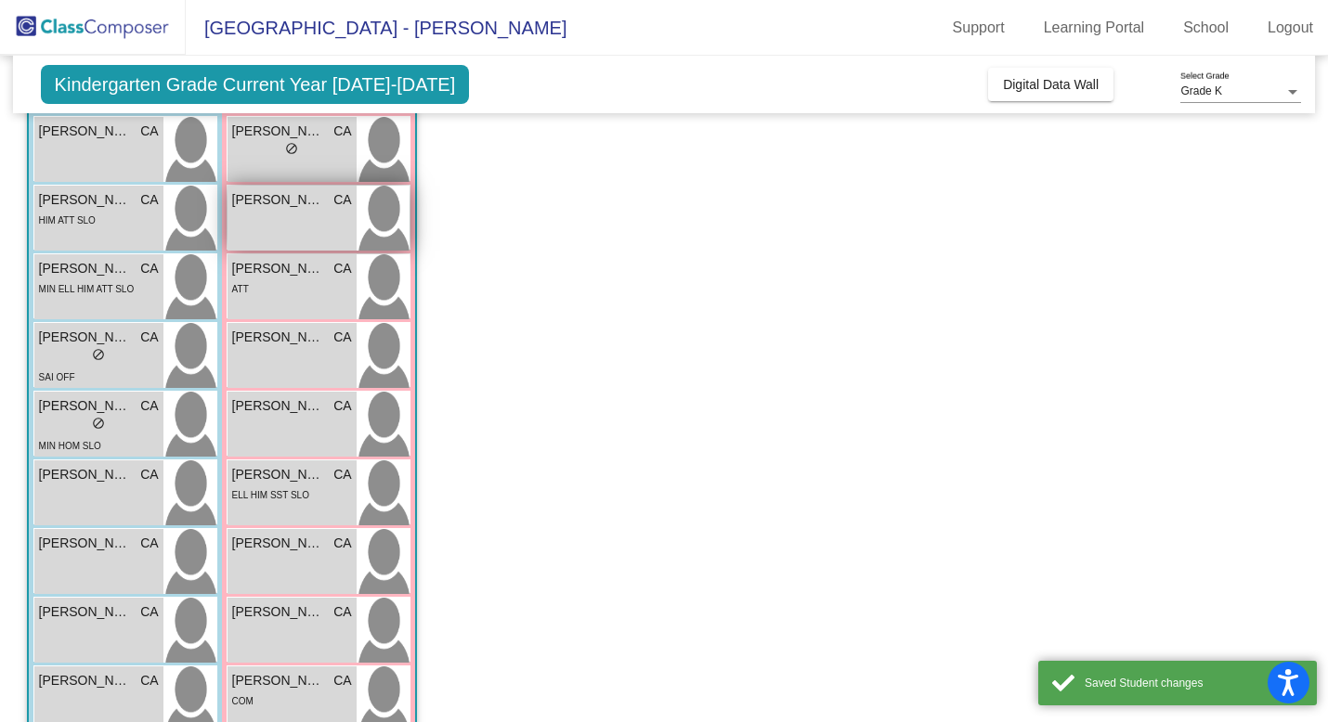
click at [286, 232] on div "[PERSON_NAME] CA lock do_not_disturb_alt" at bounding box center [291, 218] width 129 height 65
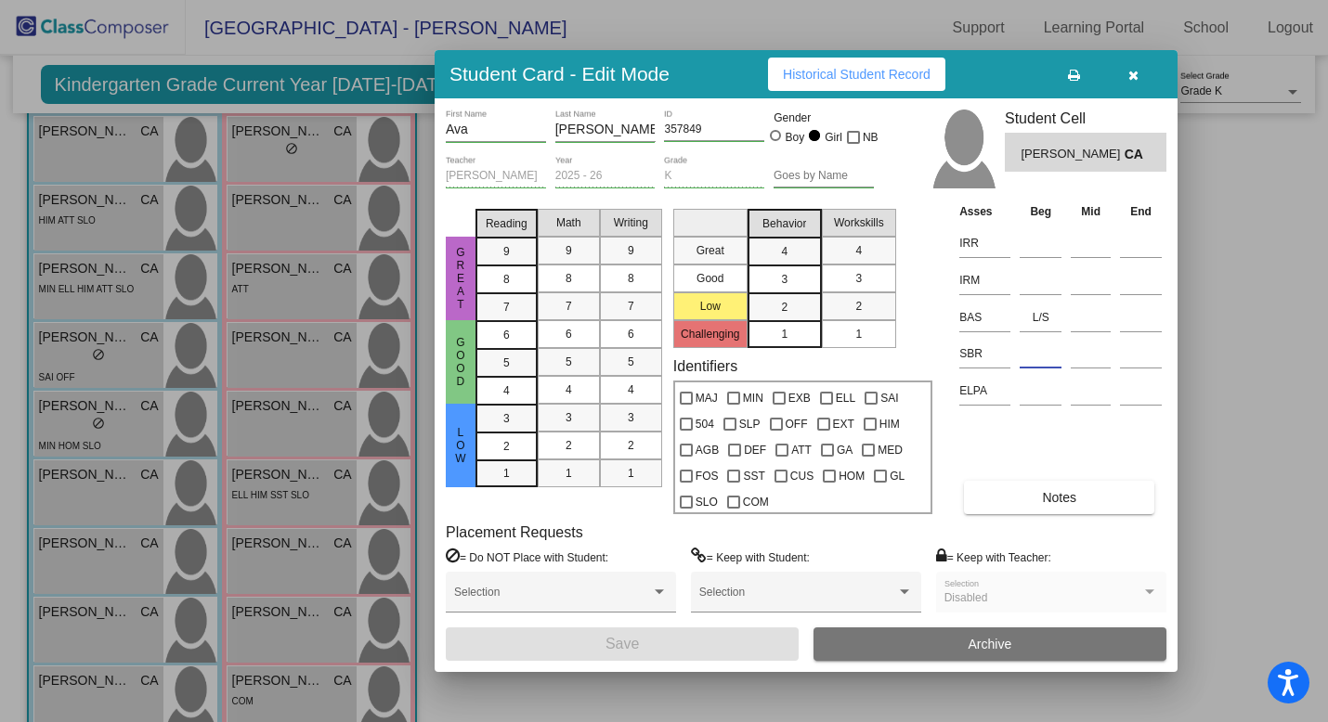
click at [1021, 360] on input at bounding box center [1040, 354] width 42 height 28
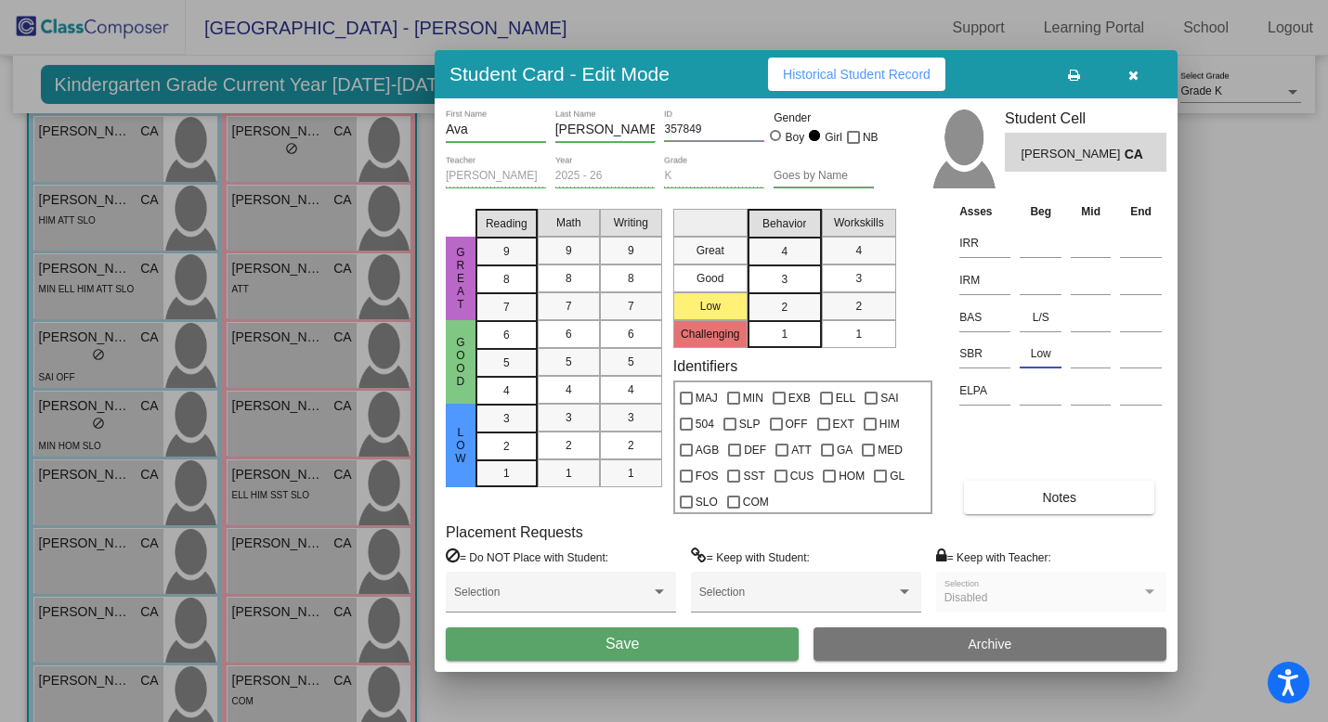
type input "Low"
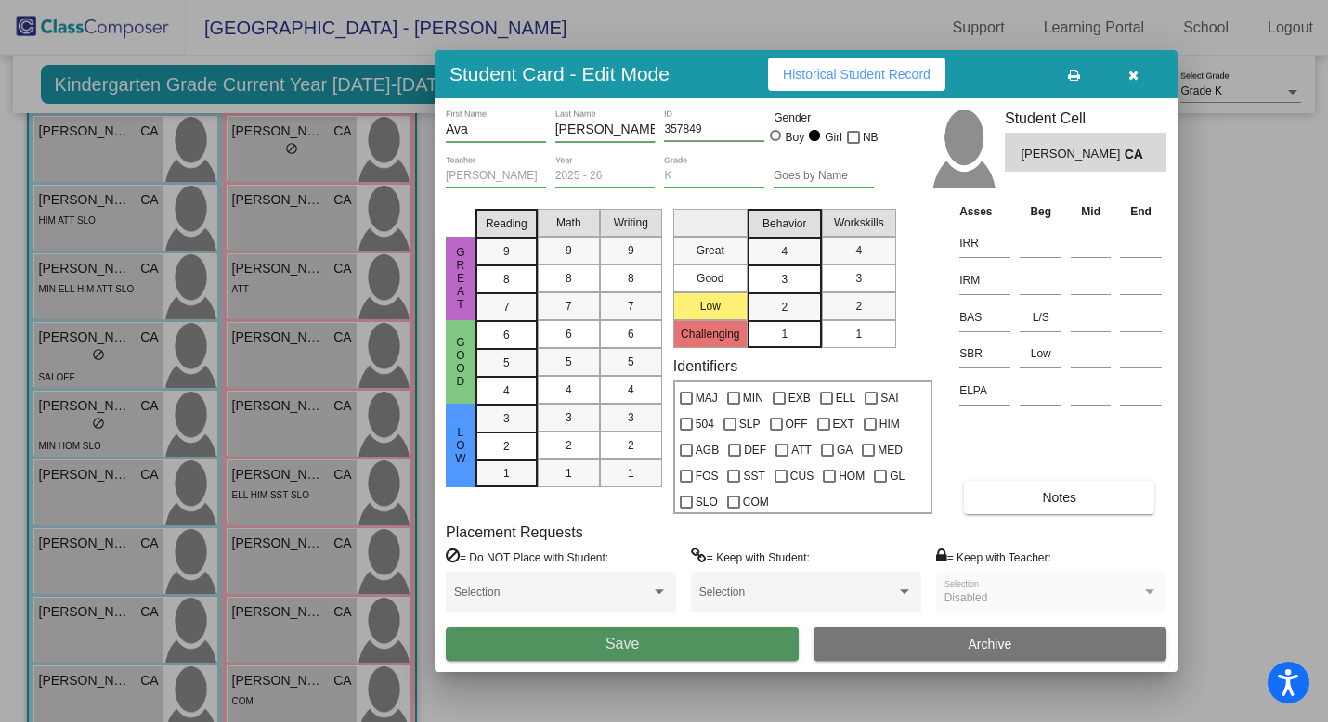
click at [722, 641] on button "Save" at bounding box center [622, 644] width 353 height 33
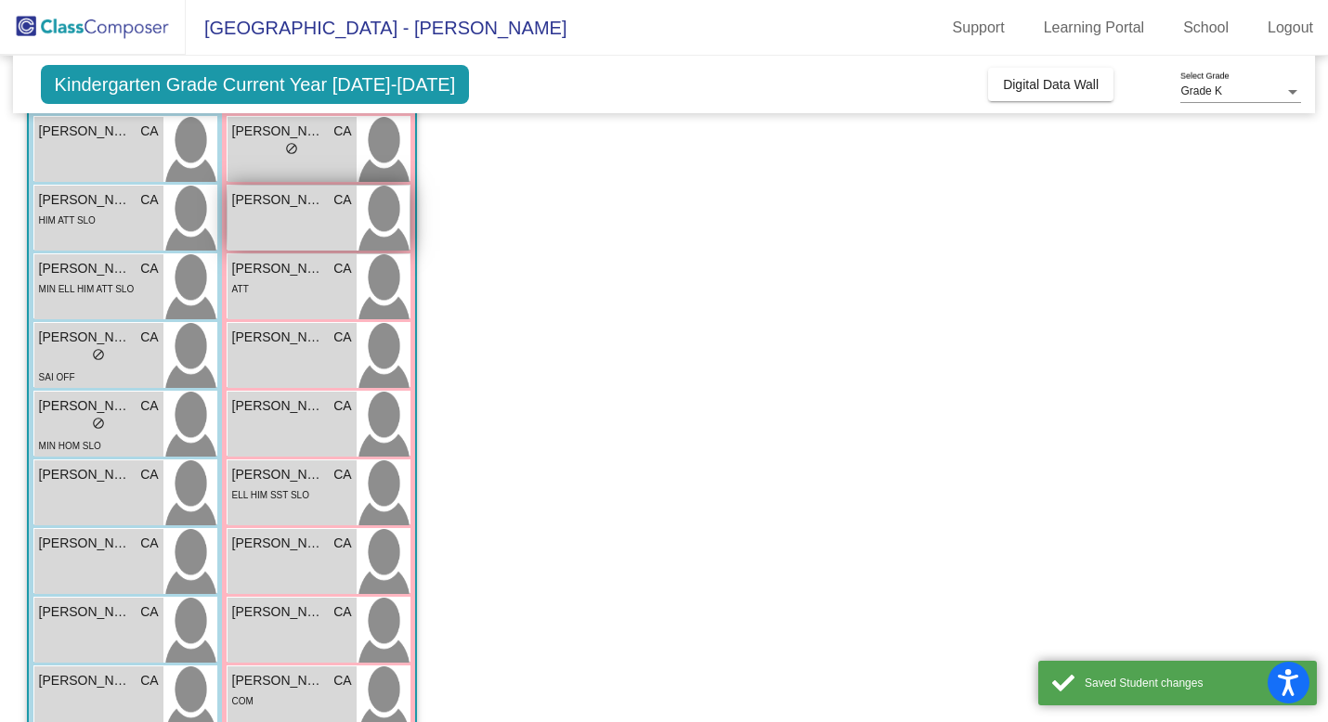
click at [272, 227] on div "[PERSON_NAME] CA lock do_not_disturb_alt" at bounding box center [291, 218] width 129 height 65
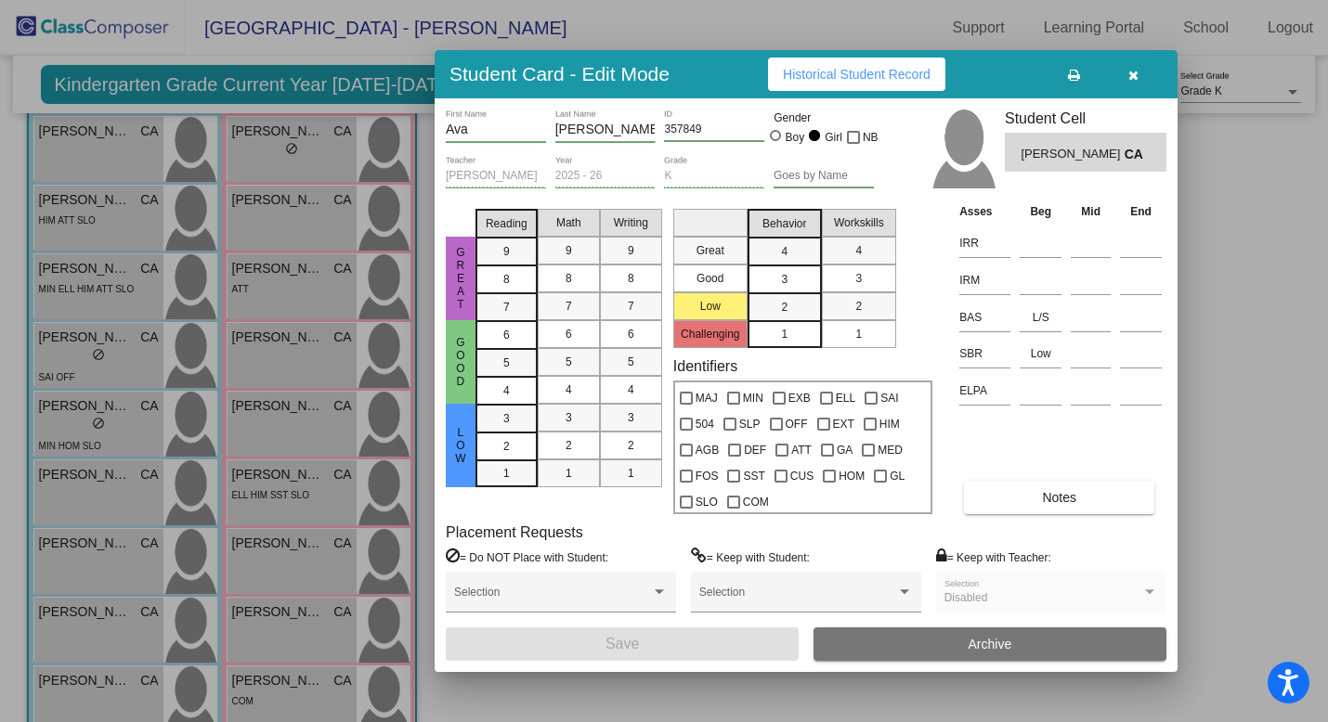
click at [291, 159] on div at bounding box center [664, 361] width 1328 height 722
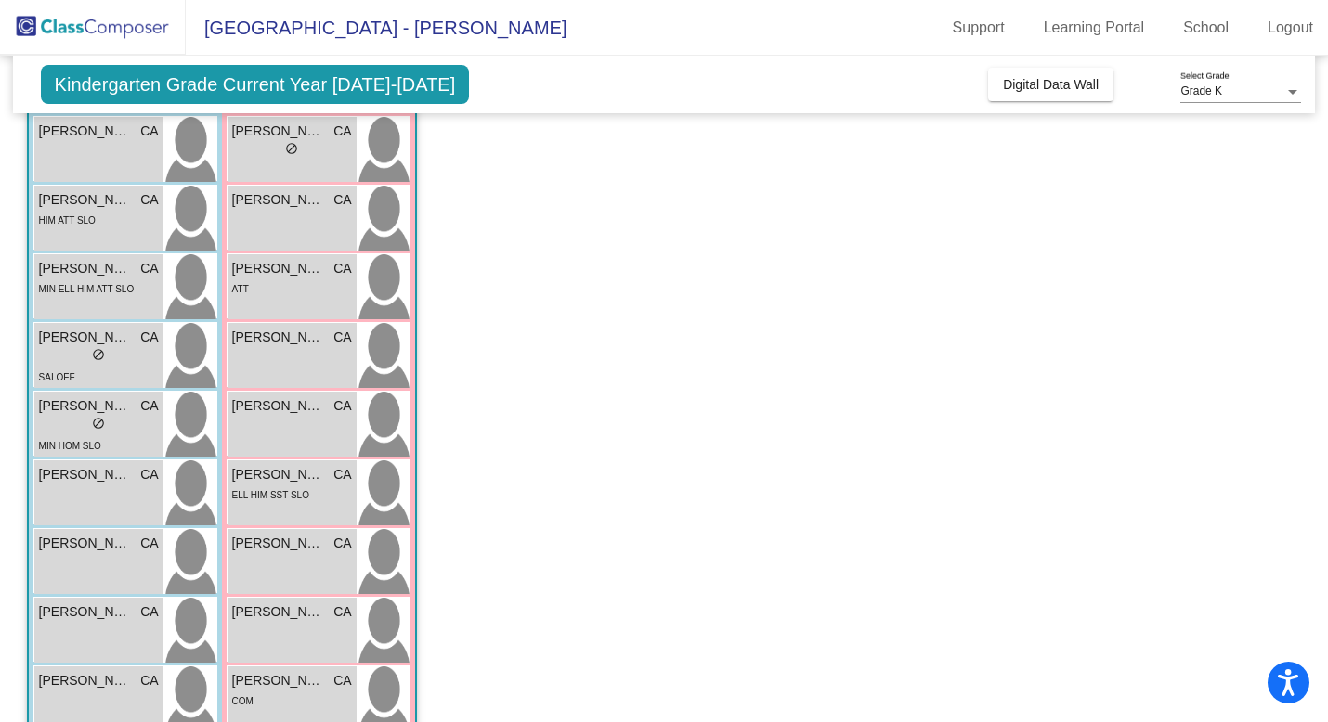
click at [291, 159] on div "lock do_not_disturb_alt" at bounding box center [291, 150] width 13 height 19
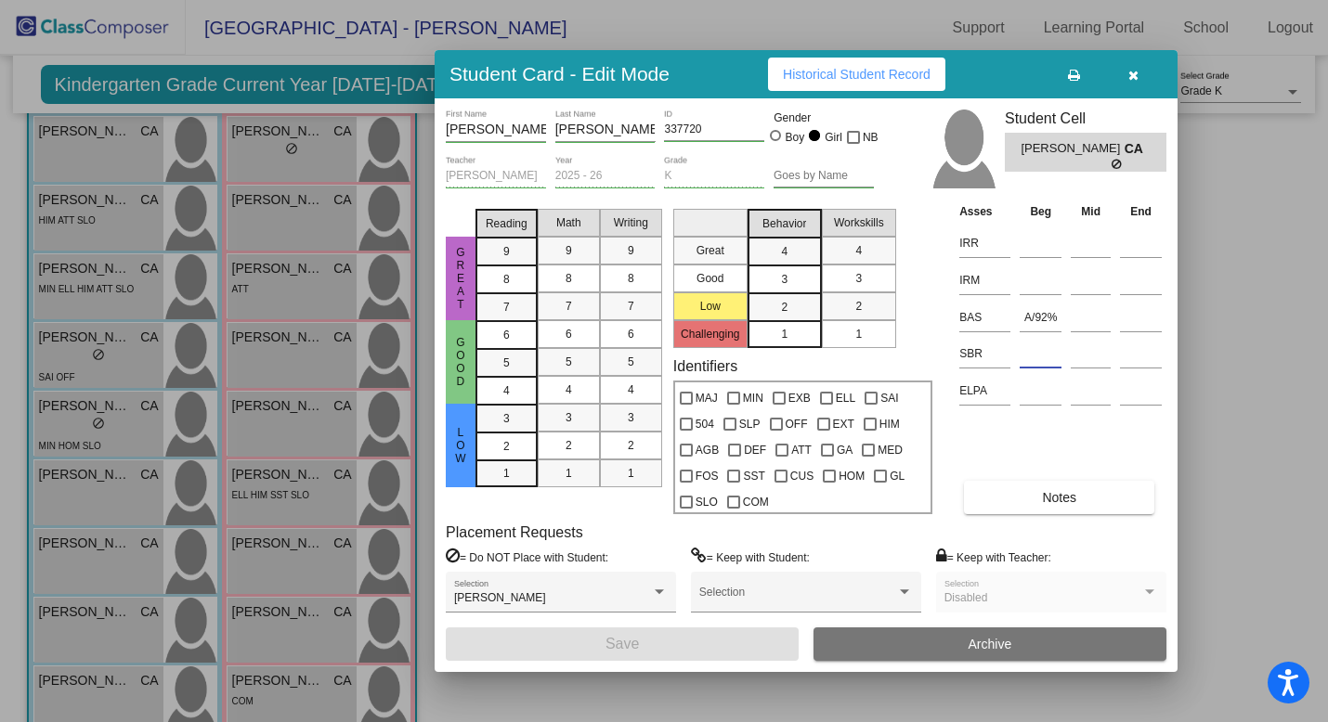
click at [1029, 356] on input at bounding box center [1040, 354] width 42 height 28
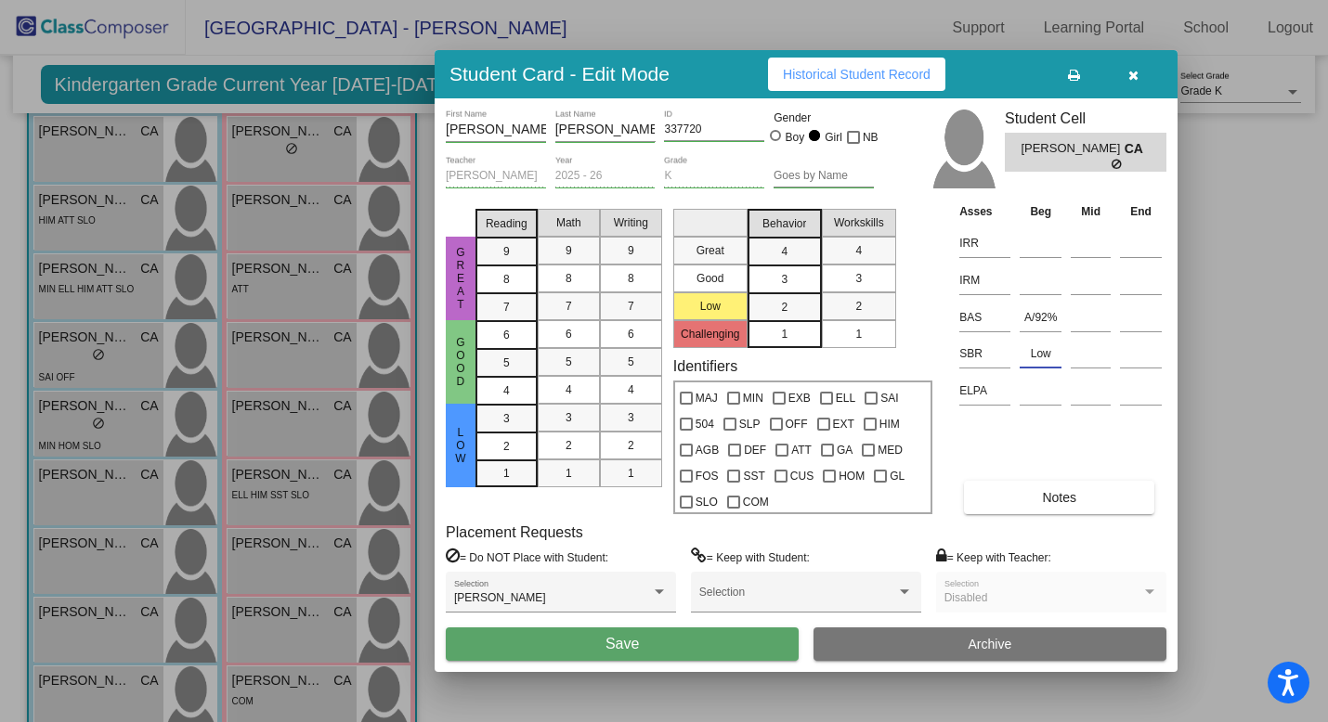
type input "Low"
click at [717, 640] on button "Save" at bounding box center [622, 644] width 353 height 33
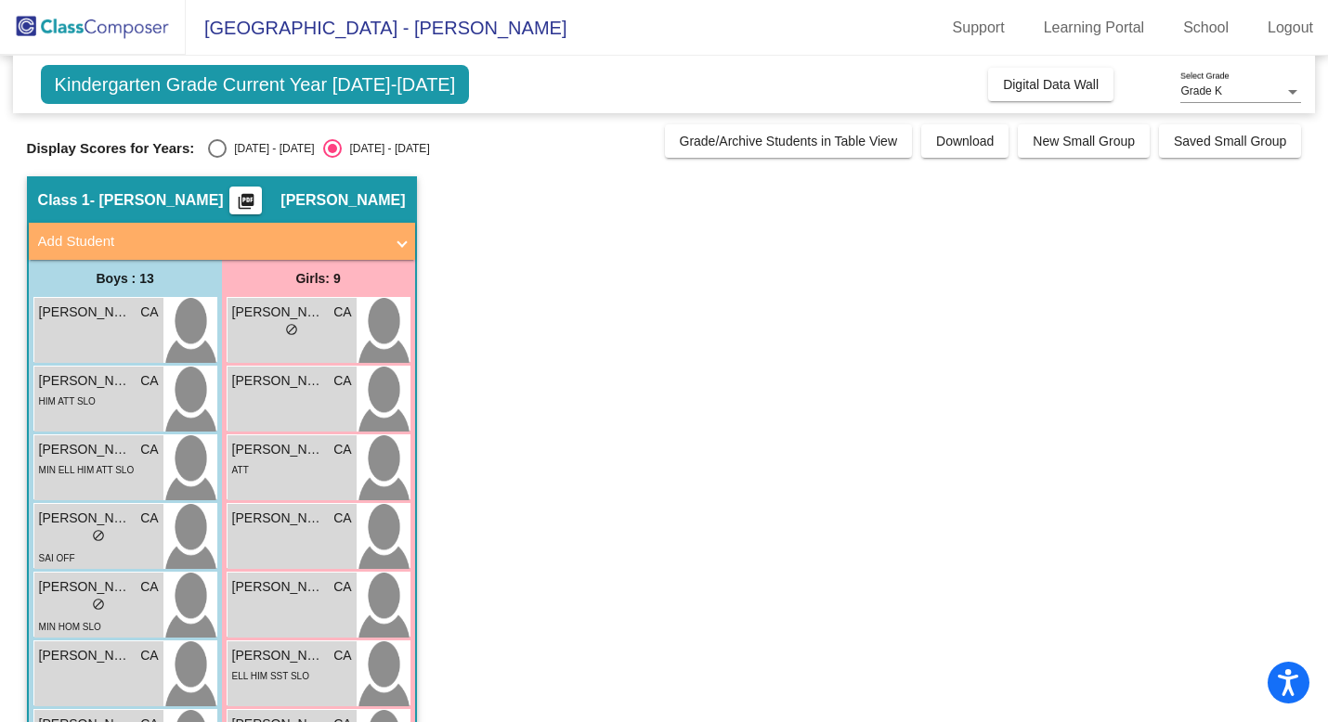
scroll to position [0, 0]
click at [342, 399] on div "[PERSON_NAME] CA lock do_not_disturb_alt" at bounding box center [291, 399] width 129 height 65
